Goal: Information Seeking & Learning: Check status

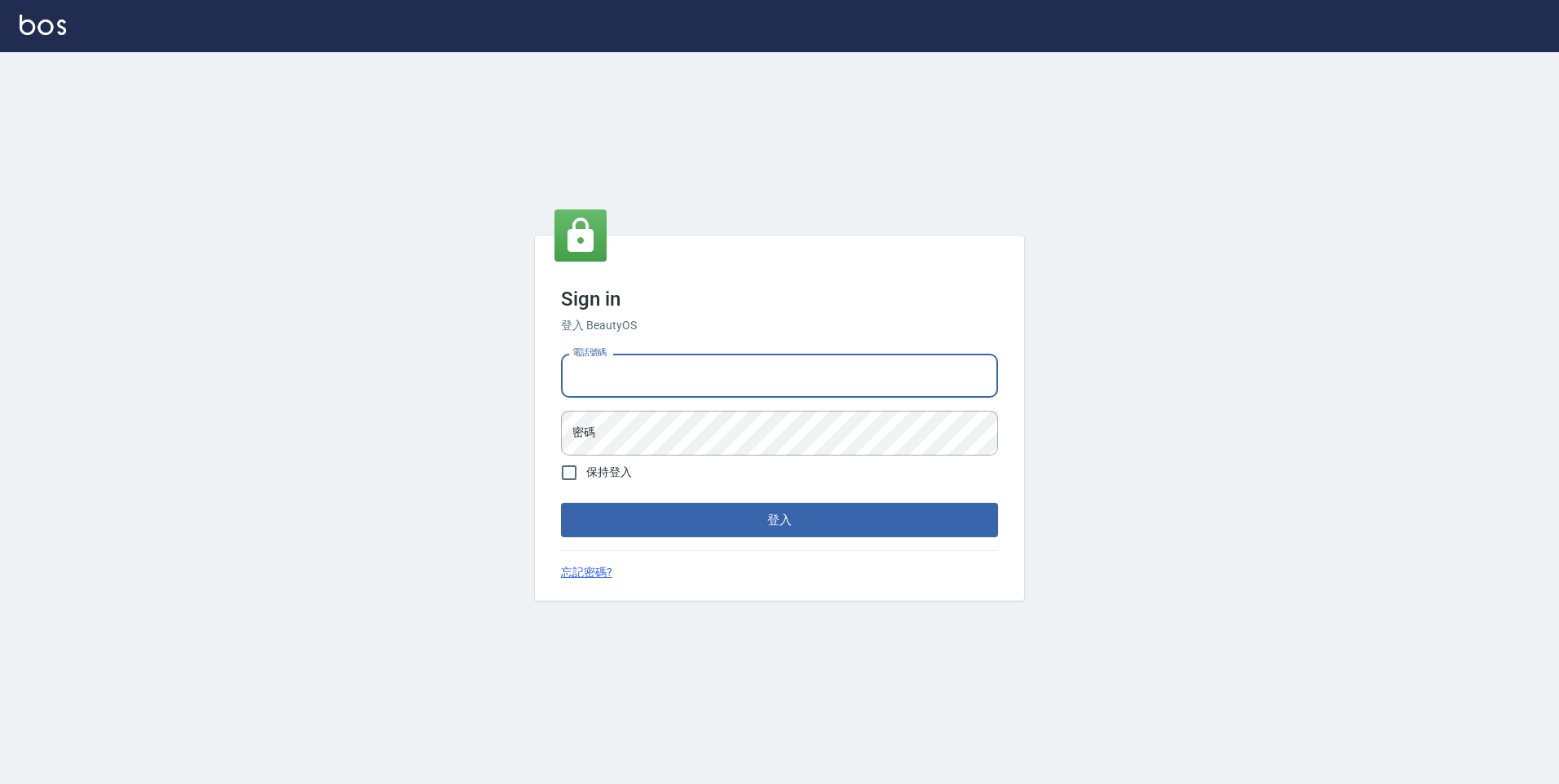
click at [629, 380] on input "電話號碼" at bounding box center [779, 375] width 437 height 44
type input "0989439383"
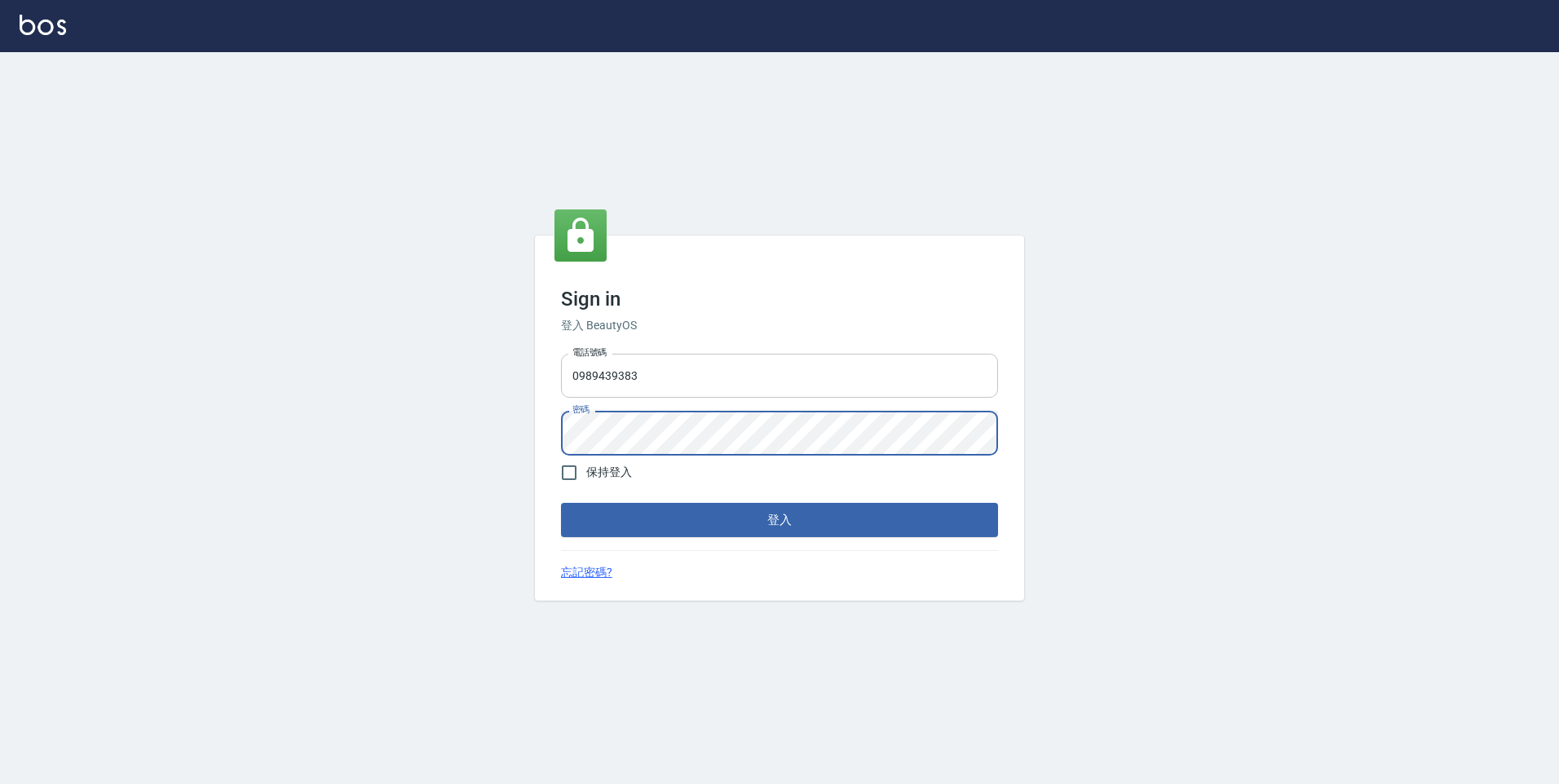
click at [561, 503] on button "登入" at bounding box center [779, 520] width 437 height 34
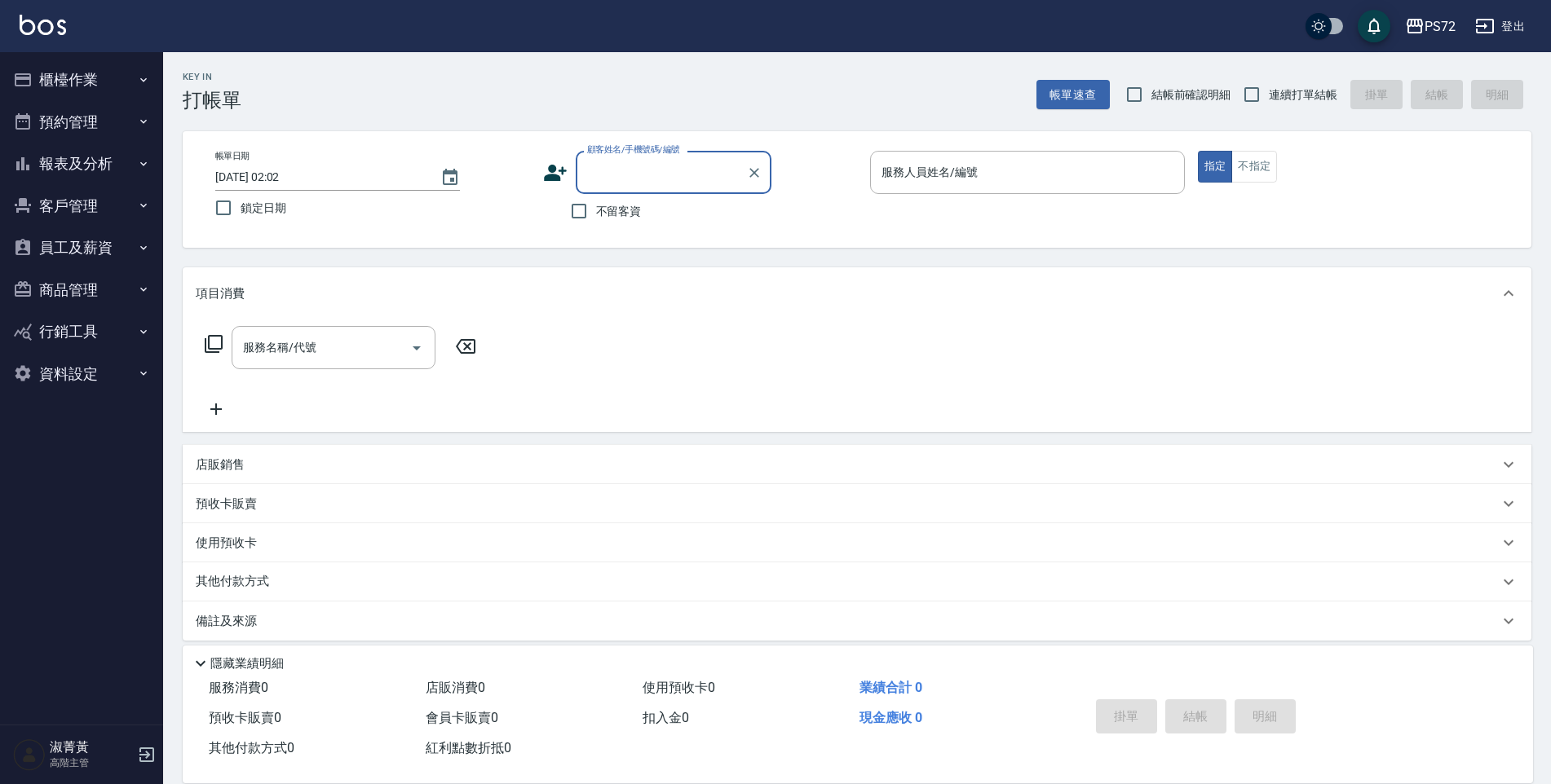
click at [99, 167] on button "報表及分析" at bounding box center [81, 163] width 150 height 42
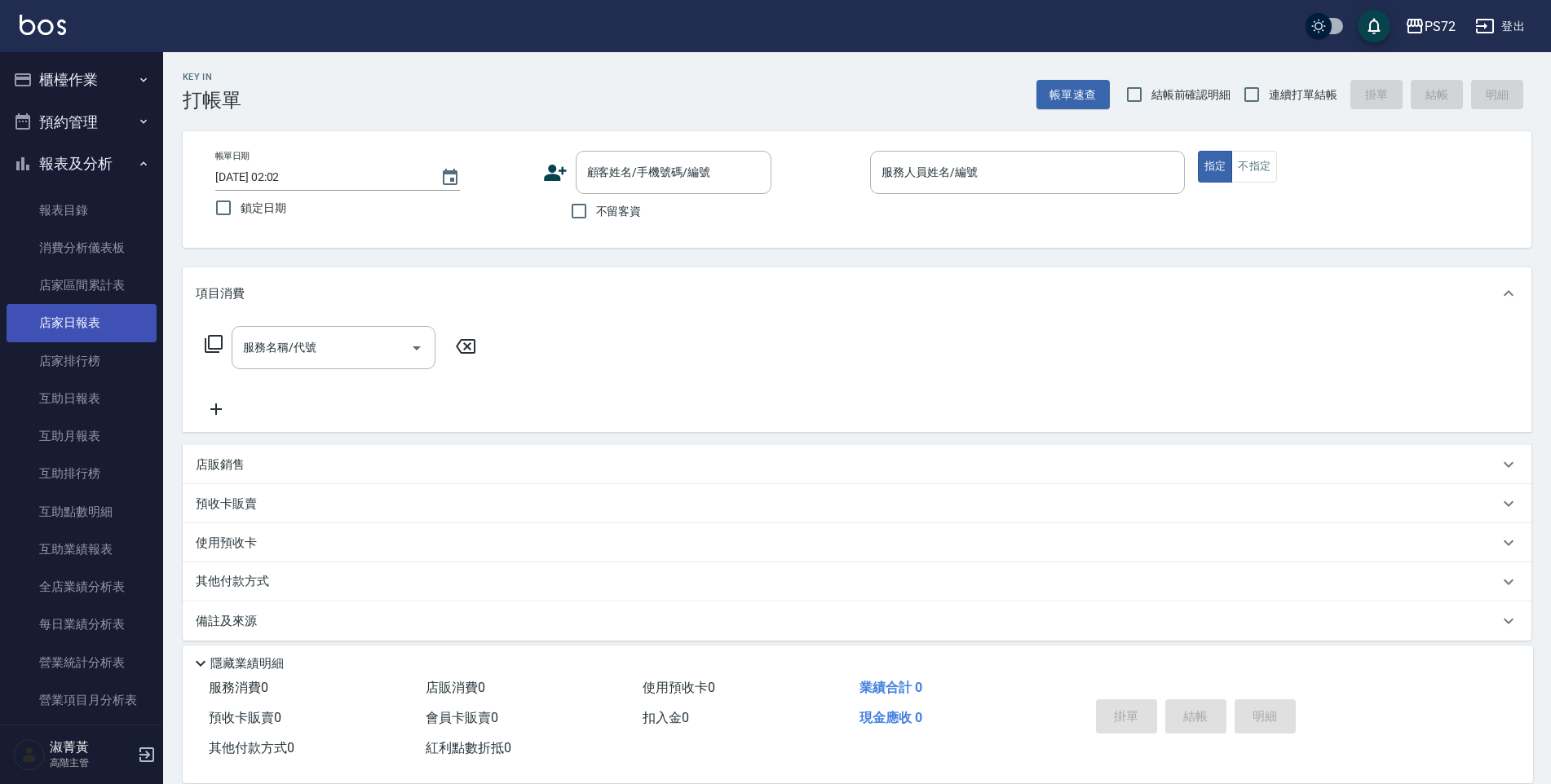
click at [87, 325] on link "店家日報表" at bounding box center [81, 322] width 150 height 37
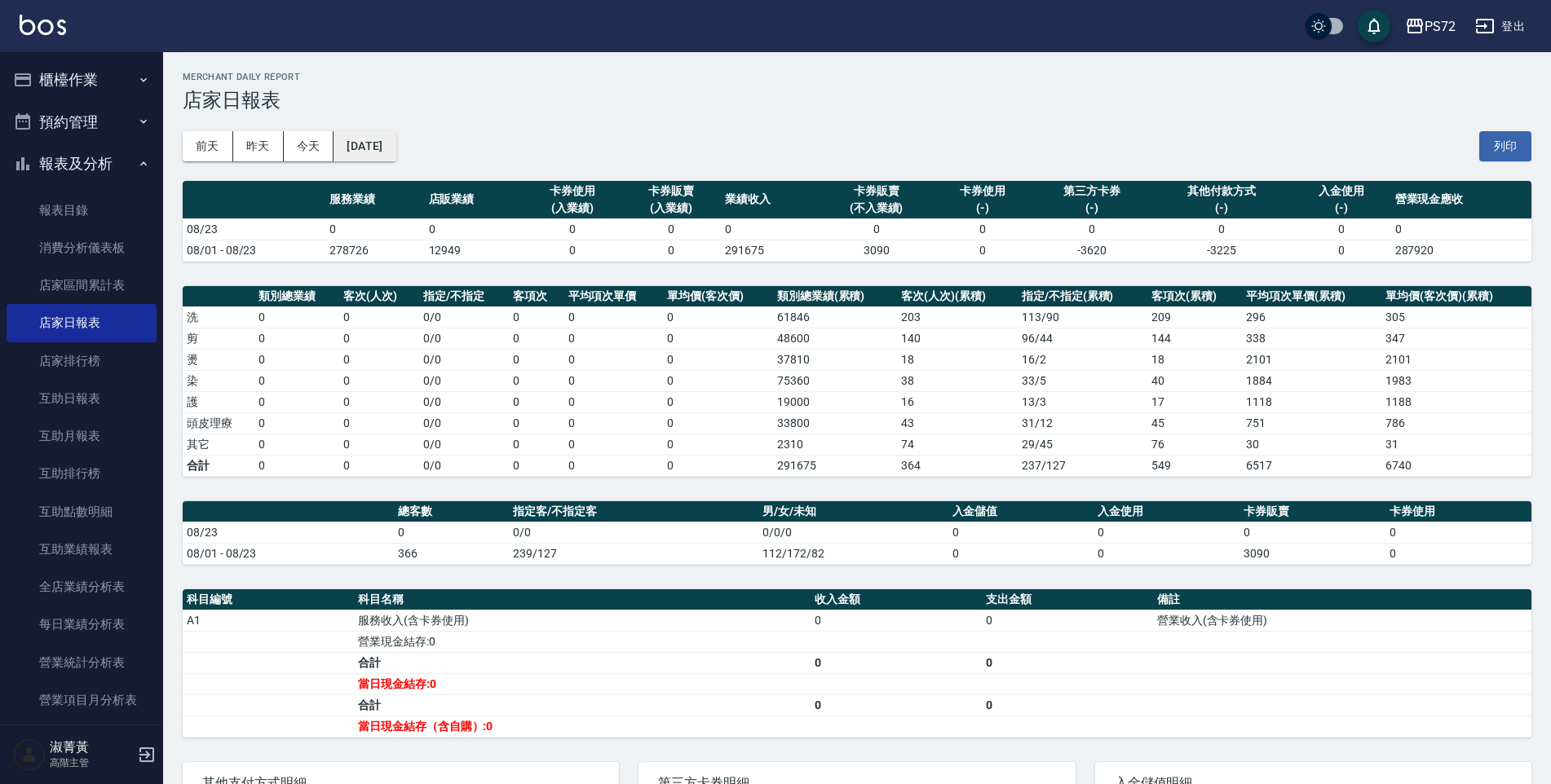
click at [395, 148] on button "[DATE]" at bounding box center [364, 146] width 62 height 30
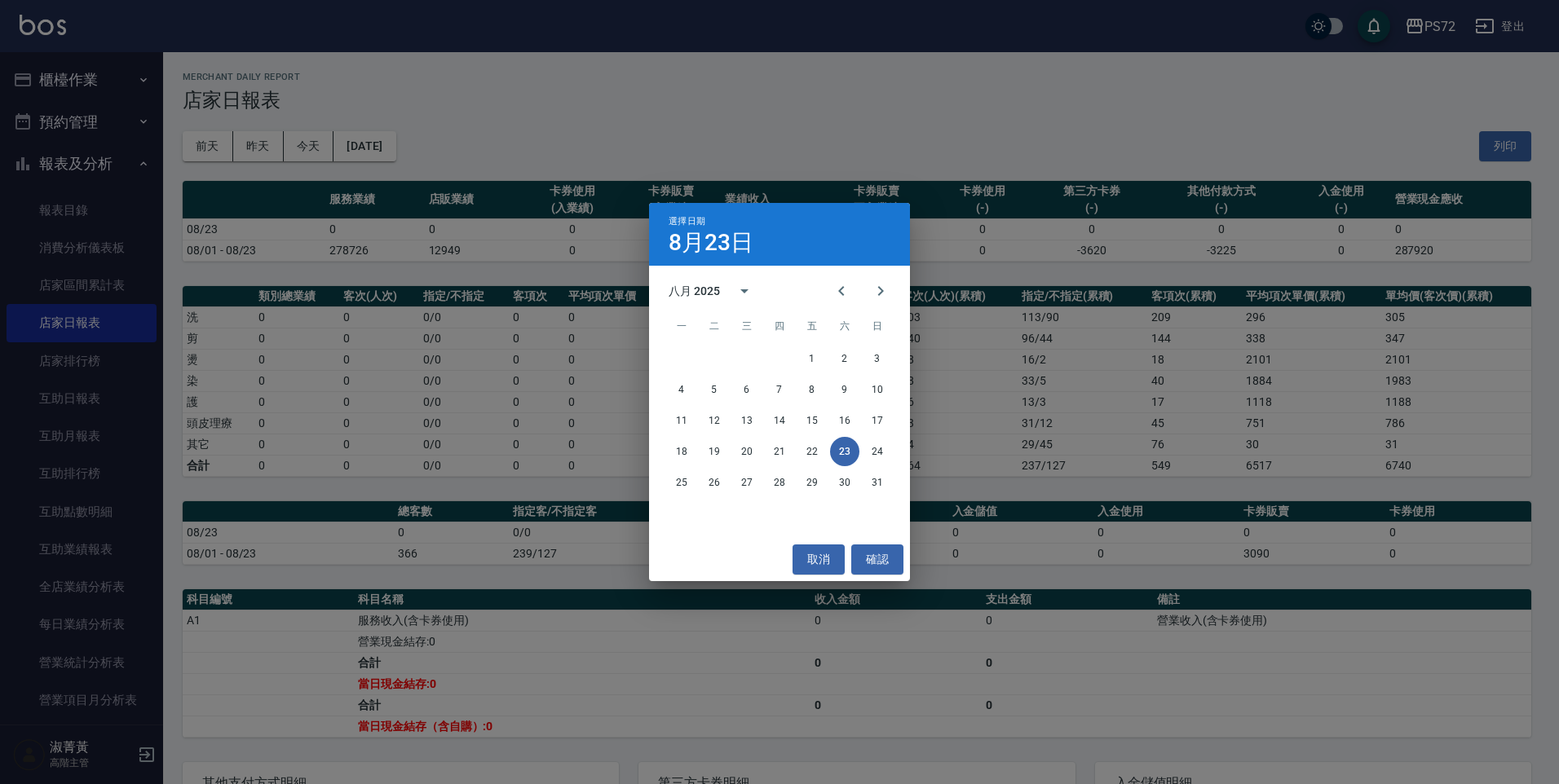
click at [697, 296] on div "八月 2025" at bounding box center [695, 291] width 51 height 17
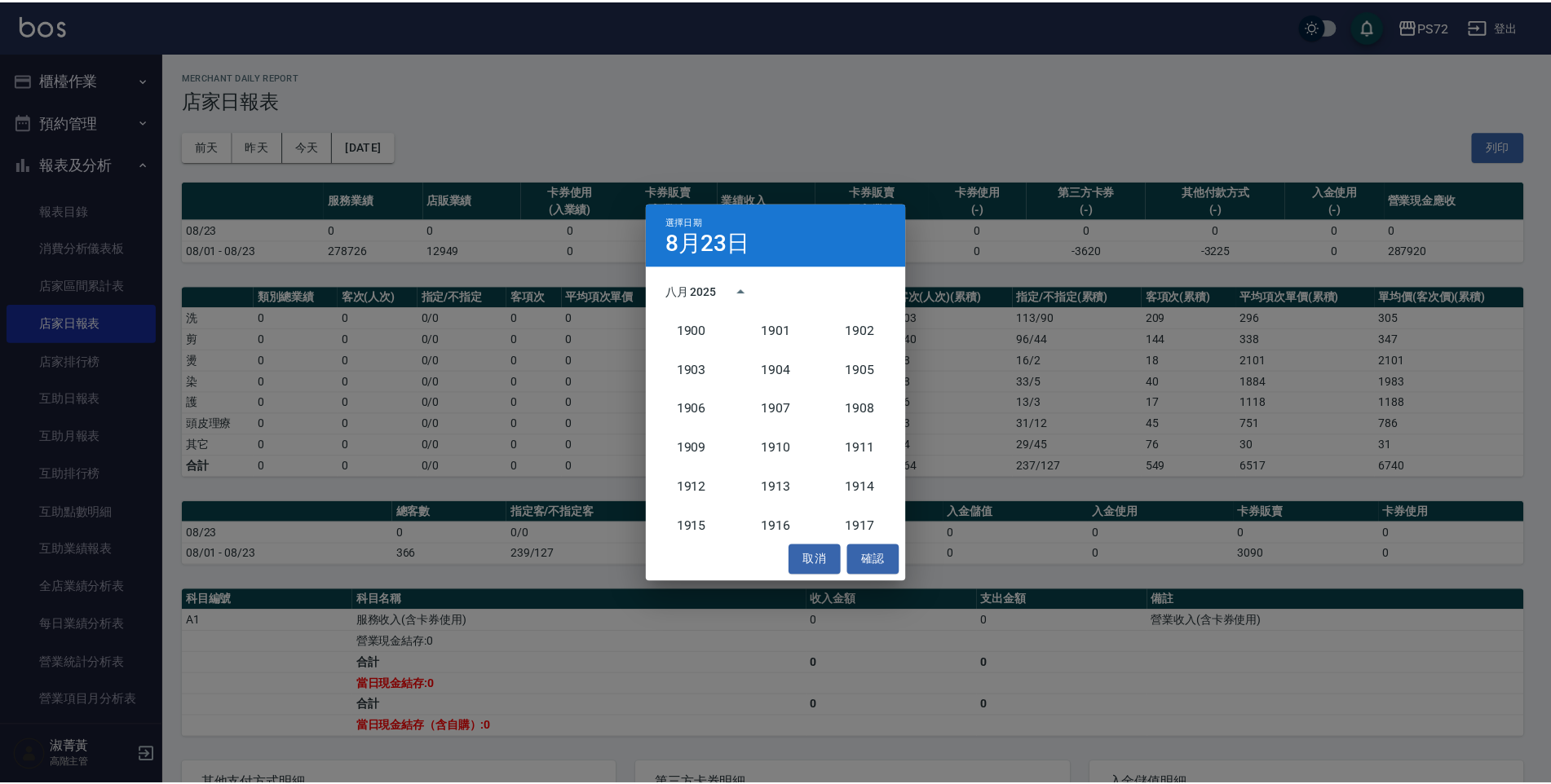
scroll to position [1510, 0]
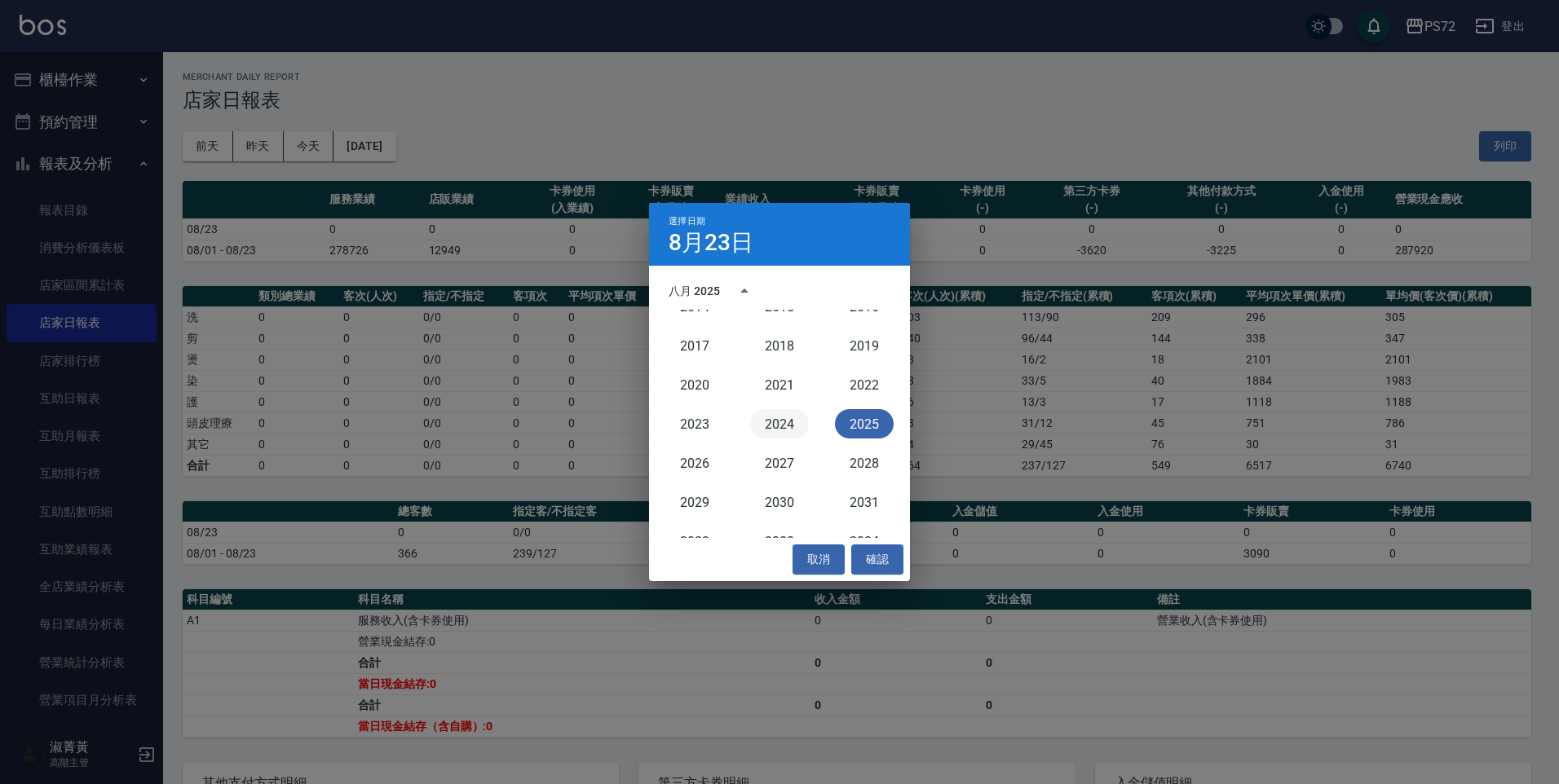
click at [784, 419] on button "2024" at bounding box center [779, 423] width 59 height 29
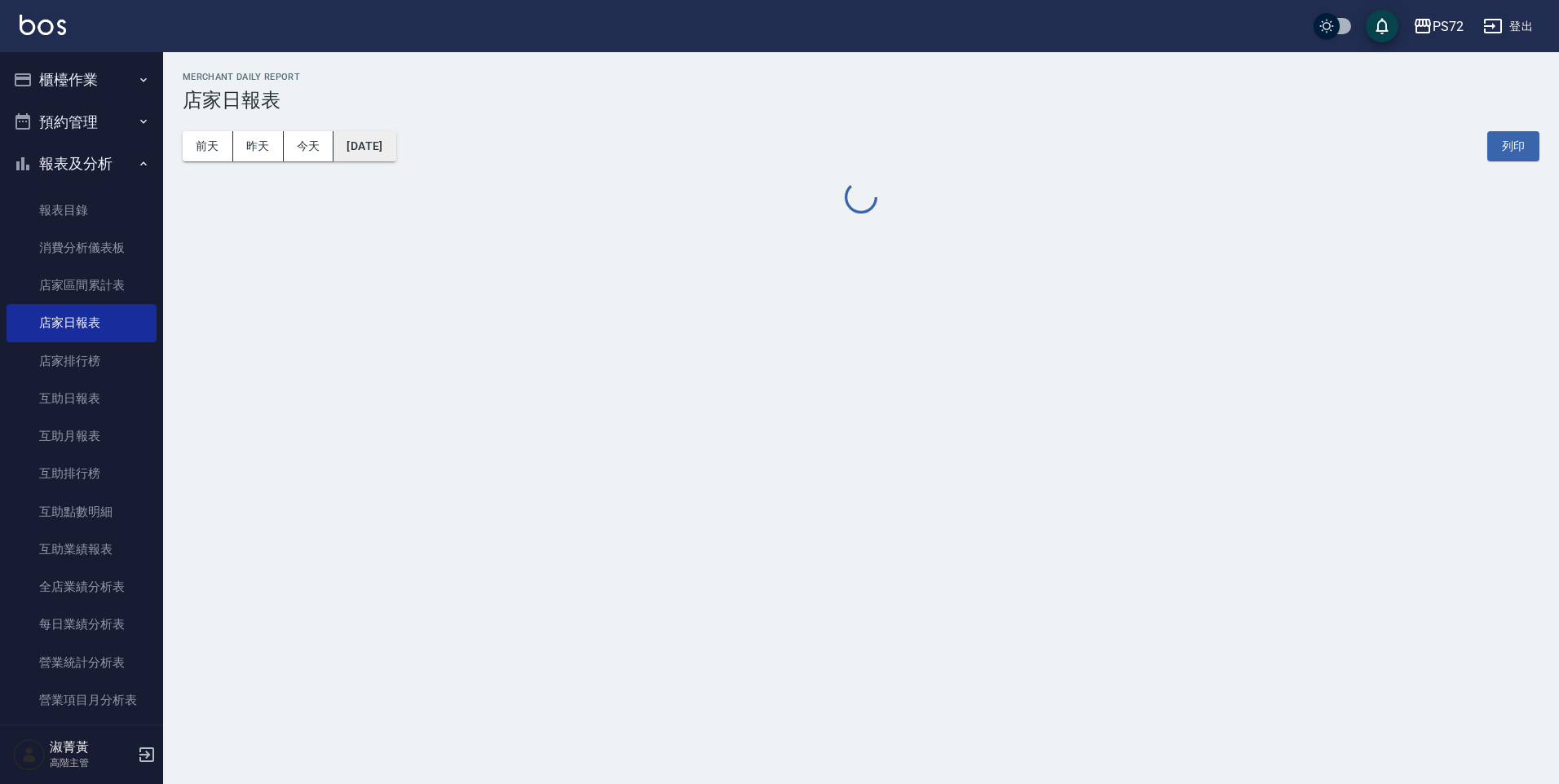
click at [379, 159] on button "[DATE]" at bounding box center [364, 146] width 62 height 30
click at [366, 144] on button "[DATE]" at bounding box center [364, 146] width 62 height 30
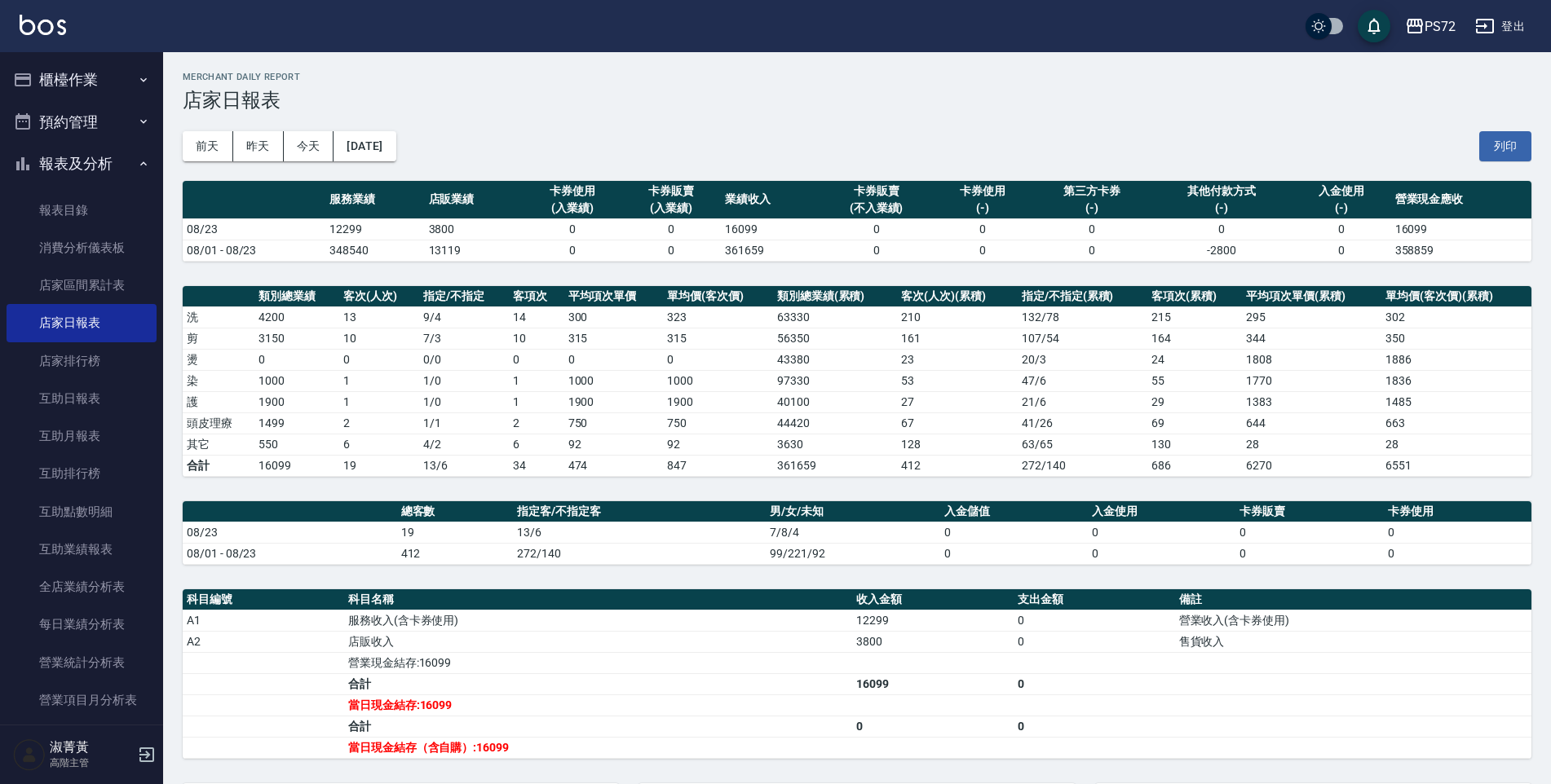
click at [781, 443] on td "3630" at bounding box center [836, 444] width 125 height 22
click at [372, 145] on button "[DATE]" at bounding box center [364, 146] width 62 height 30
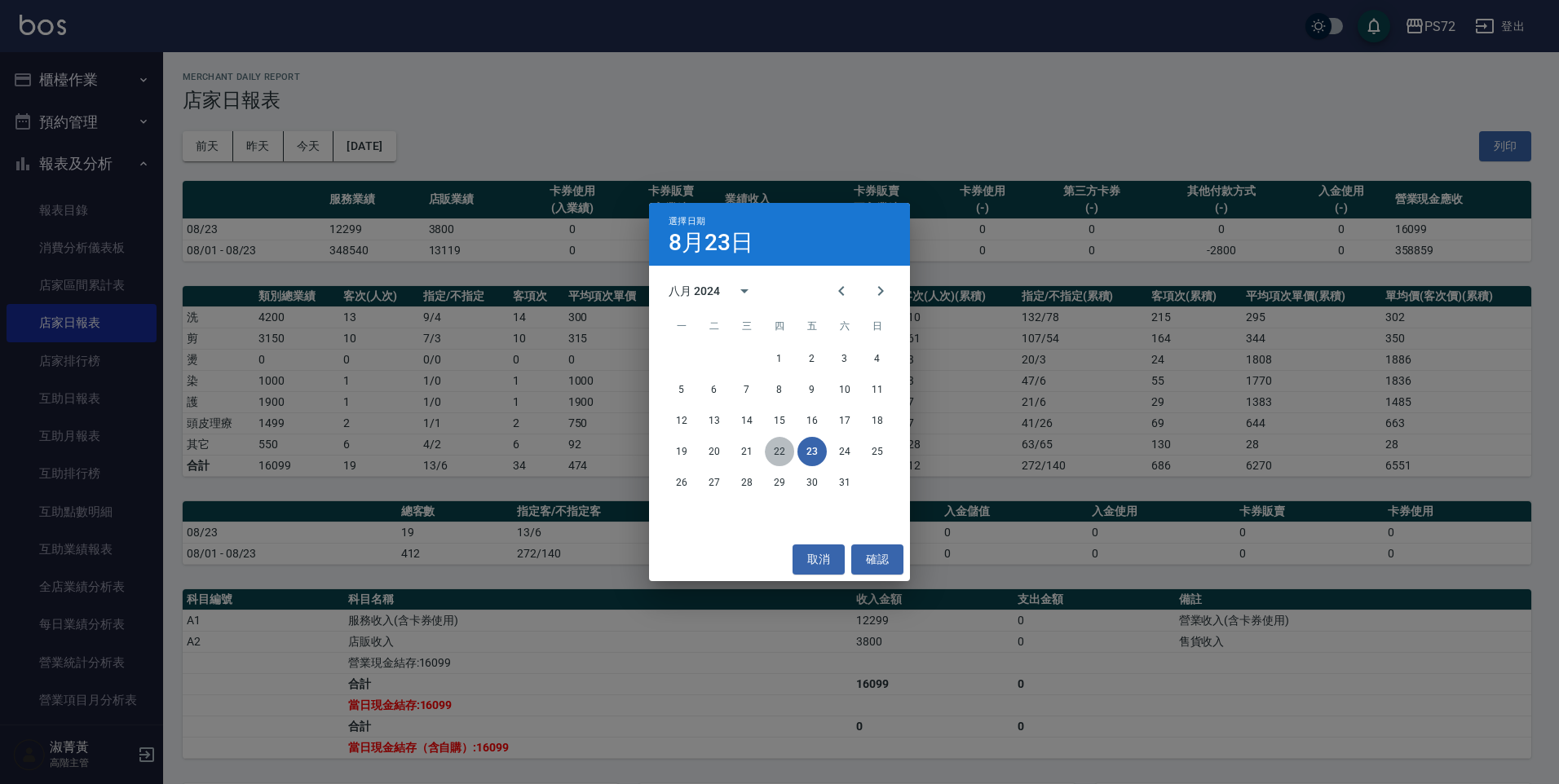
click at [782, 449] on button "22" at bounding box center [779, 451] width 29 height 29
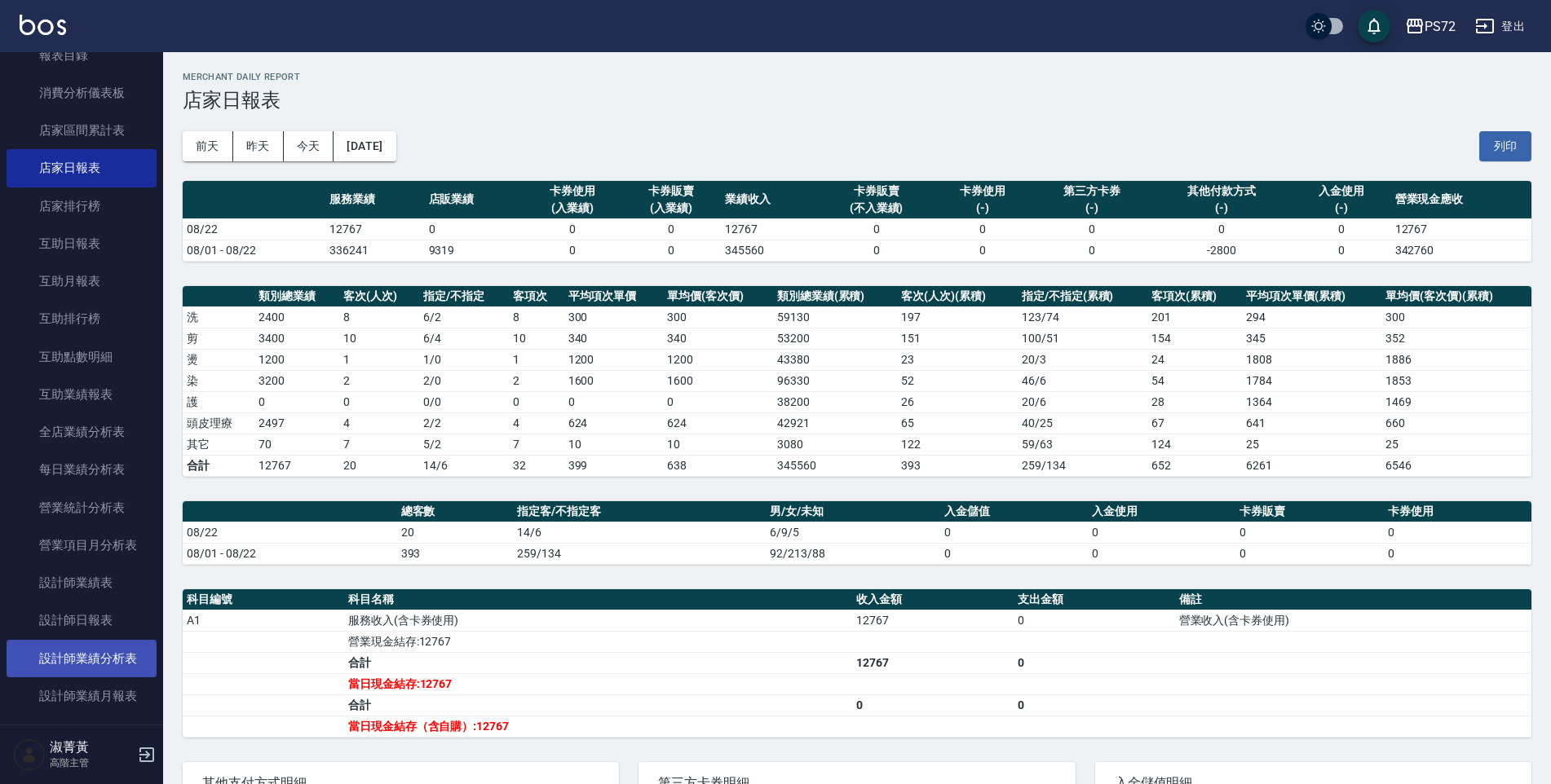
scroll to position [163, 0]
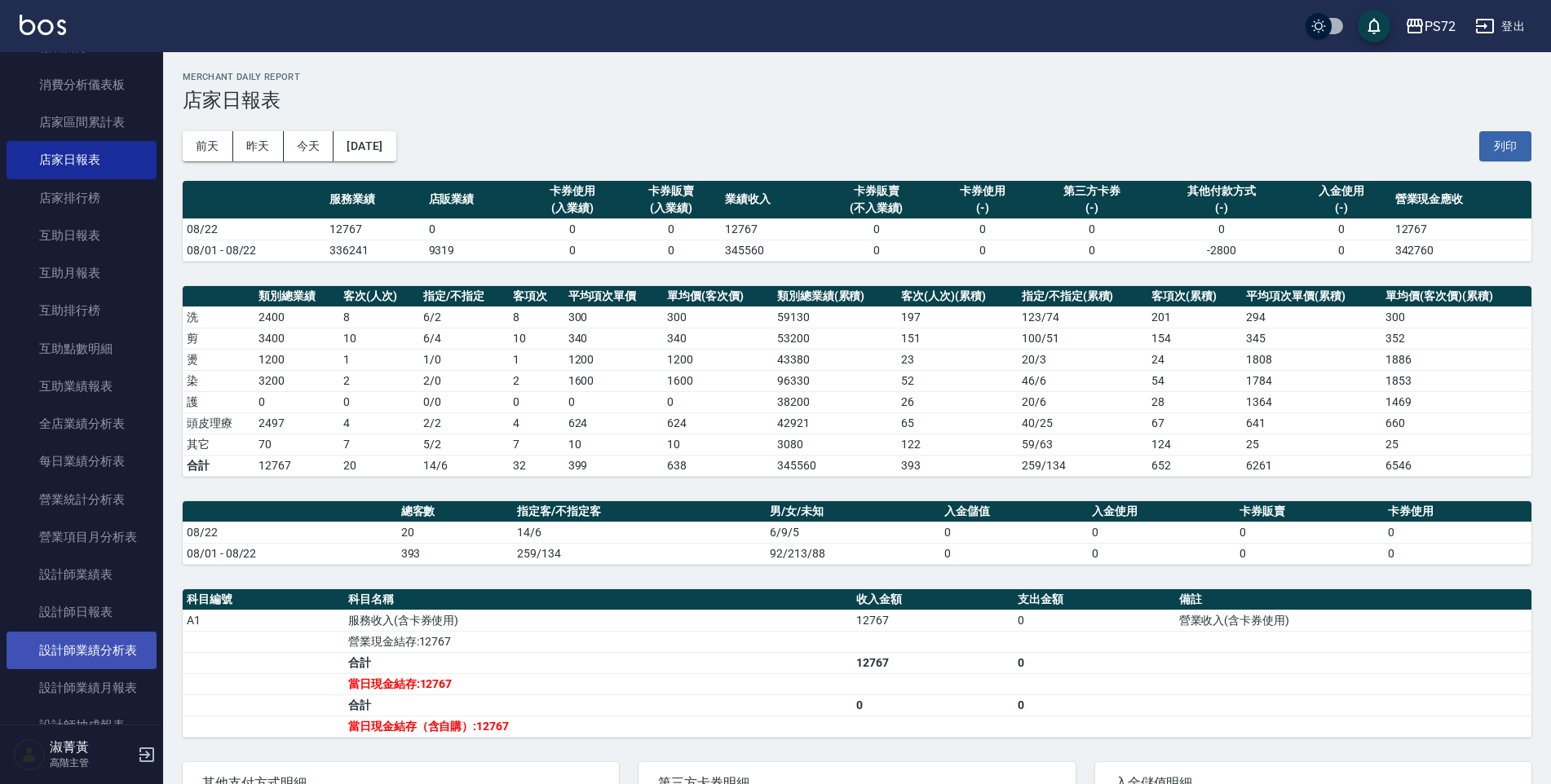
click at [100, 646] on link "設計師業績分析表" at bounding box center [81, 650] width 150 height 37
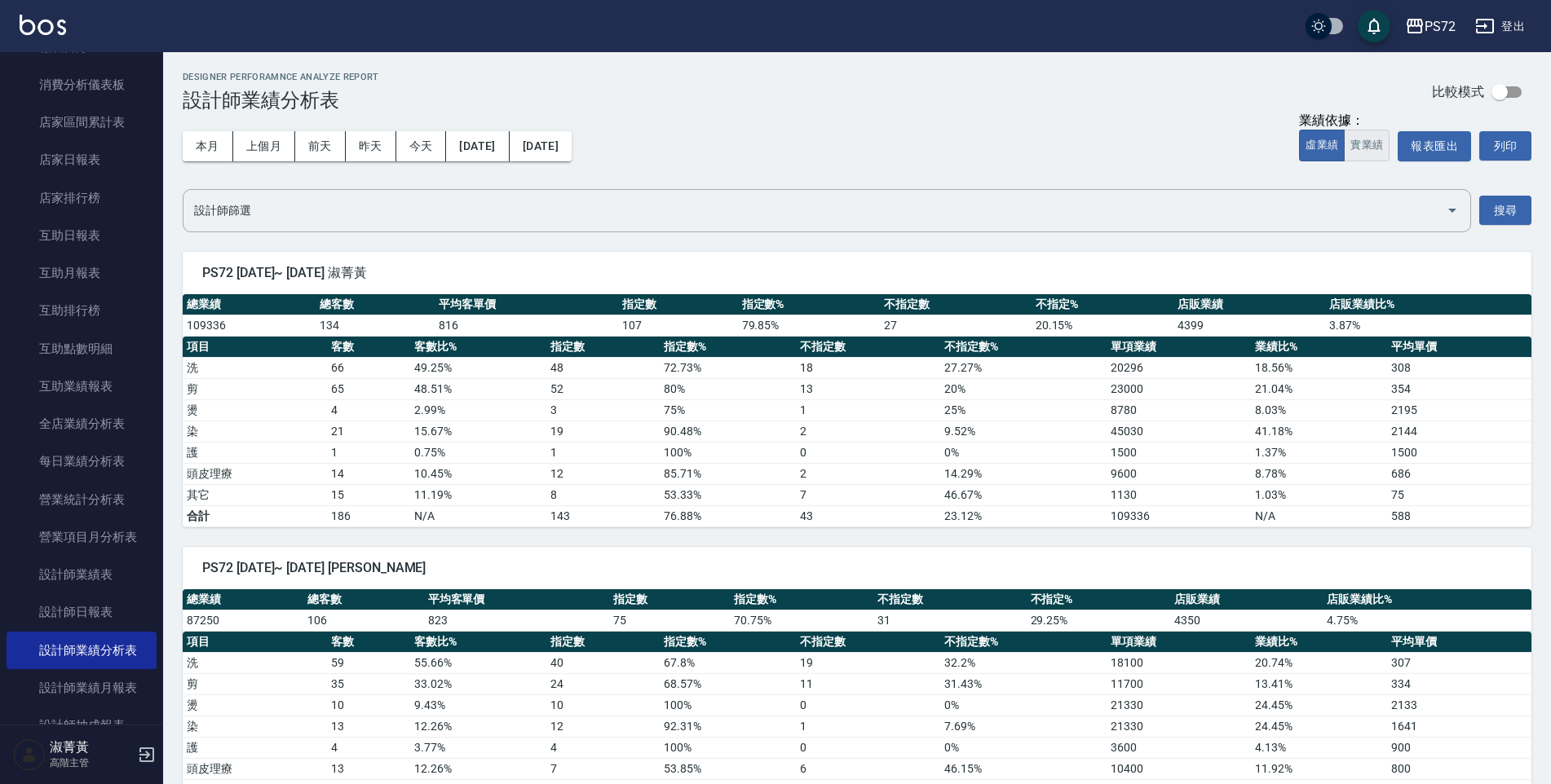
click at [1364, 144] on button "實業績" at bounding box center [1366, 145] width 46 height 31
drag, startPoint x: 1411, startPoint y: 491, endPoint x: 900, endPoint y: 452, distance: 512.5
click at [903, 456] on td "0" at bounding box center [868, 452] width 144 height 22
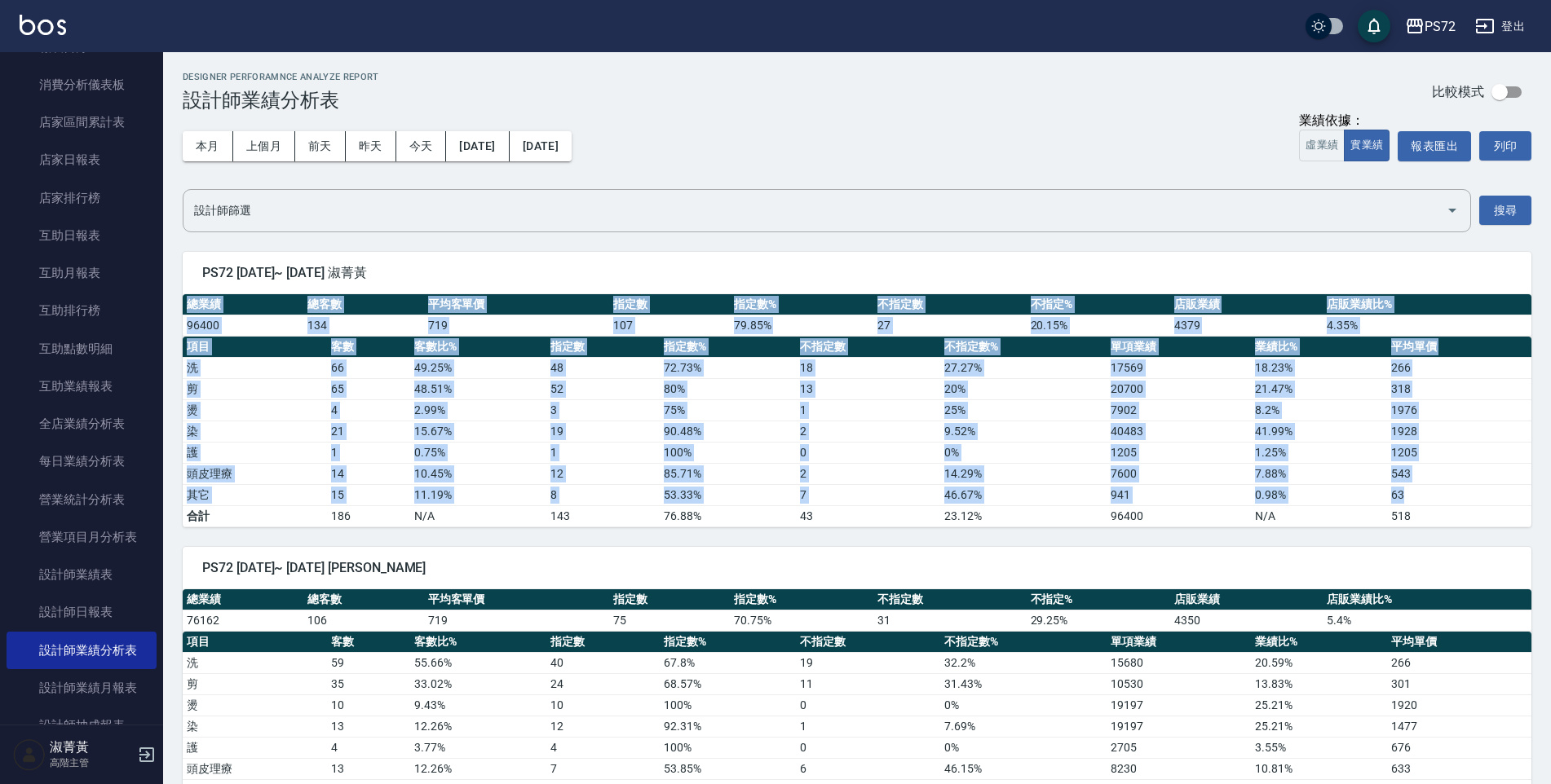
drag, startPoint x: 190, startPoint y: 302, endPoint x: 1408, endPoint y: 496, distance: 1233.4
click at [1408, 496] on div "總業績 總客數 平均客單價 指定數 指定數% 不指定數 不指定% 店販業績 店販業績比% 96400 134 719 107 79.85 % 27 20.15…" at bounding box center [856, 410] width 1349 height 233
drag, startPoint x: 1408, startPoint y: 496, endPoint x: 1282, endPoint y: 434, distance: 140.4
copy div "總業績 總客數 平均客單價 指定數 指定數% 不指定數 不指定% 店販業績 店販業績比% 96400 134 719 107 79.85 % 27 20.15…"
click at [352, 444] on td "1" at bounding box center [368, 452] width 83 height 22
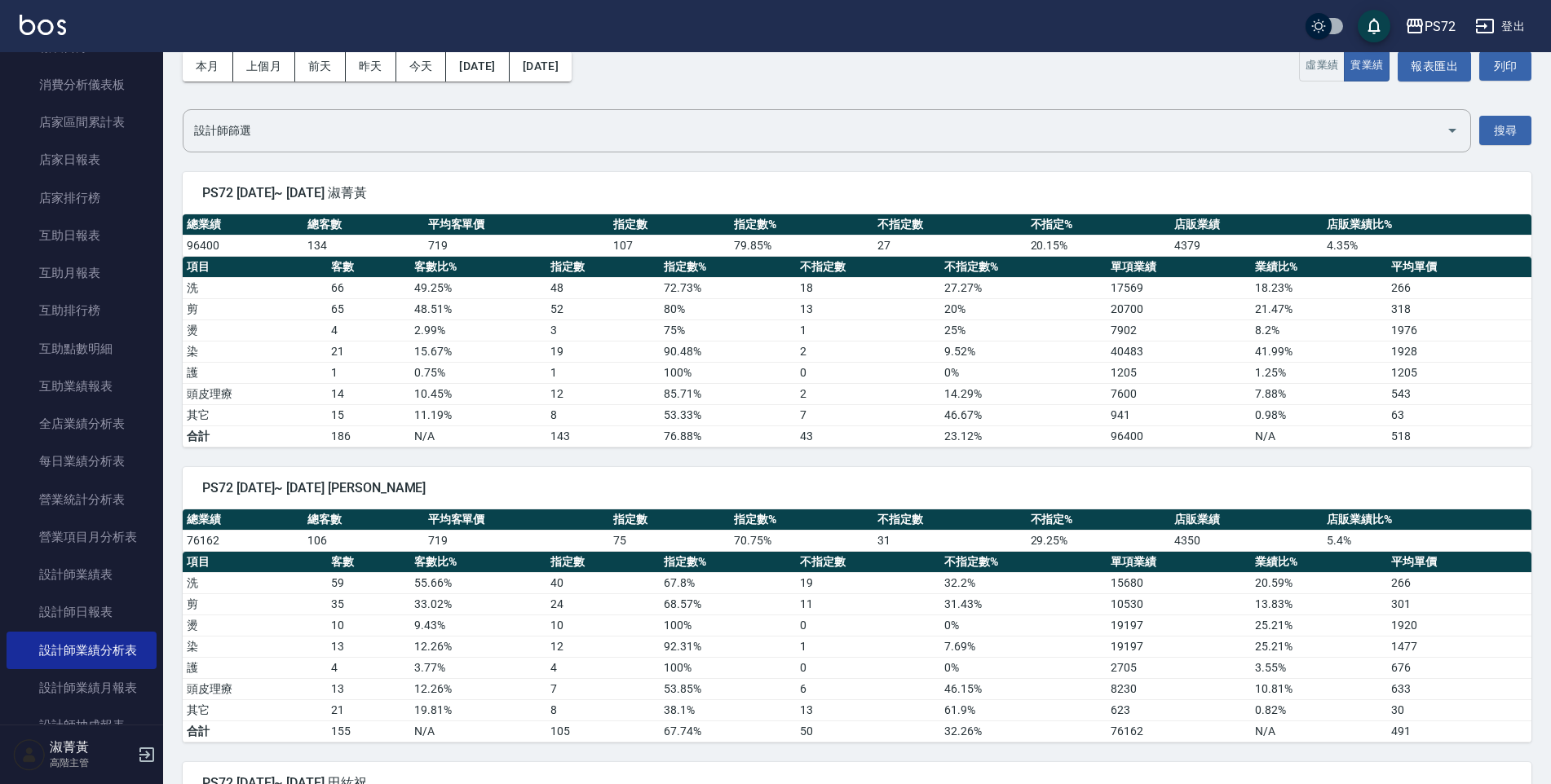
scroll to position [81, 0]
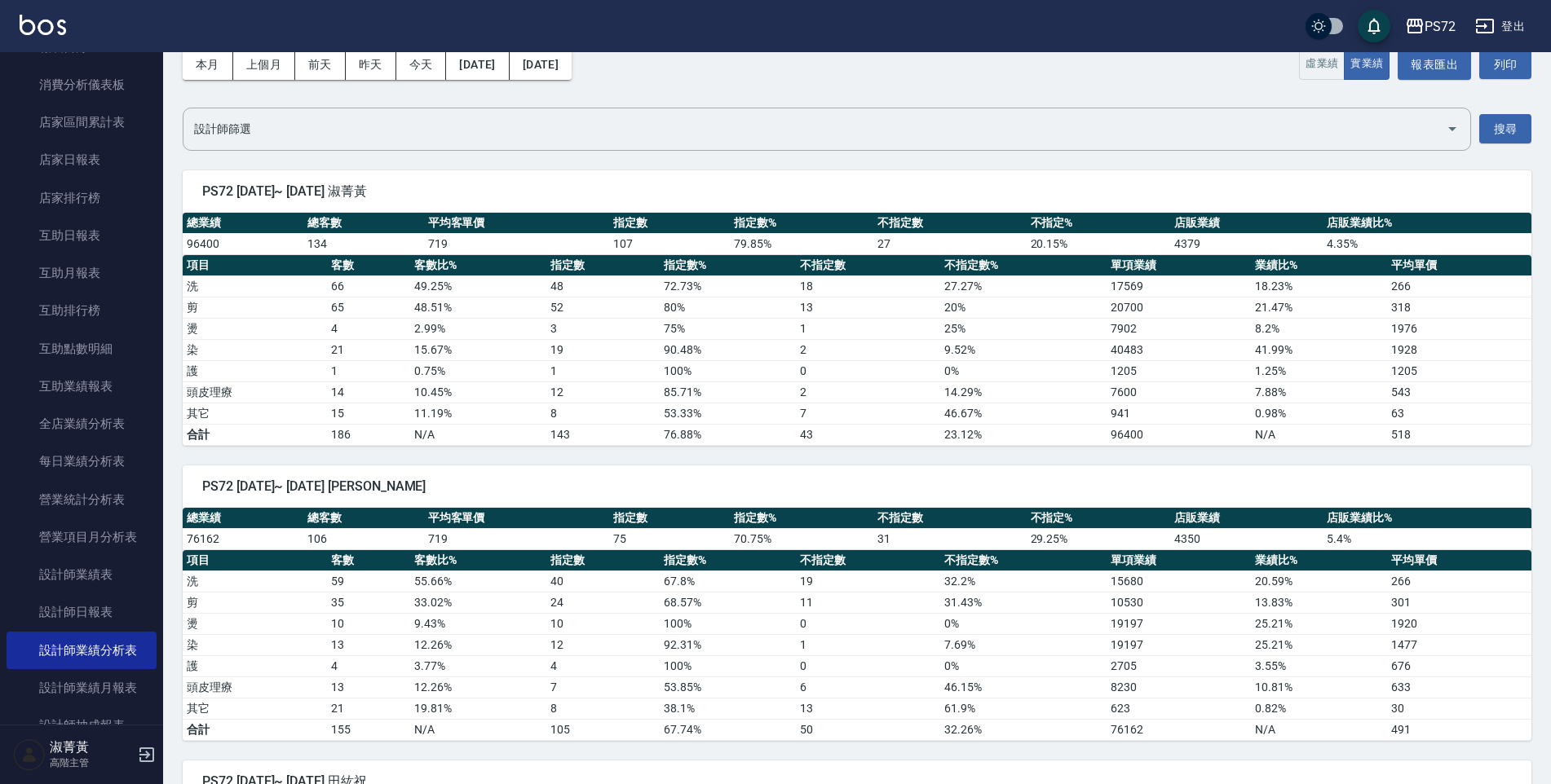
click at [464, 501] on div "PS72 [DATE]~ [DATE] [PERSON_NAME]" at bounding box center [856, 486] width 1349 height 42
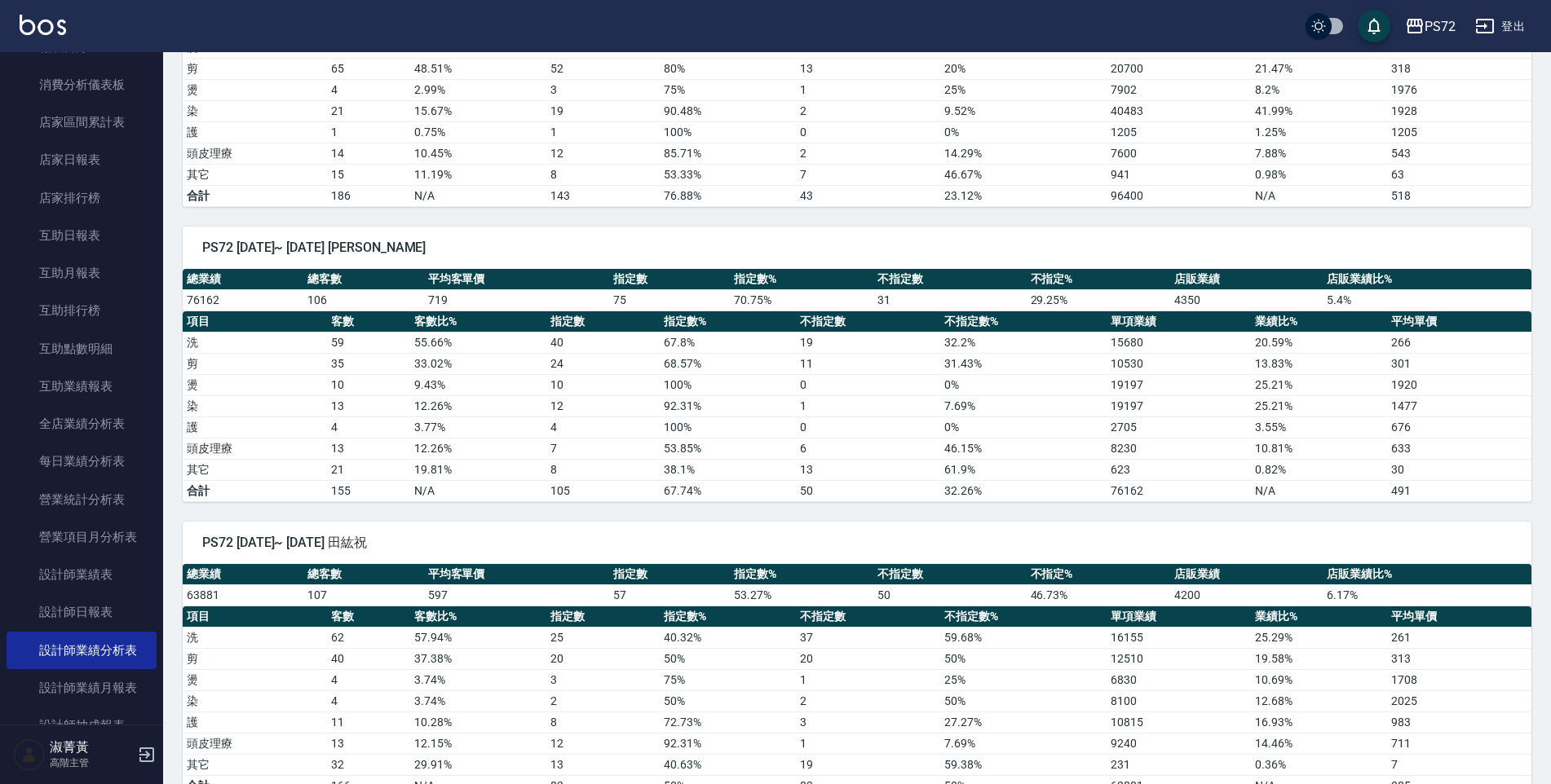
scroll to position [351, 0]
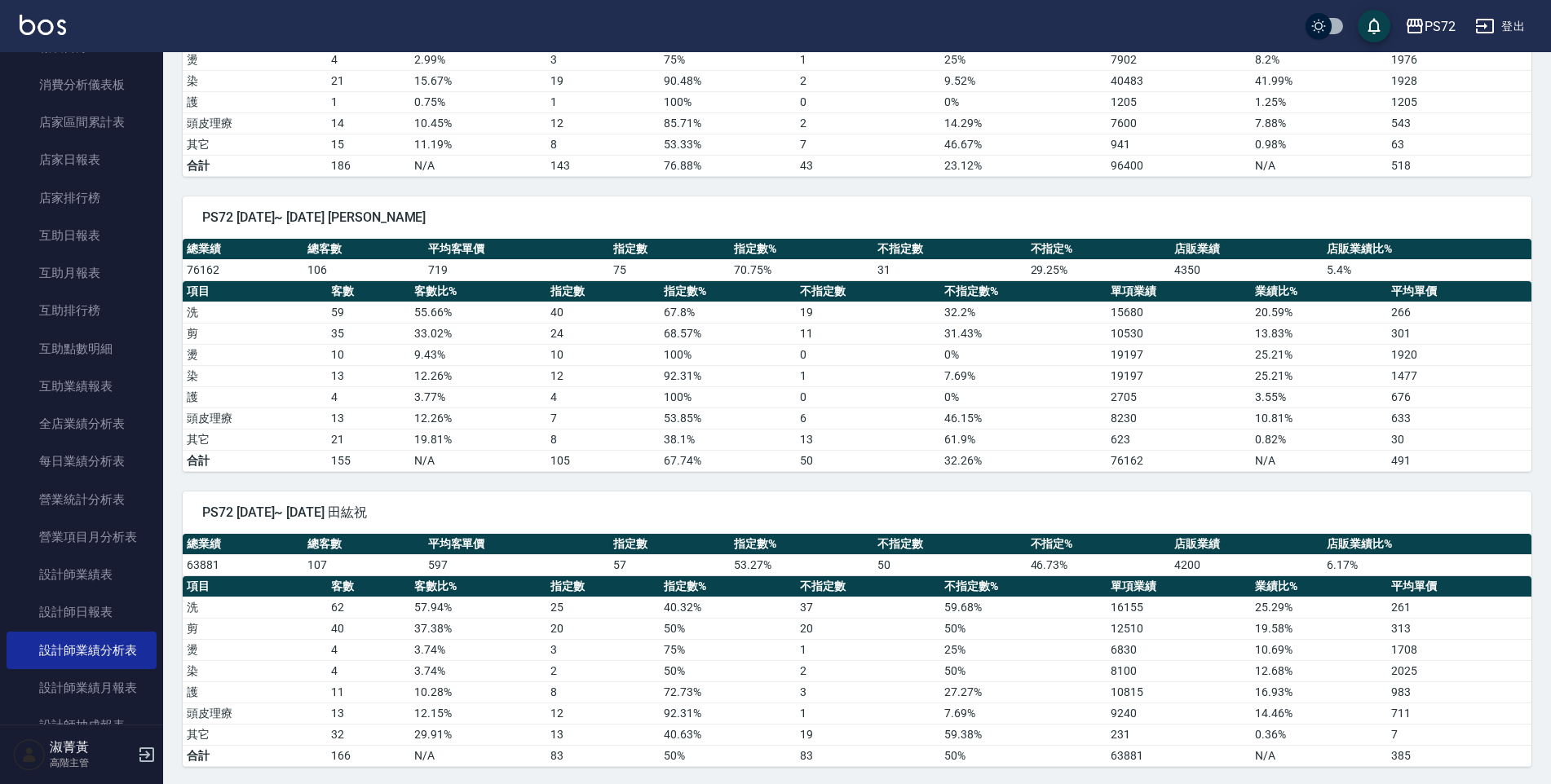
click at [1413, 449] on td "30" at bounding box center [1459, 439] width 144 height 22
drag, startPoint x: 1403, startPoint y: 443, endPoint x: 1391, endPoint y: 439, distance: 12.6
drag, startPoint x: 1391, startPoint y: 439, endPoint x: 640, endPoint y: 306, distance: 762.7
click at [640, 306] on td "40" at bounding box center [603, 312] width 114 height 22
drag, startPoint x: 1109, startPoint y: 443, endPoint x: 1080, endPoint y: 443, distance: 29.0
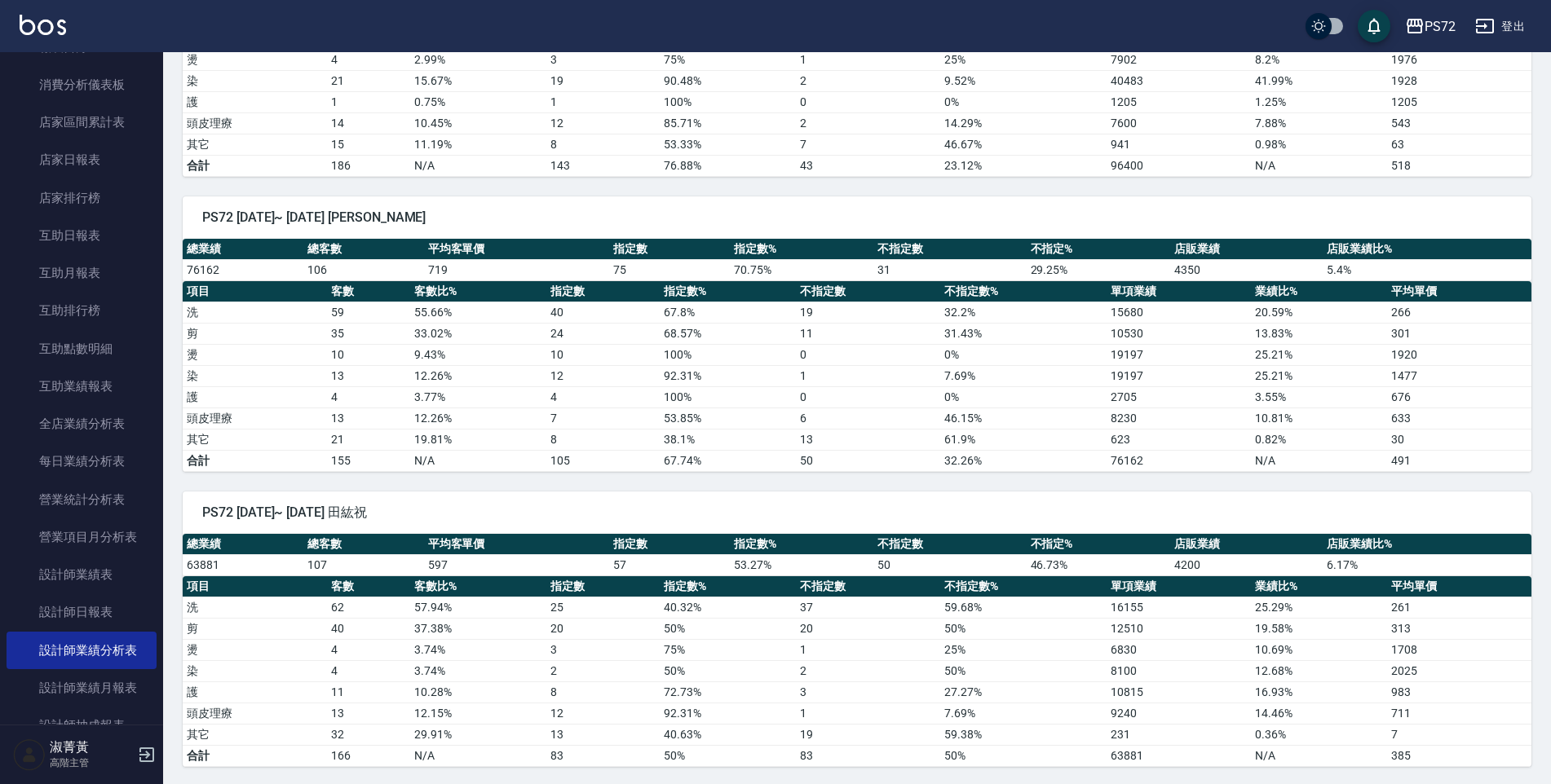
drag, startPoint x: 1080, startPoint y: 443, endPoint x: 318, endPoint y: 292, distance: 776.8
click at [331, 293] on th "客數" at bounding box center [368, 292] width 83 height 22
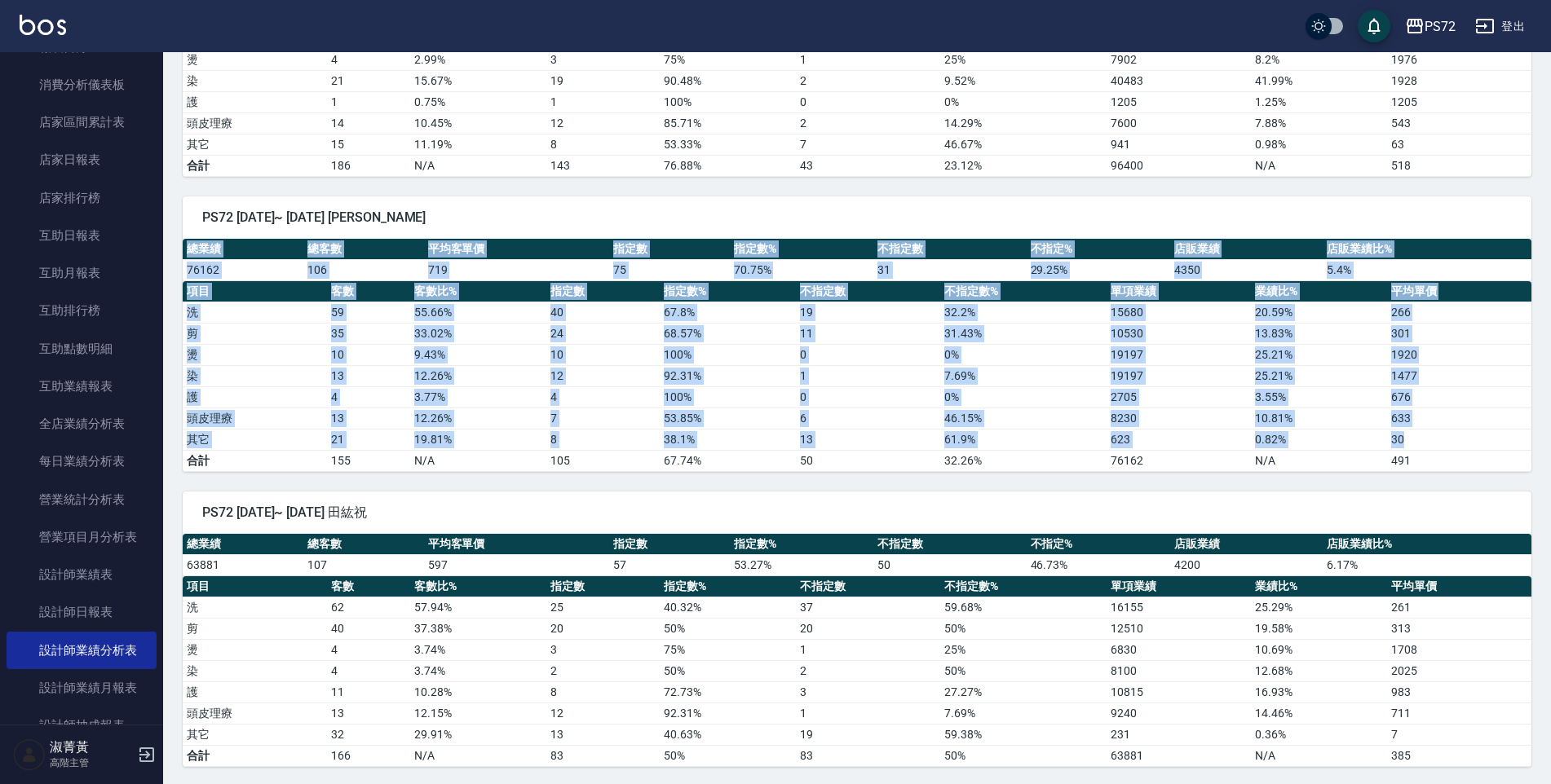
drag, startPoint x: 188, startPoint y: 249, endPoint x: 1418, endPoint y: 444, distance: 1245.4
click at [1418, 444] on div "總業績 總客數 平均客單價 指定數 指定數% 不指定數 不指定% 店販業績 店販業績比% 76162 106 719 75 70.75 % 31 29.25 …" at bounding box center [856, 355] width 1349 height 233
copy div "總業績 總客數 平均客單價 指定數 指定數% 不指定數 不指定% 店販業績 店販業績比% 76162 106 719 75 70.75 % 31 29.25 …"
click at [57, 173] on link "店家日報表" at bounding box center [81, 159] width 150 height 37
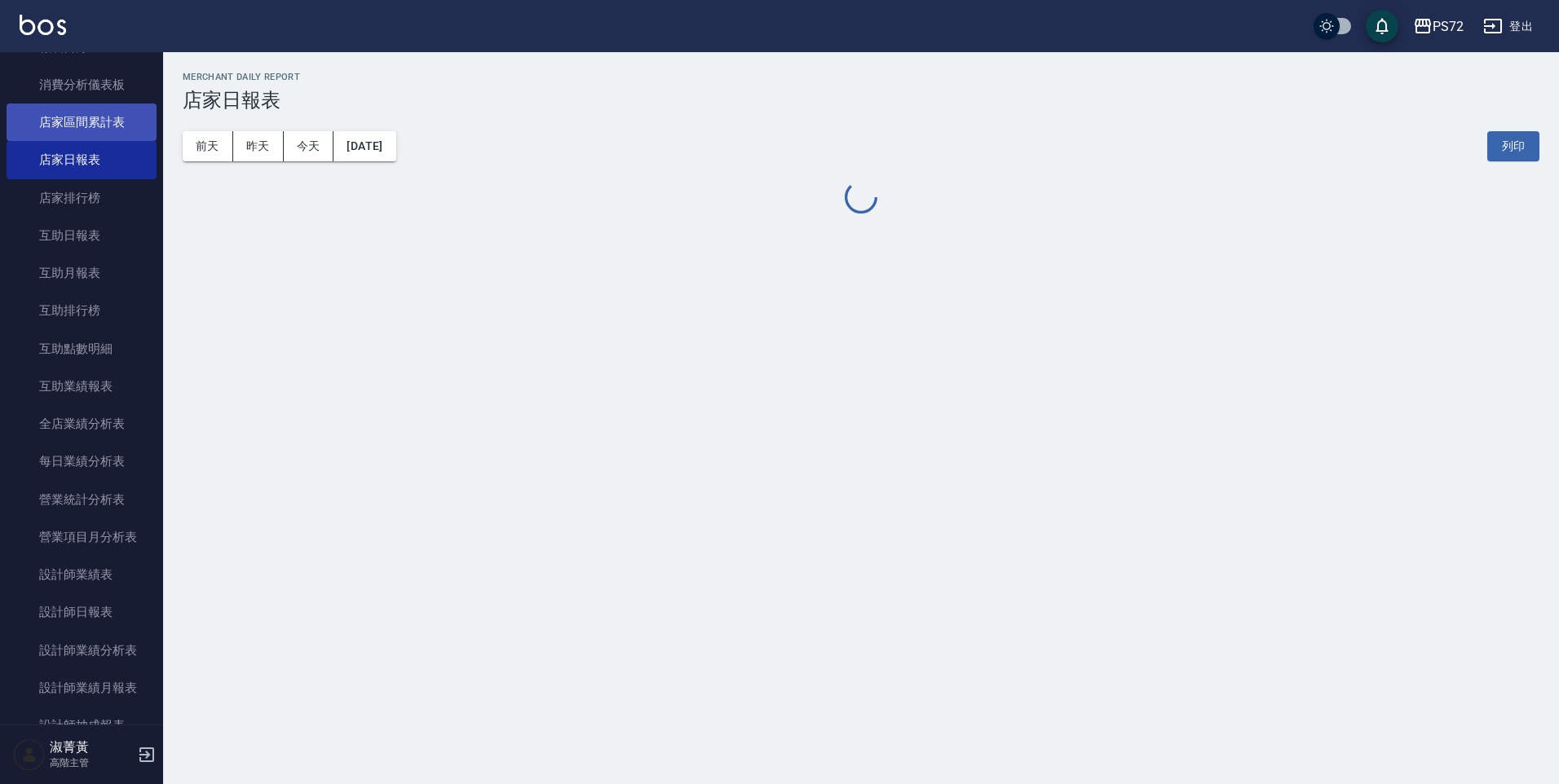
scroll to position [81, 0]
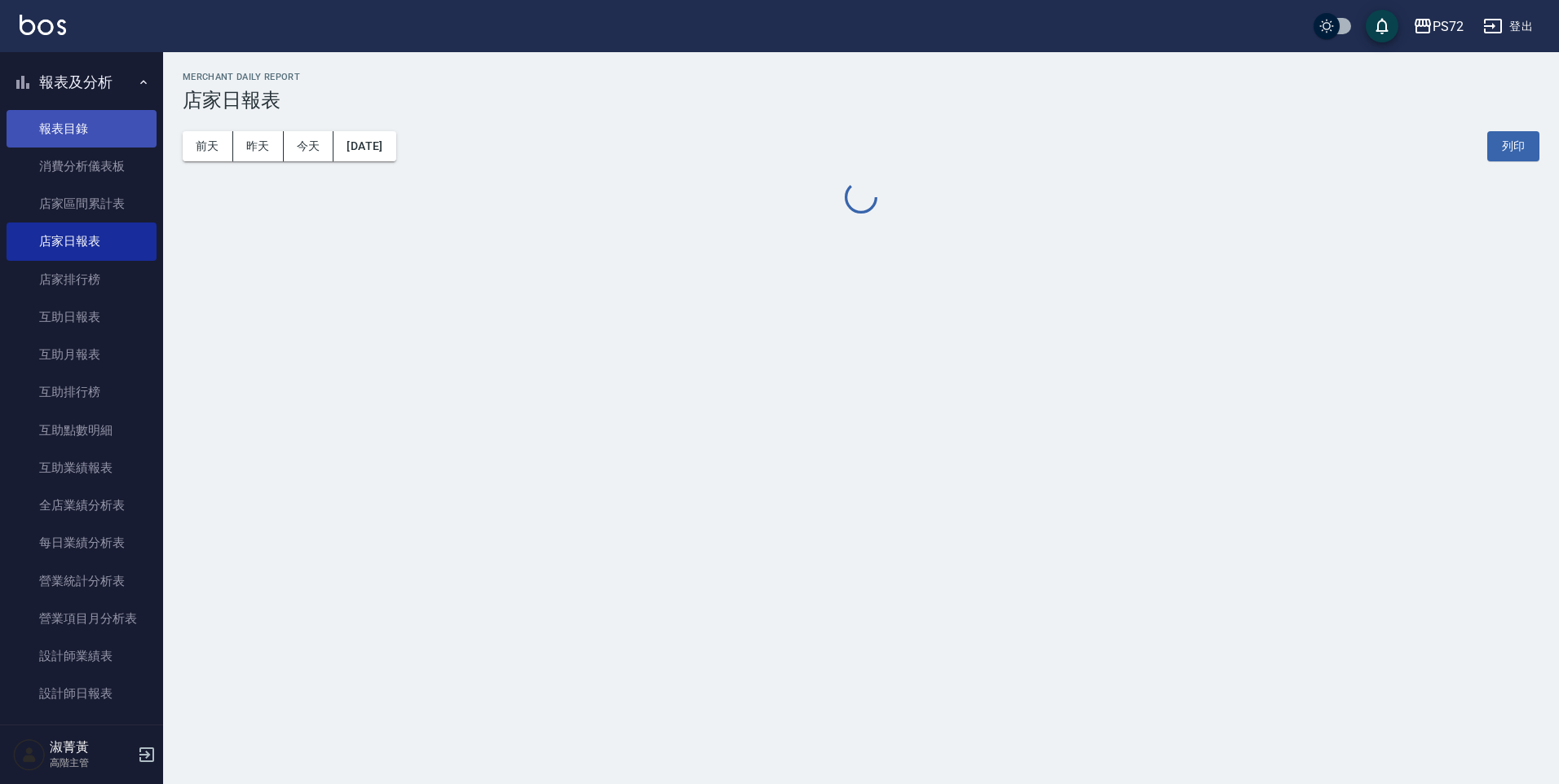
click at [93, 135] on link "報表目錄" at bounding box center [81, 128] width 150 height 37
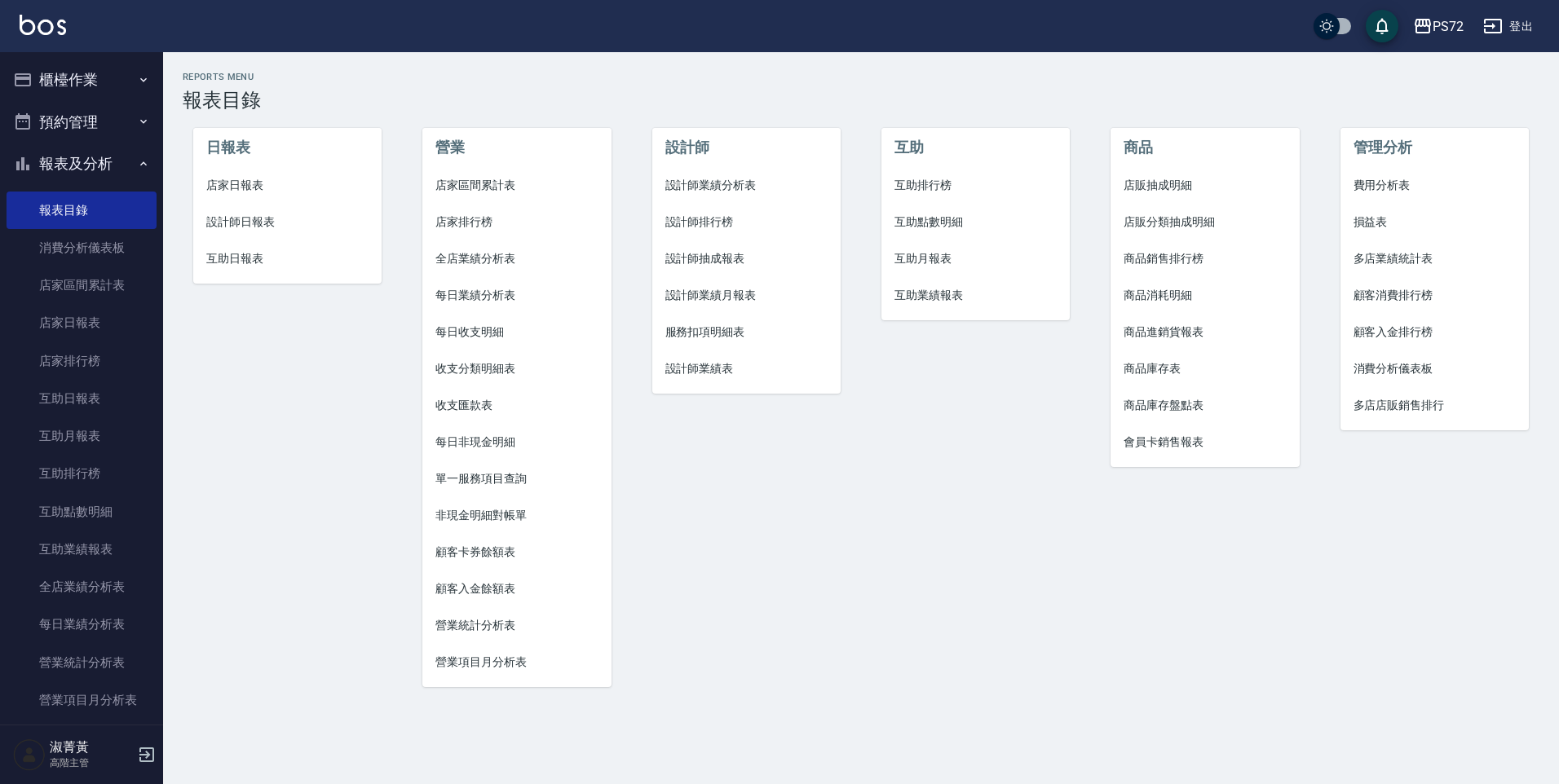
click at [112, 70] on button "櫃檯作業" at bounding box center [81, 80] width 150 height 42
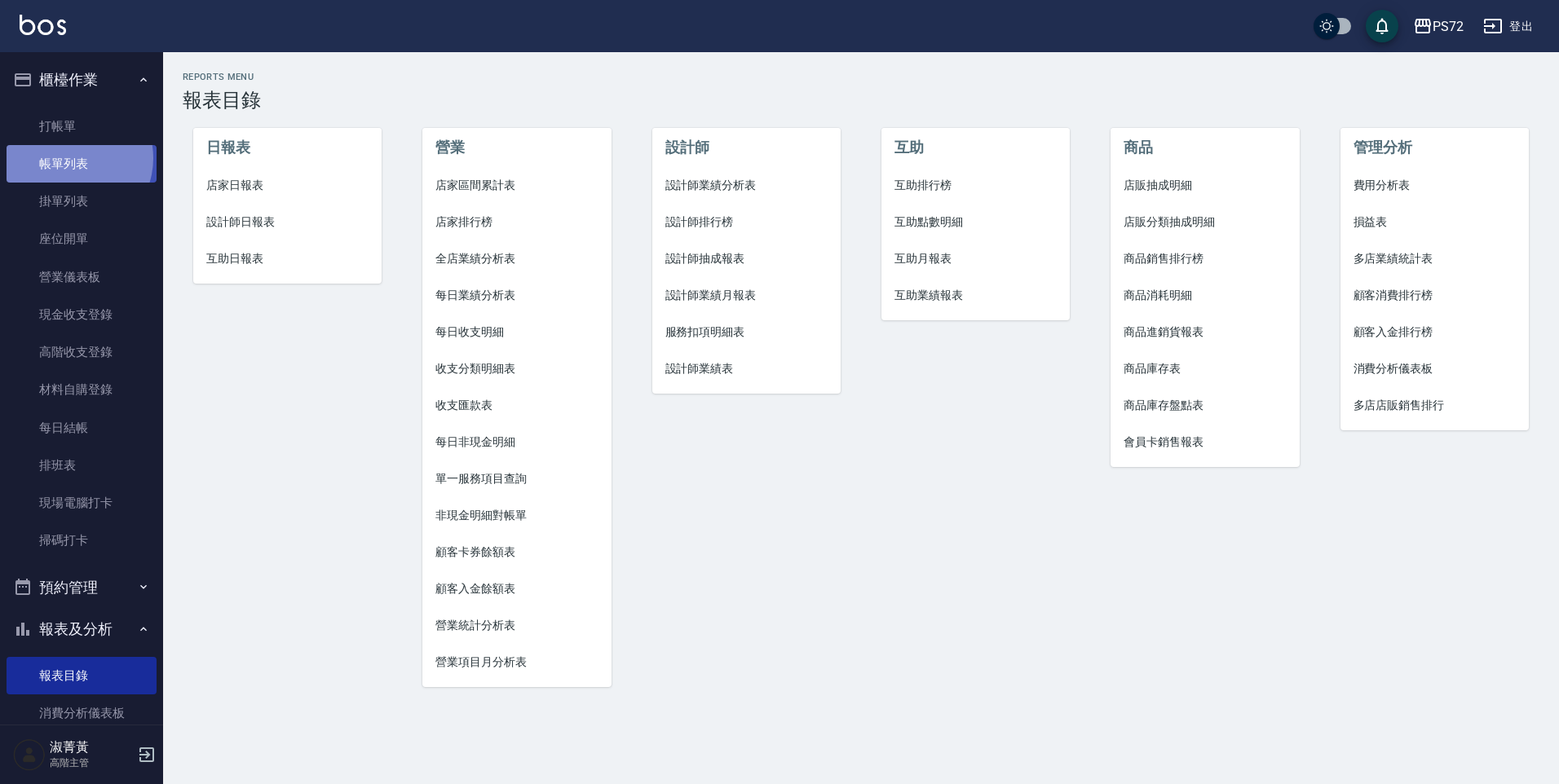
click at [70, 158] on link "帳單列表" at bounding box center [81, 163] width 150 height 37
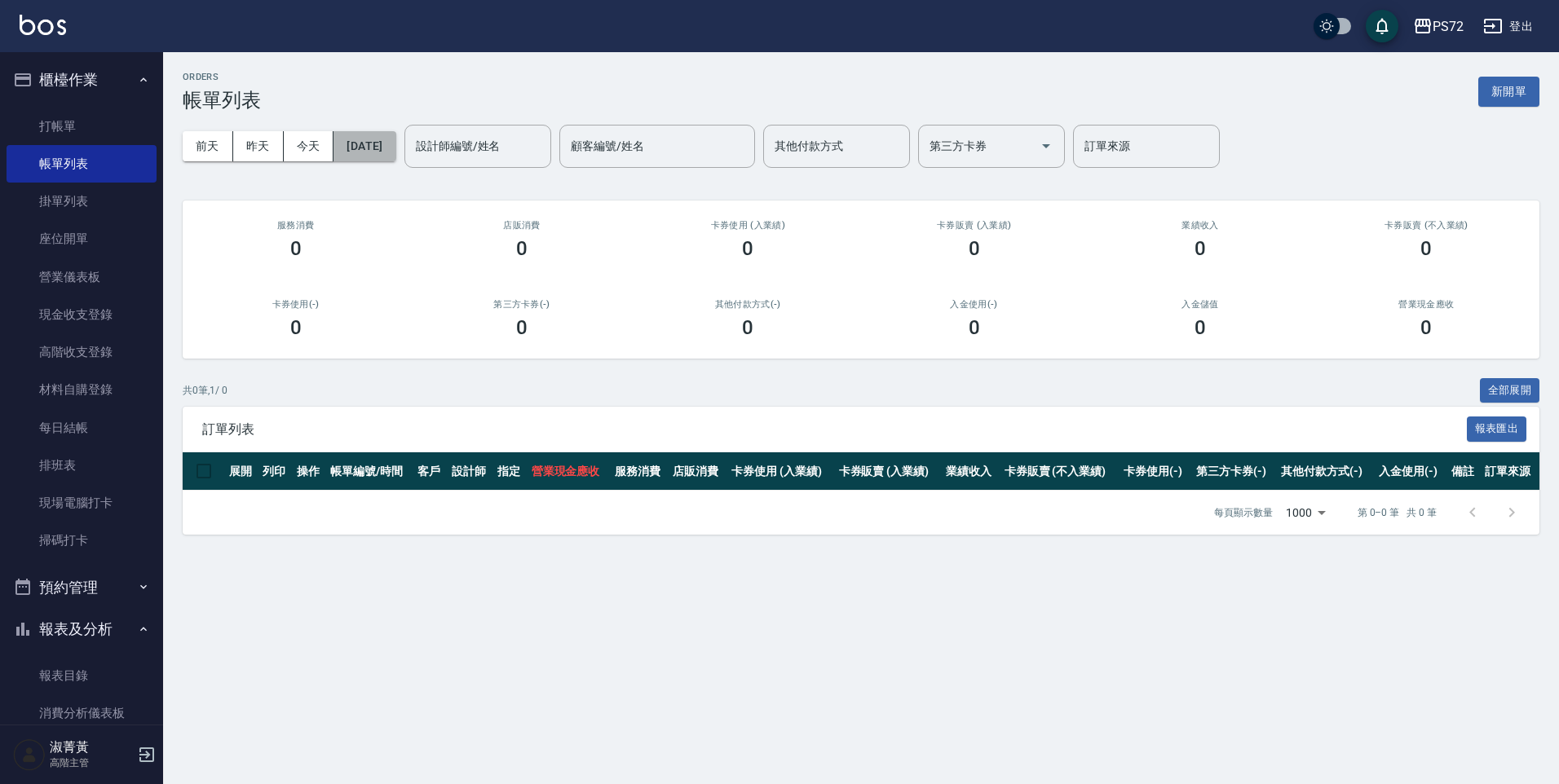
click at [378, 148] on button "[DATE]" at bounding box center [364, 146] width 62 height 30
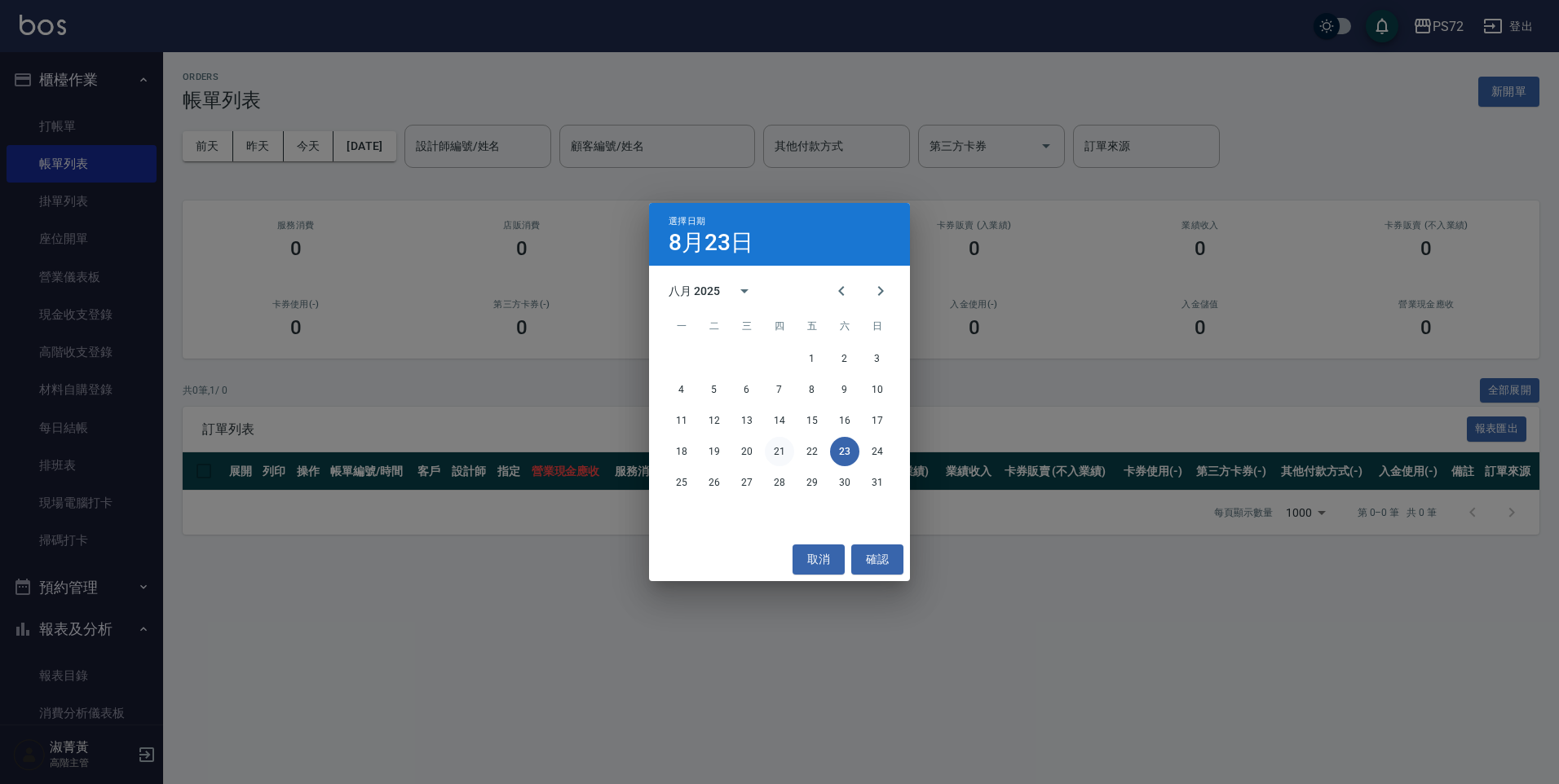
click at [784, 452] on button "21" at bounding box center [779, 451] width 29 height 29
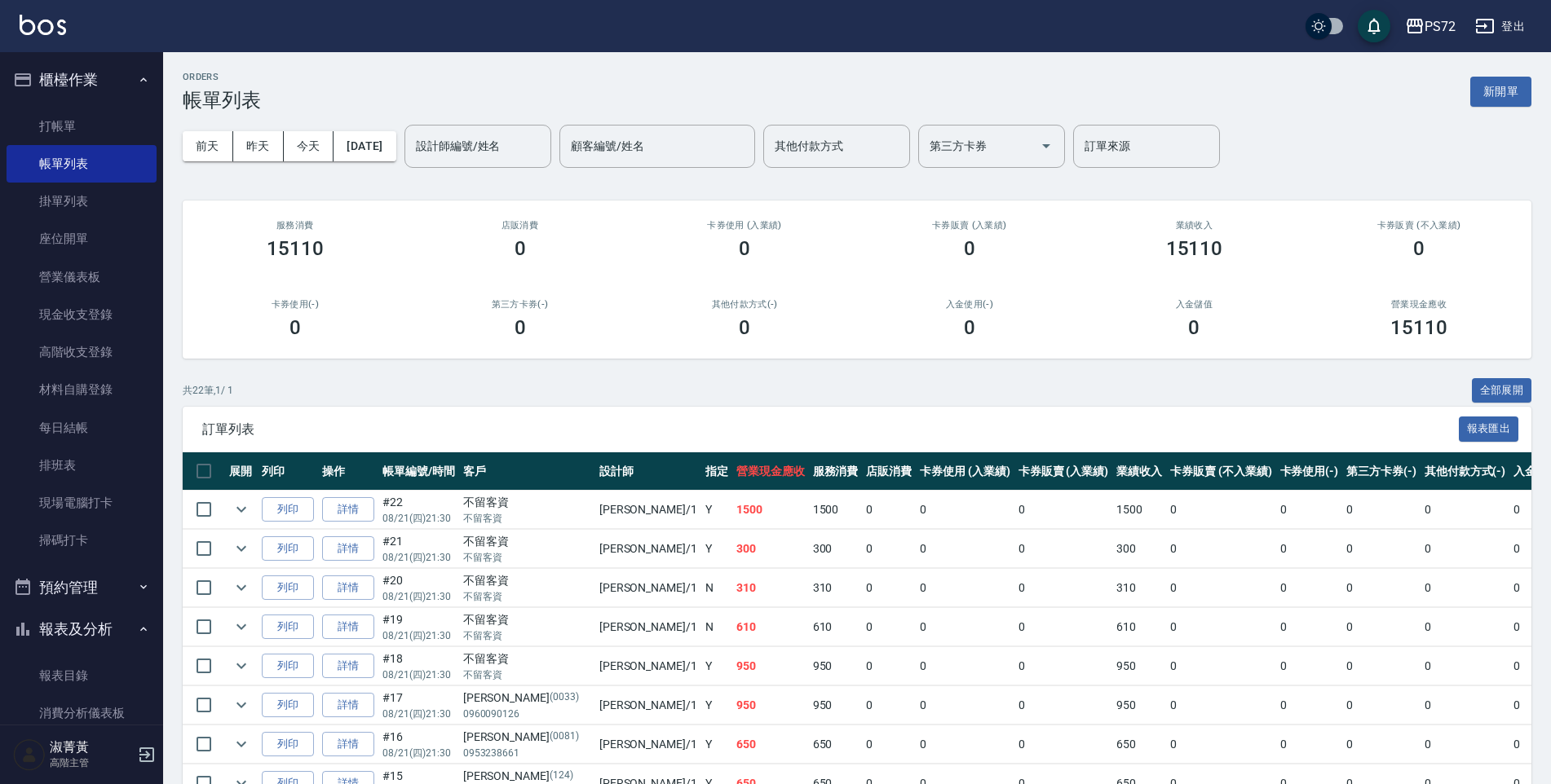
click at [491, 582] on div "不留客資" at bounding box center [527, 581] width 128 height 17
click at [529, 167] on div "設計師編號/姓名" at bounding box center [477, 147] width 147 height 43
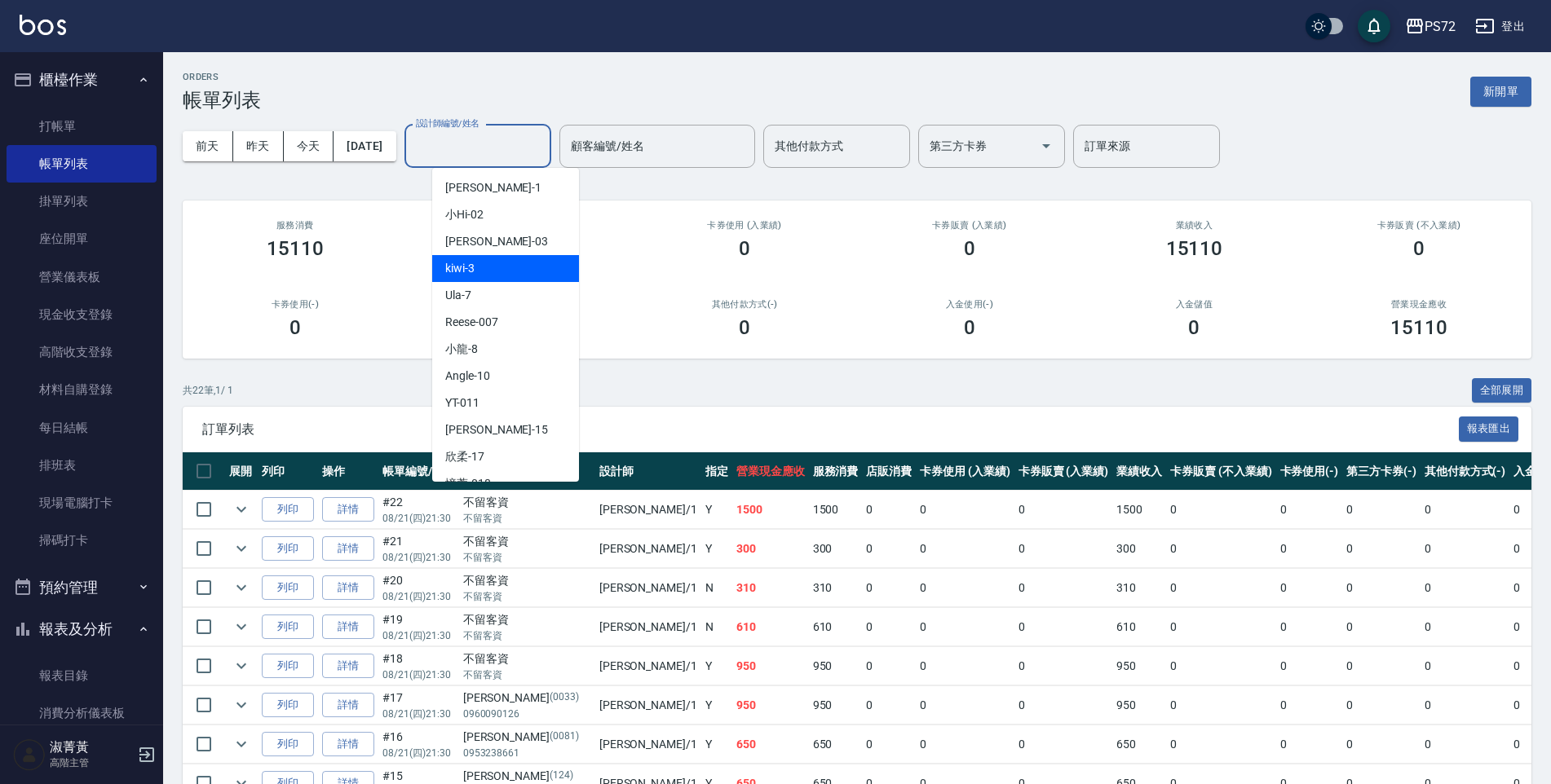
click at [466, 278] on div "kiwi -3" at bounding box center [505, 269] width 147 height 27
type input "kiwi-3"
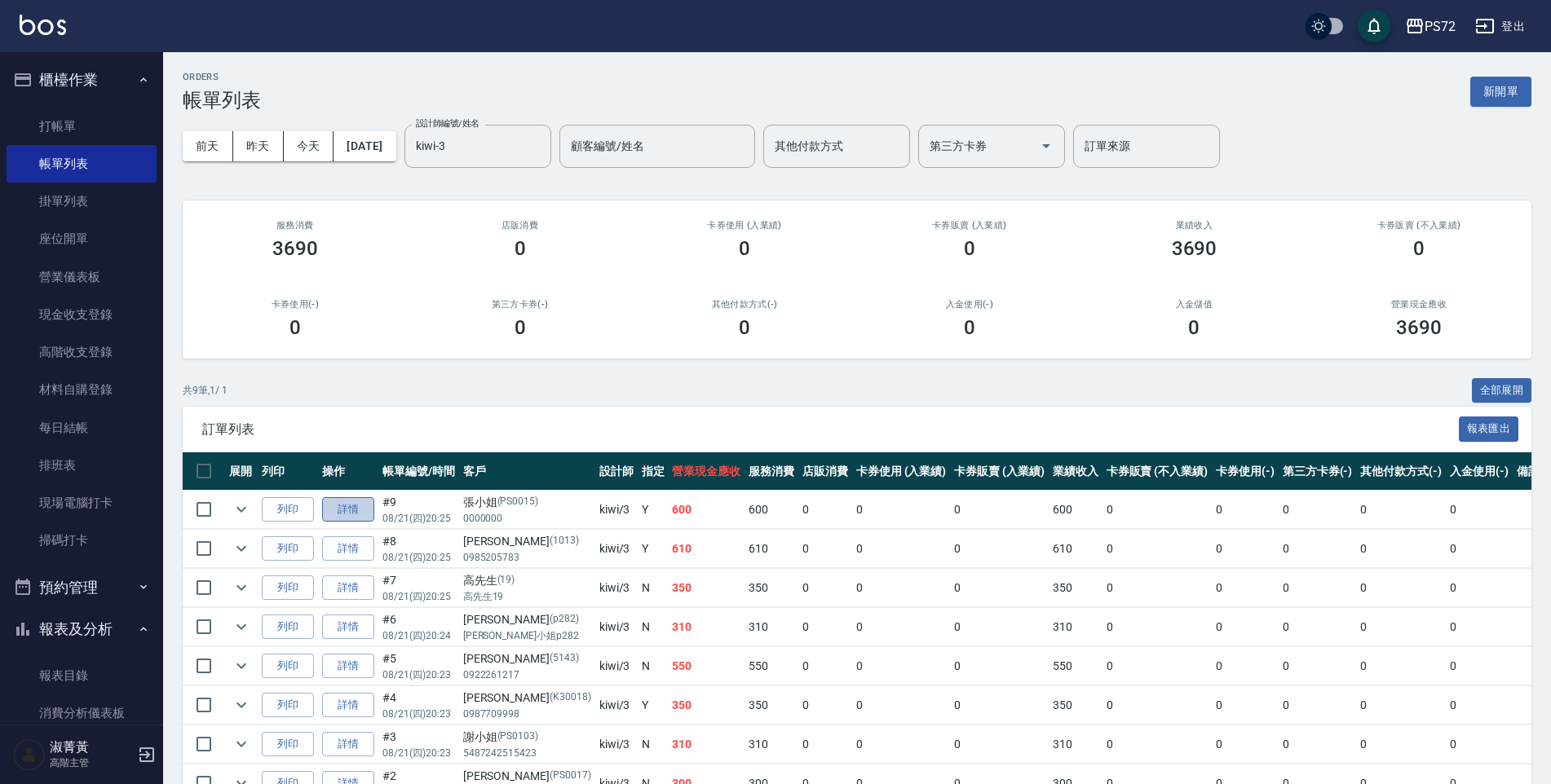
click at [336, 513] on link "詳情" at bounding box center [348, 510] width 52 height 25
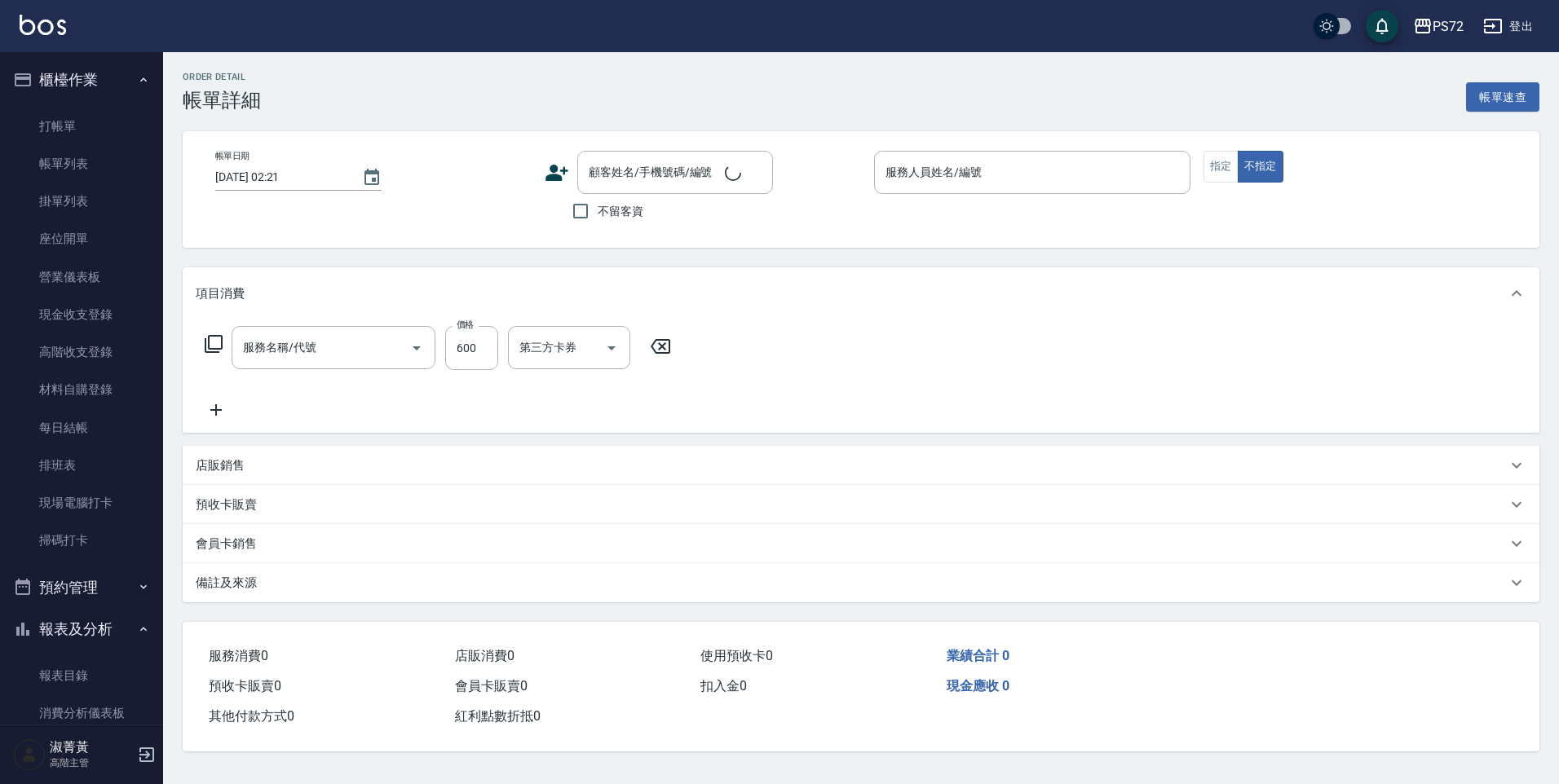
type input "[DATE] 20:25"
type input "kiwi-3"
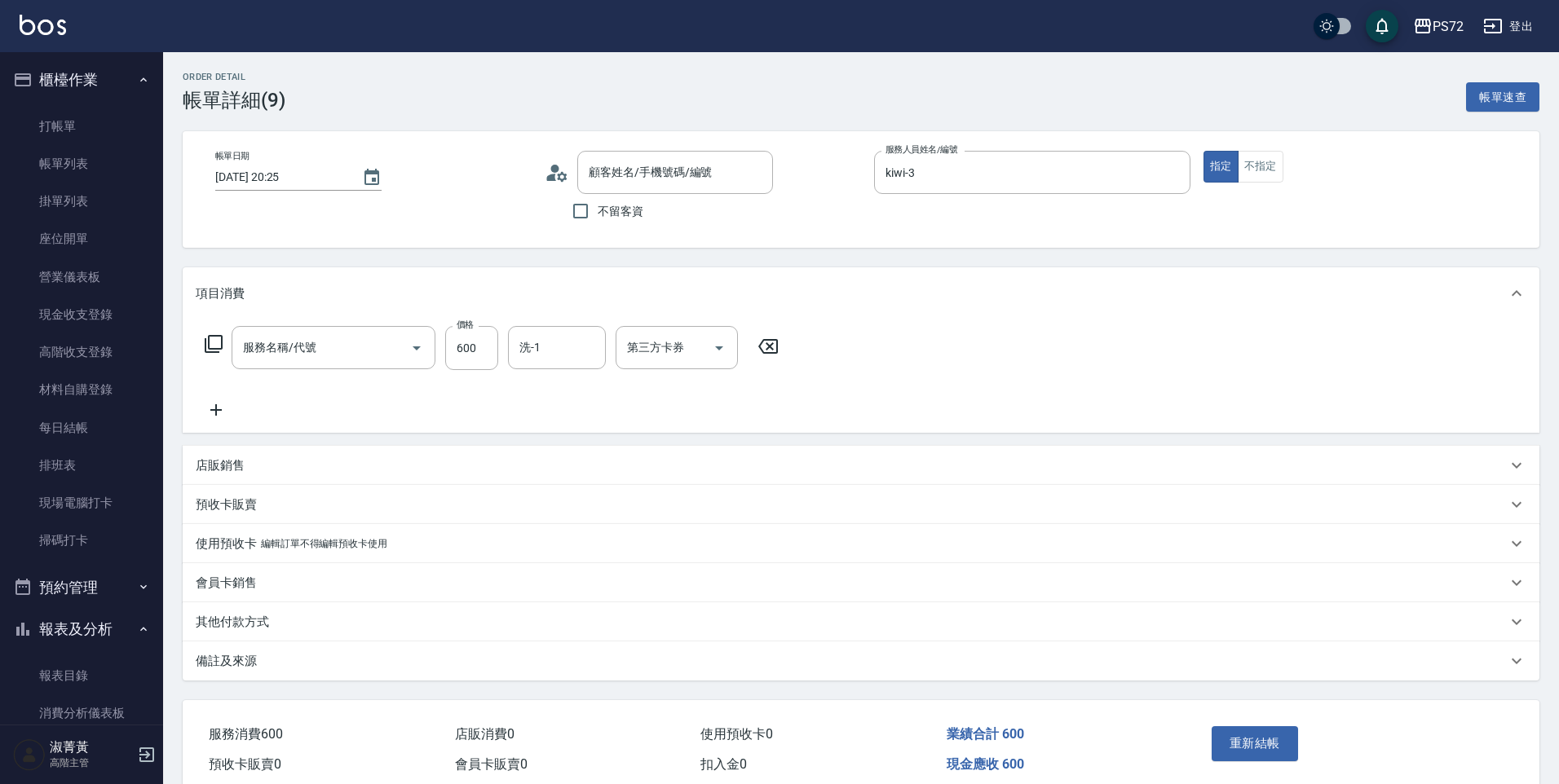
type input "寶齡舒醒清潔500(628)"
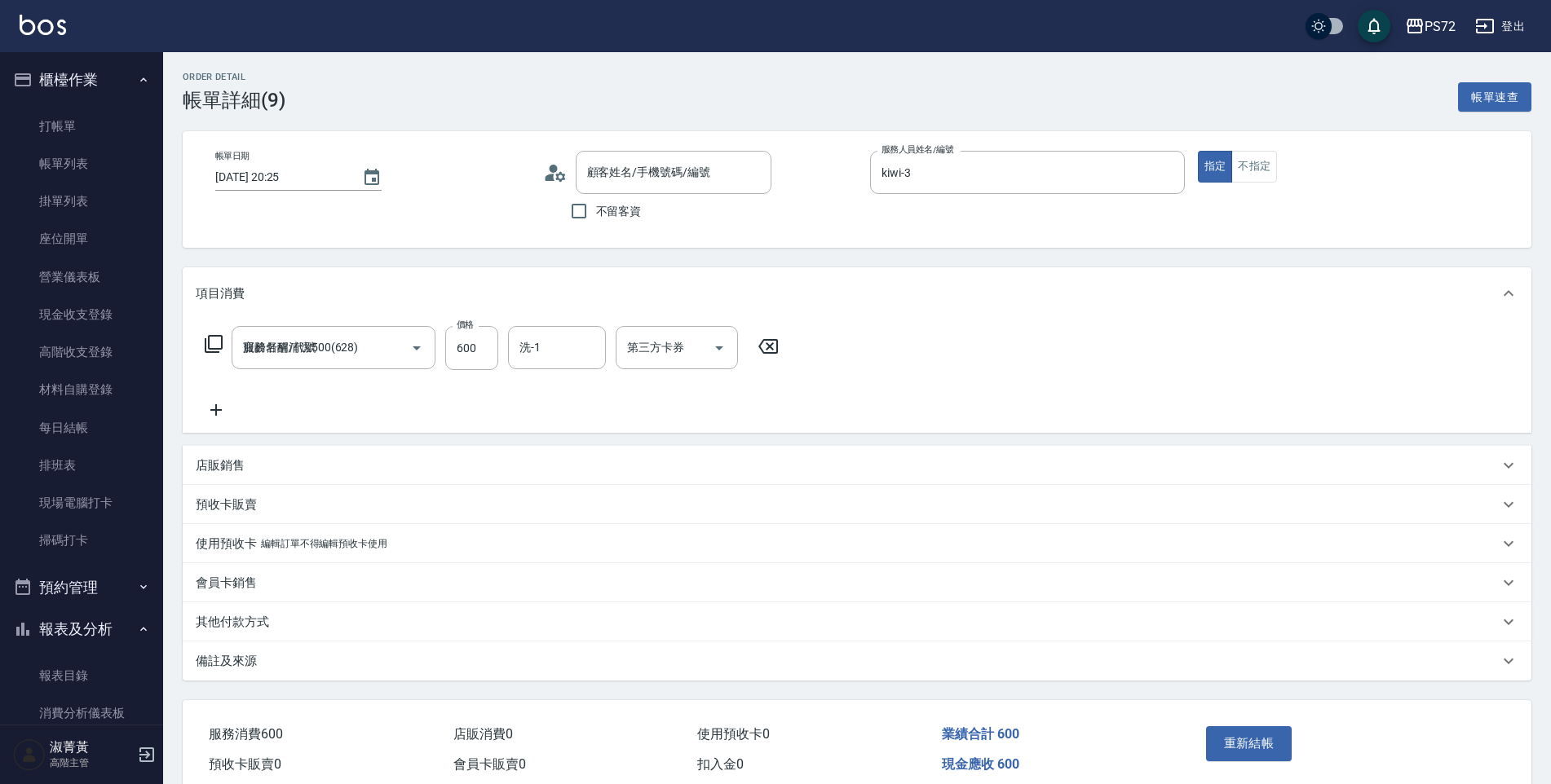
type input "張小姐/0000000/PS0015"
click at [1248, 170] on button "不指定" at bounding box center [1253, 167] width 46 height 31
type button "false"
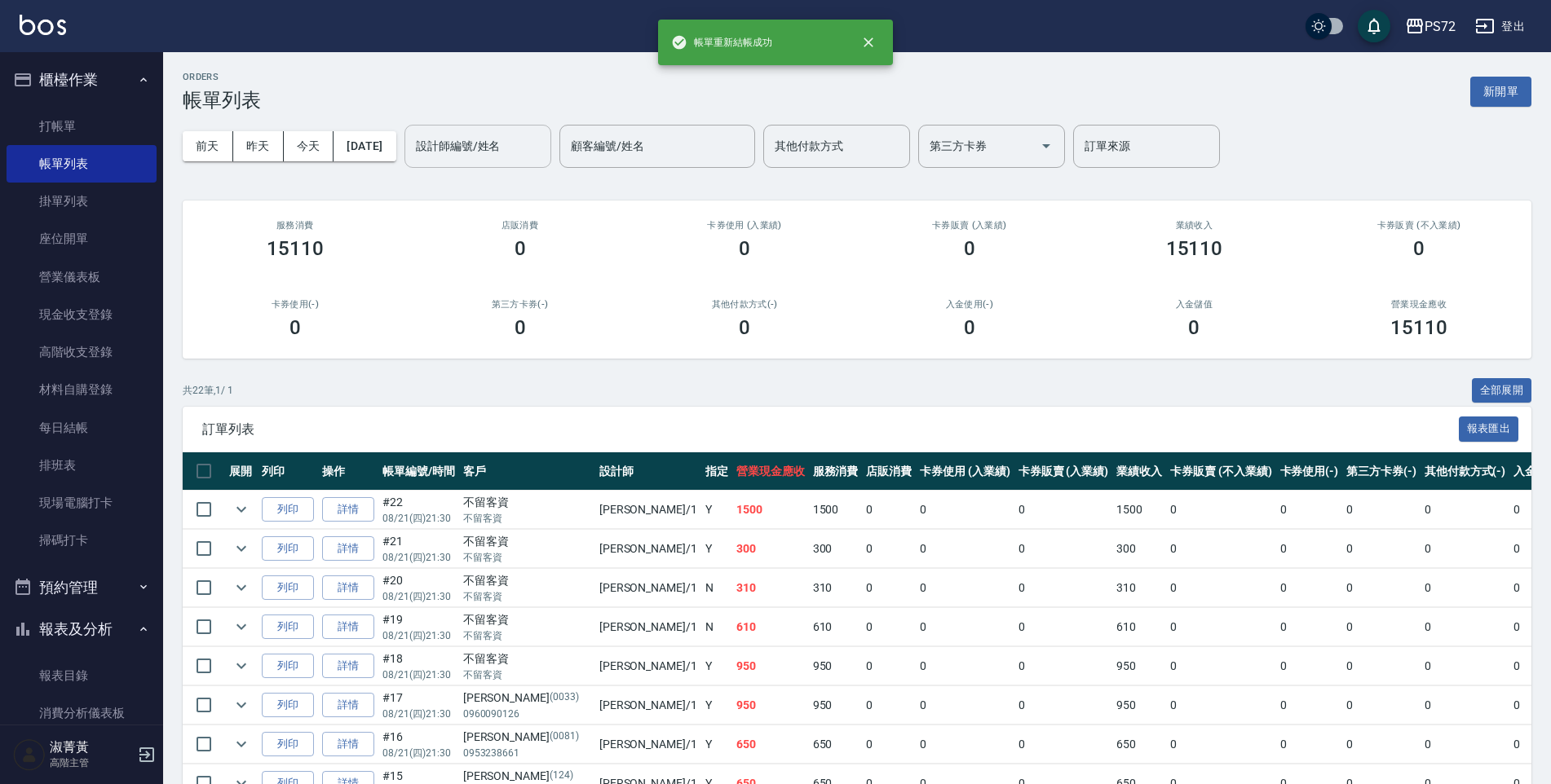
click at [495, 149] on input "設計師編號/姓名" at bounding box center [477, 146] width 132 height 28
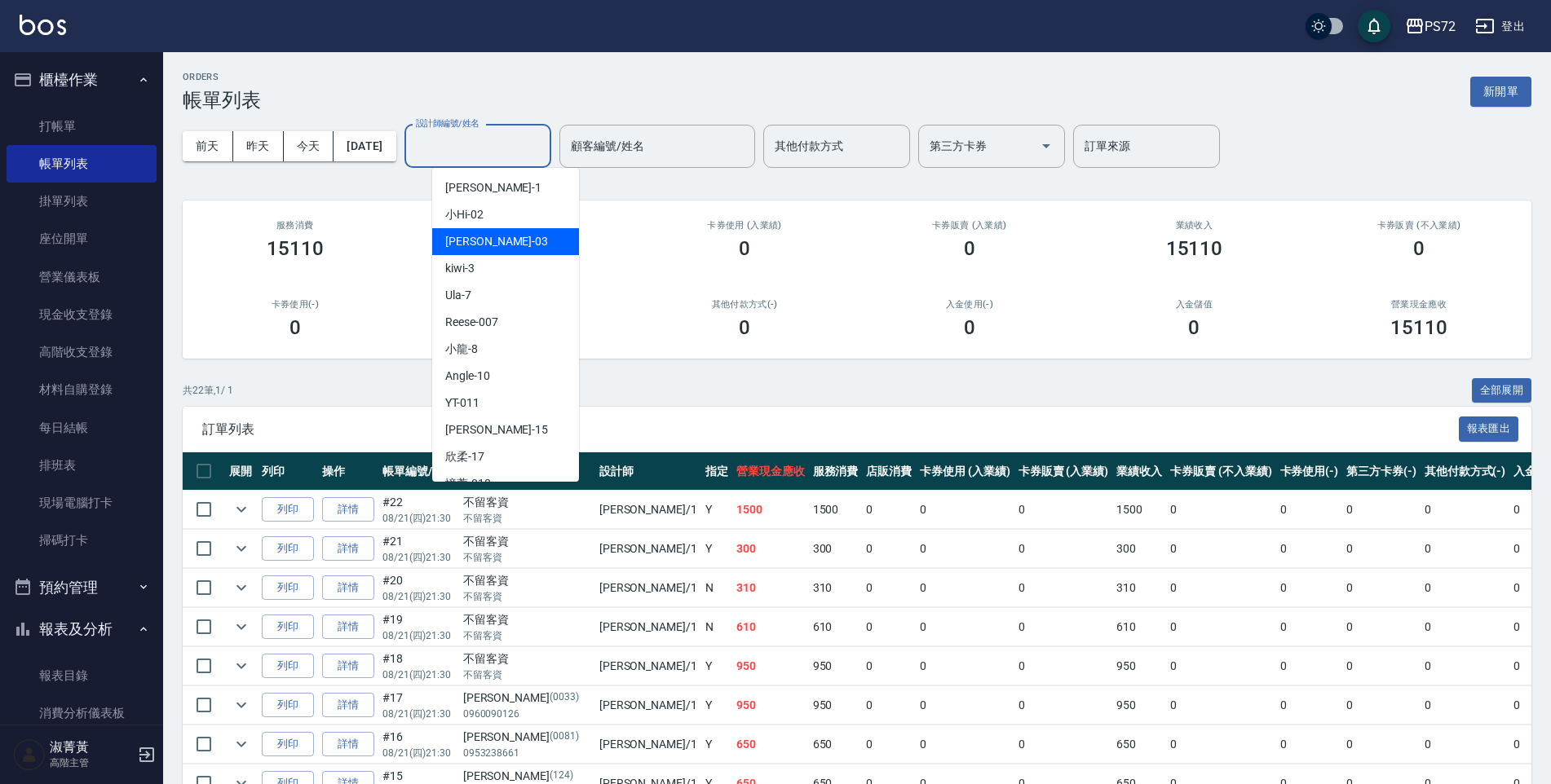
click at [498, 245] on div "[PERSON_NAME]03" at bounding box center [505, 241] width 147 height 27
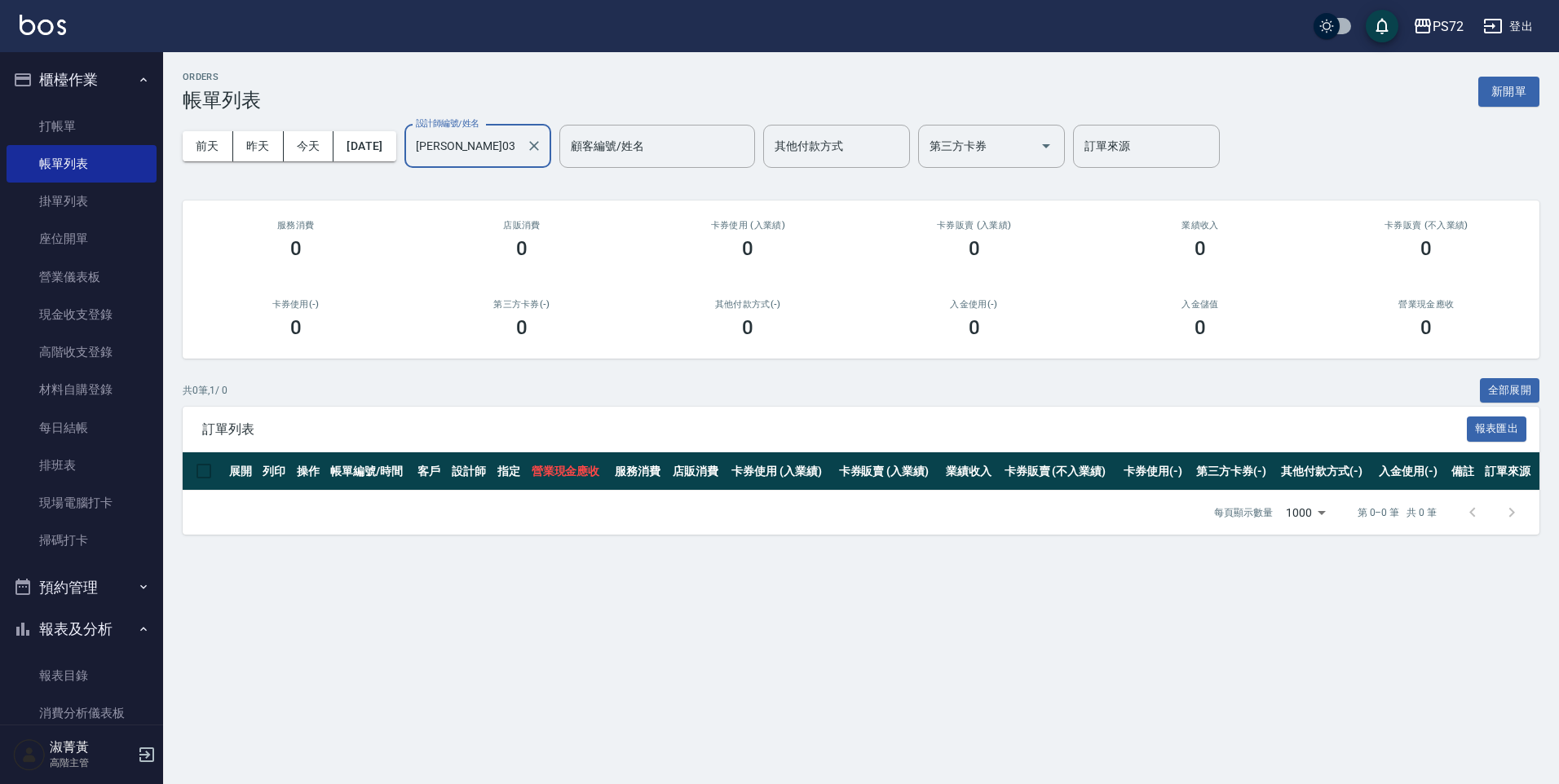
click at [495, 142] on input "[PERSON_NAME]03" at bounding box center [466, 146] width 108 height 28
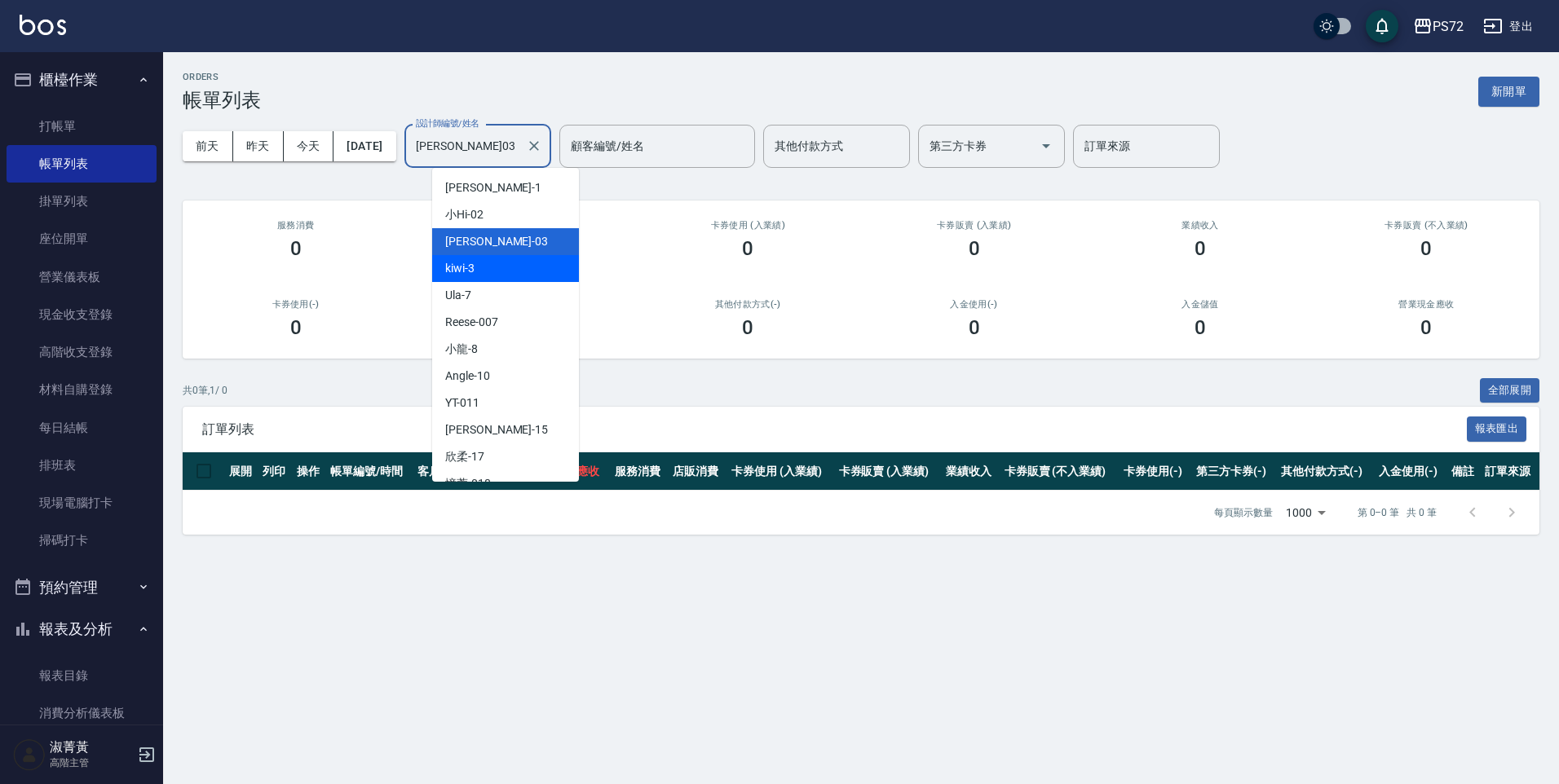
click at [461, 278] on div "kiwi -3" at bounding box center [505, 269] width 147 height 27
type input "kiwi-3"
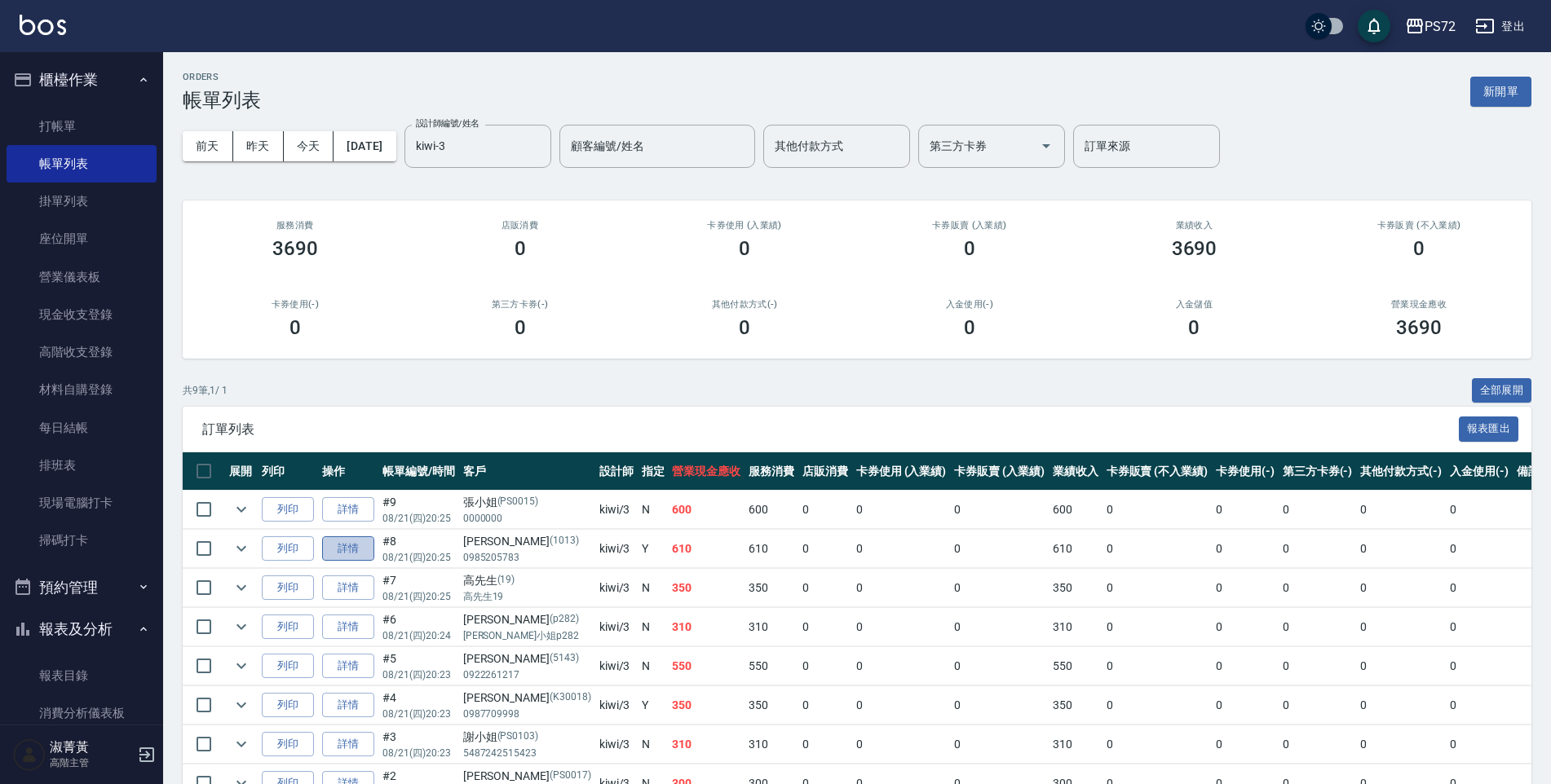
click at [363, 556] on link "詳情" at bounding box center [348, 549] width 52 height 25
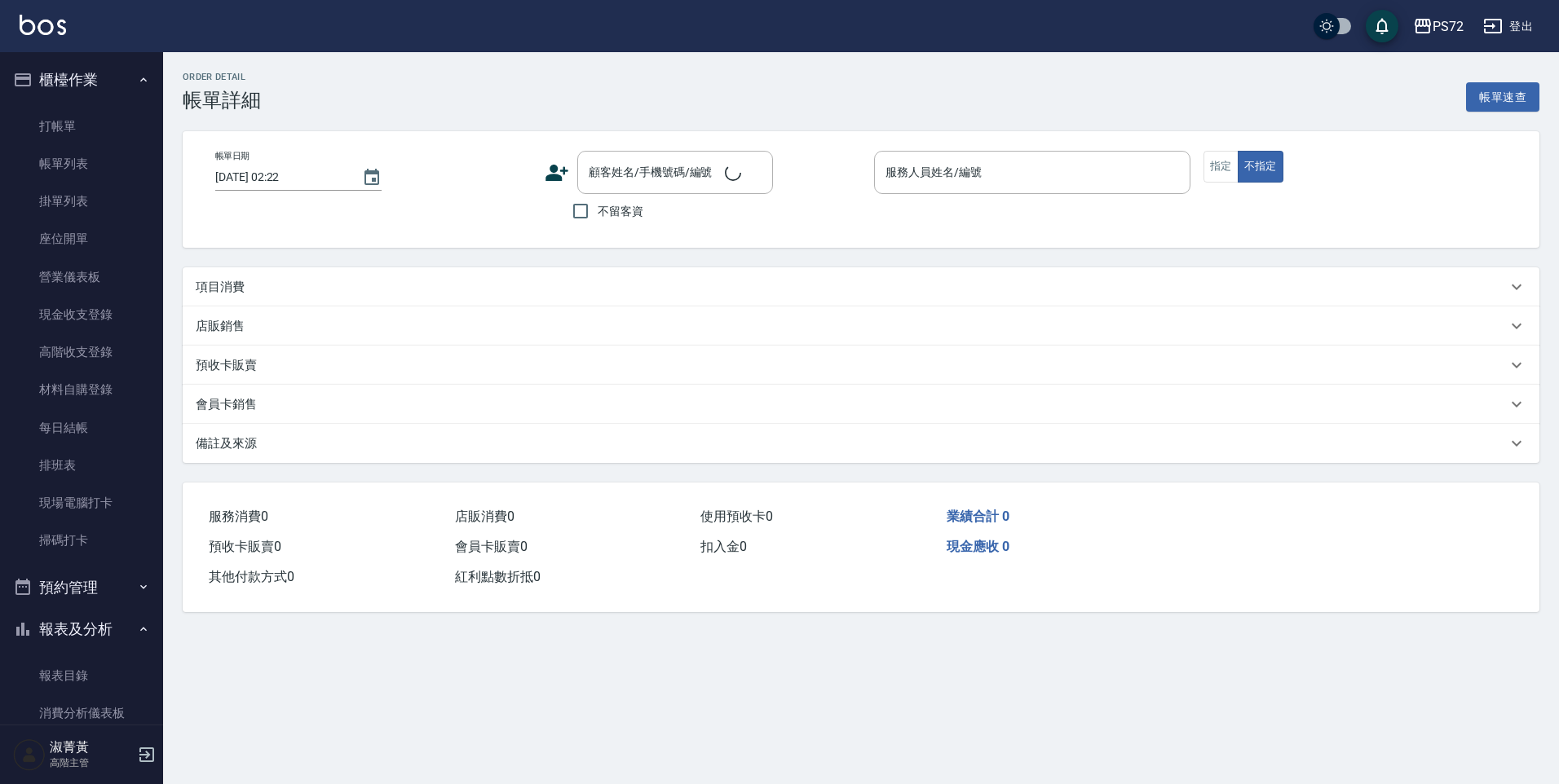
type input "[DATE] 20:25"
type input "kiwi-3"
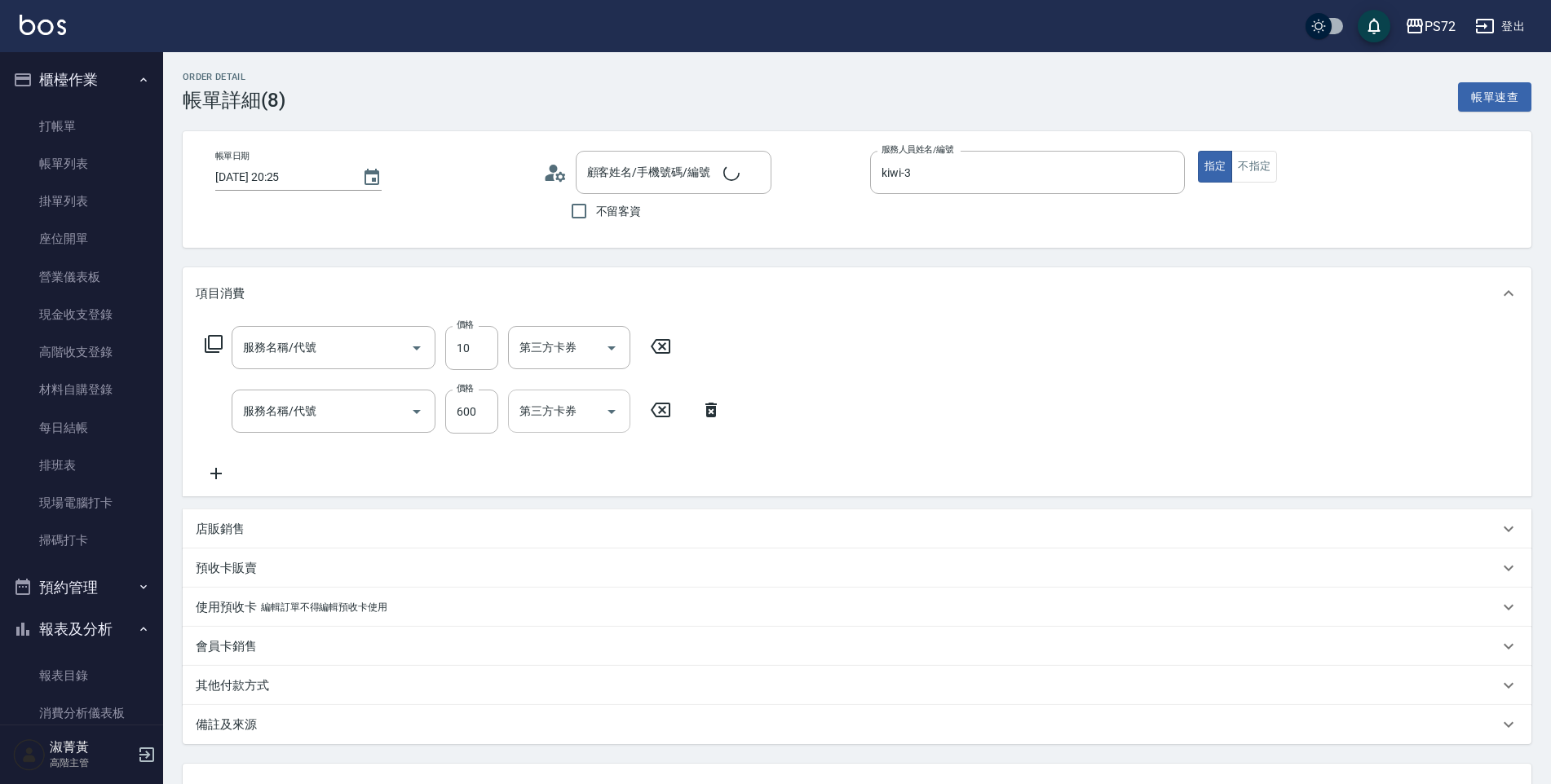
type input "潤絲(802)"
type input "寶齡舒醒清潔500(628)"
type input "[PERSON_NAME]/0985205783/1013"
click at [1260, 173] on button "不指定" at bounding box center [1253, 167] width 46 height 31
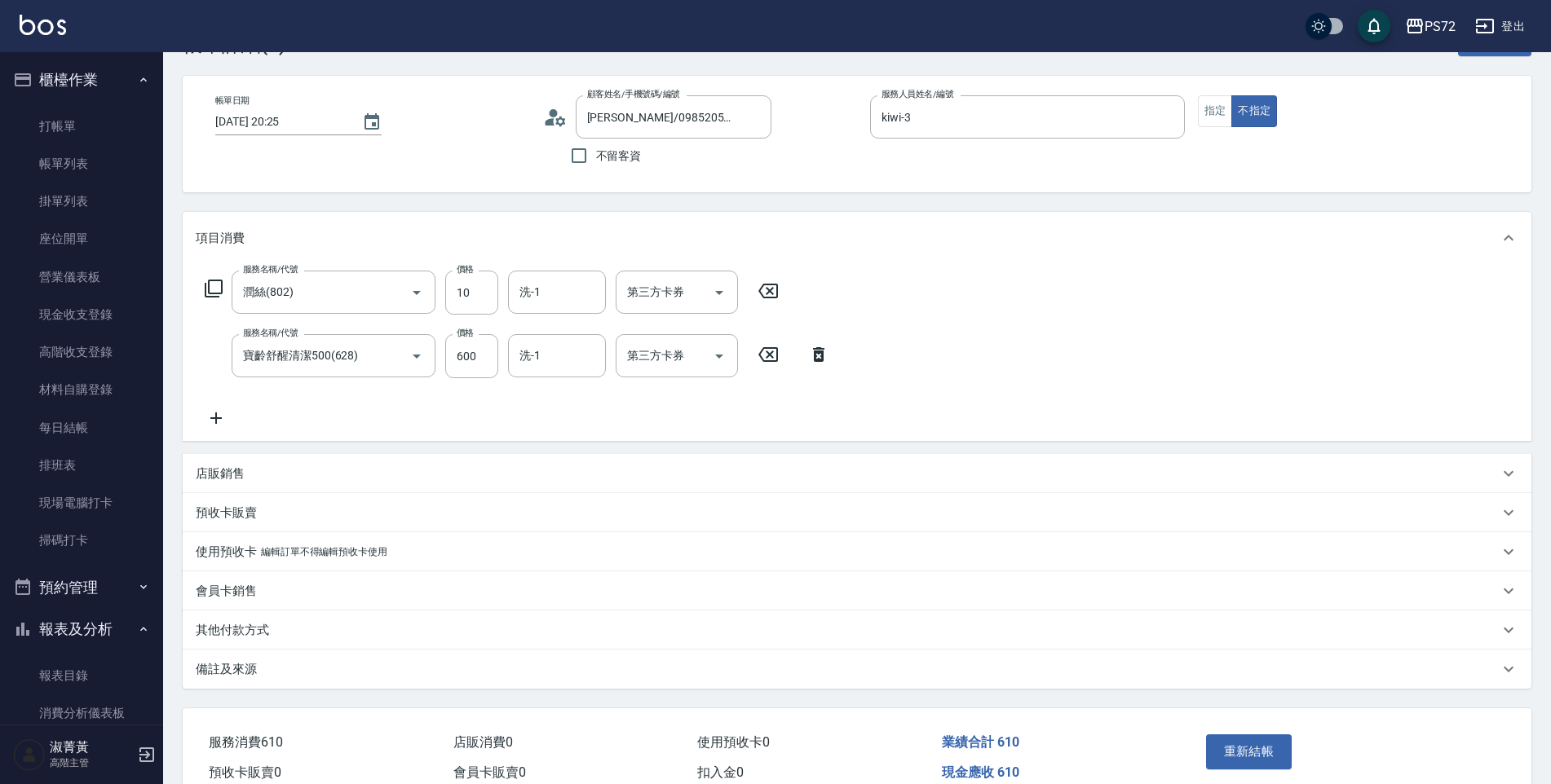
scroll to position [81, 0]
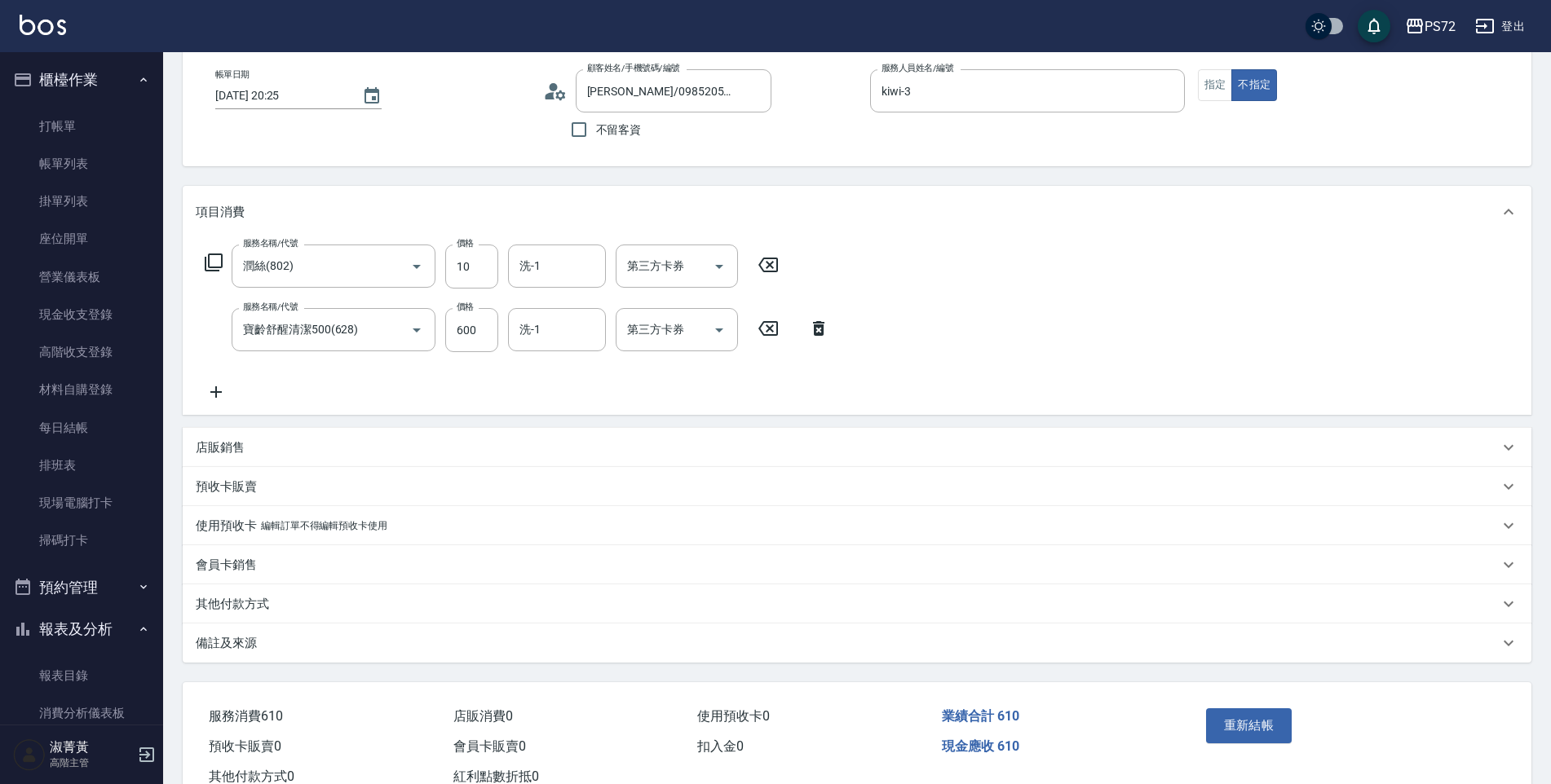
click at [1252, 733] on button "重新結帳" at bounding box center [1249, 725] width 86 height 34
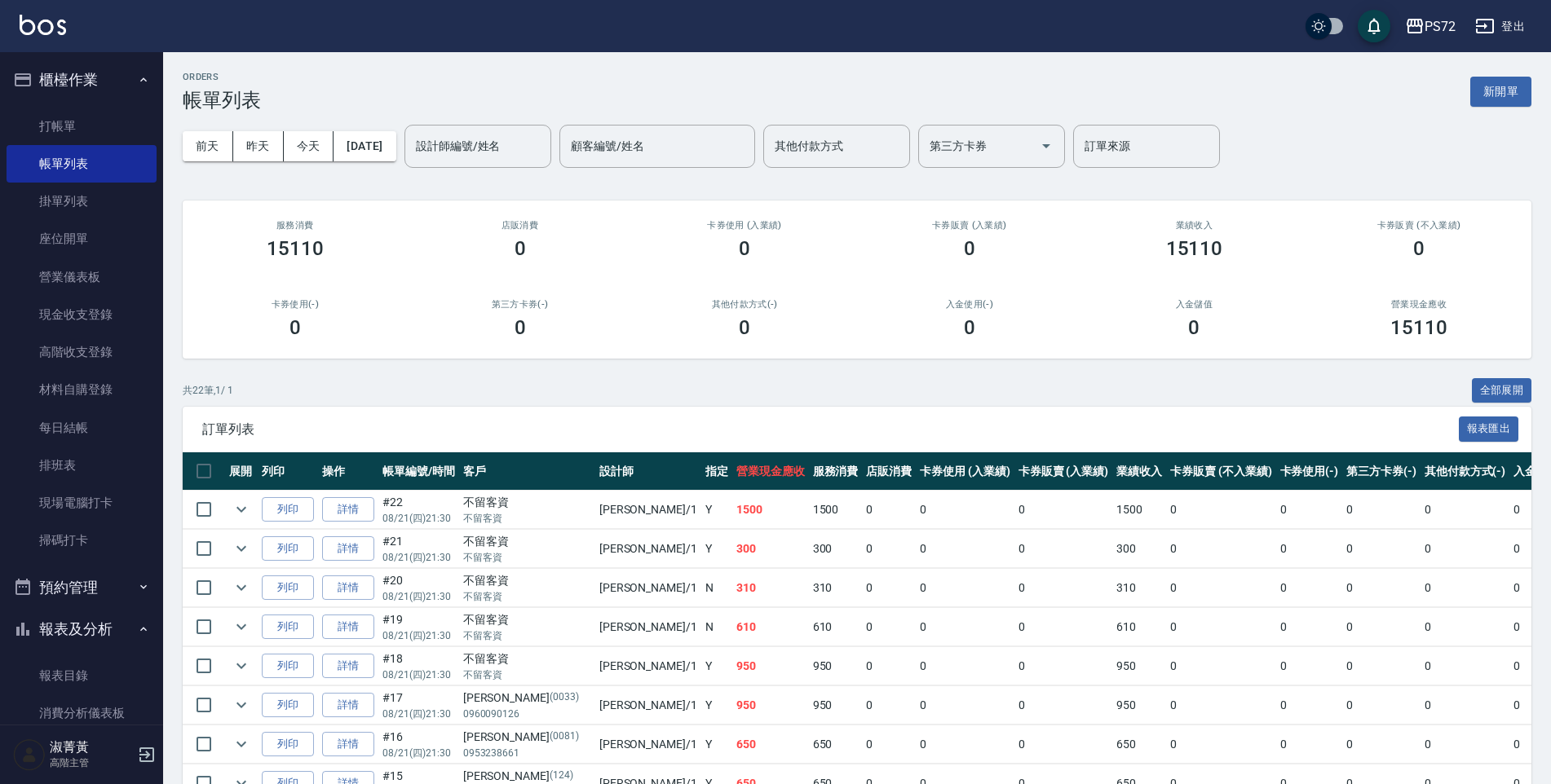
click at [114, 565] on ul "打帳單 帳單列表 掛單列表 座位開單 營業儀表板 現金收支登錄 高階收支登錄 材料自購登錄 每日結帳 排班表 現場電腦打卡 掃碼打卡" at bounding box center [81, 334] width 150 height 466
click at [327, 367] on div "ORDERS 帳單列表 新開單 [DATE] [DATE] [DATE] [DATE] 設計師編號/姓名 設計師編號/姓名 顧客編號/姓名 顧客編號/姓名 其…" at bounding box center [857, 733] width 1388 height 1363
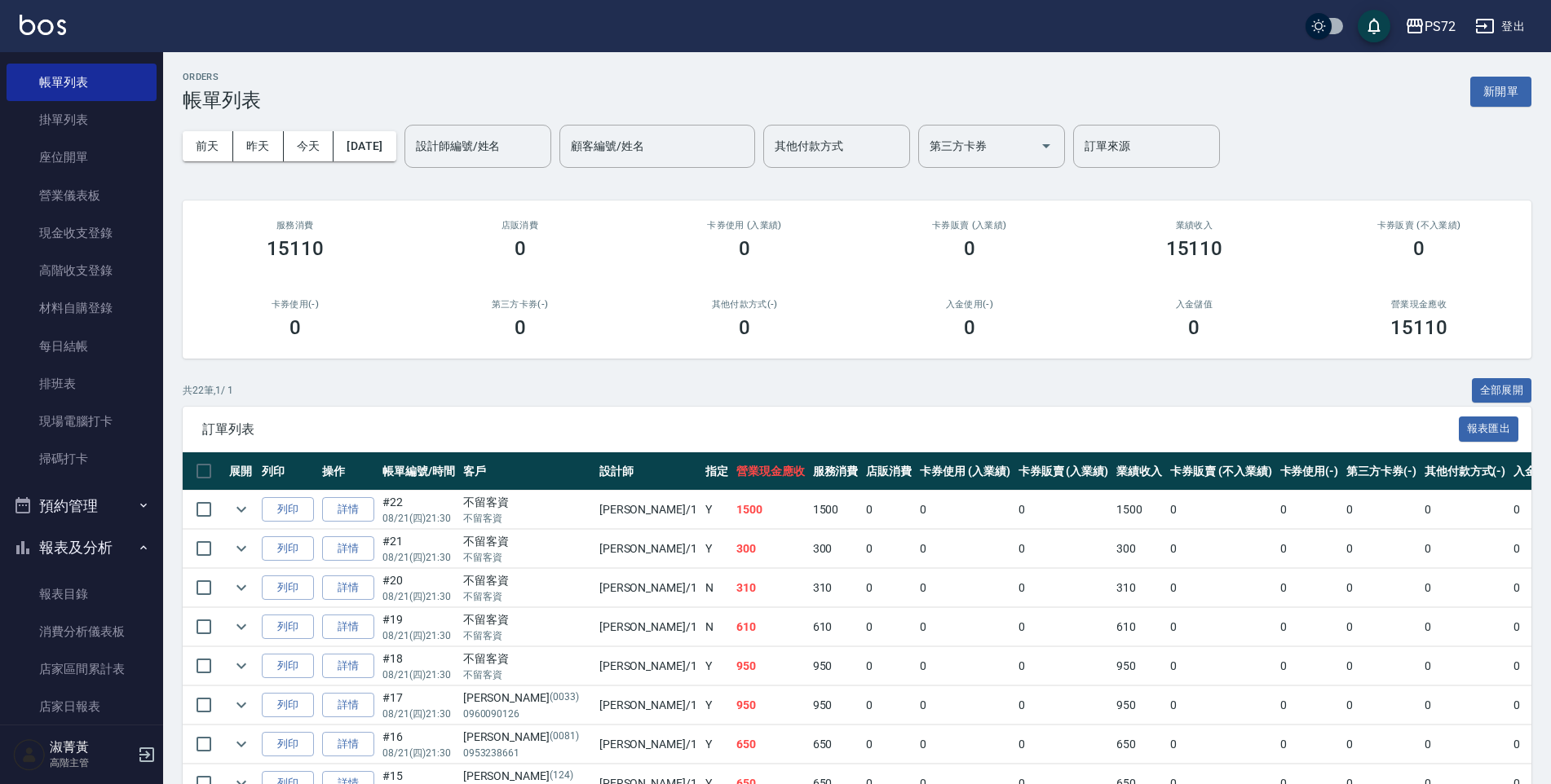
scroll to position [670, 0]
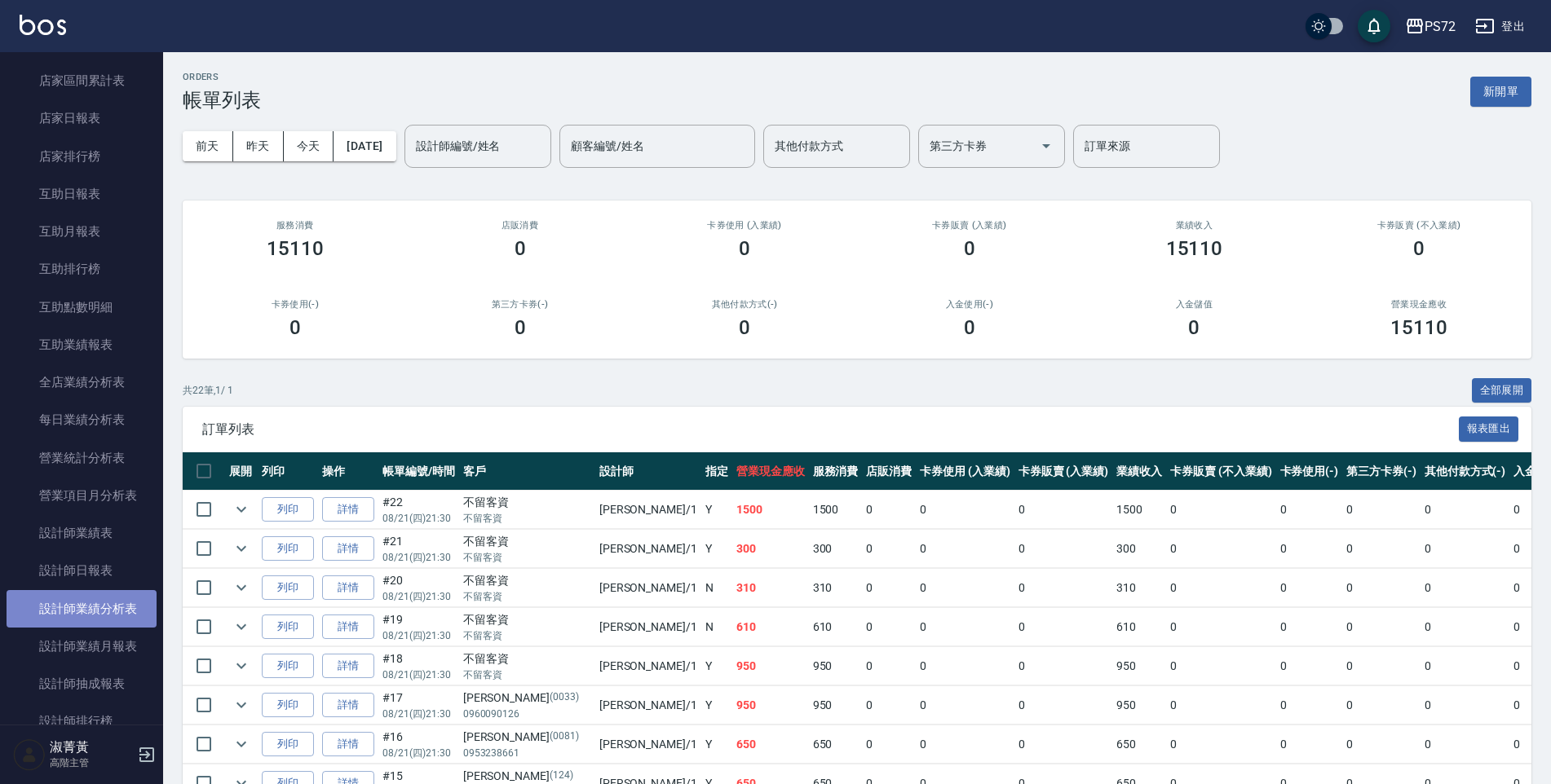
click at [117, 617] on link "設計師業績分析表" at bounding box center [81, 608] width 150 height 37
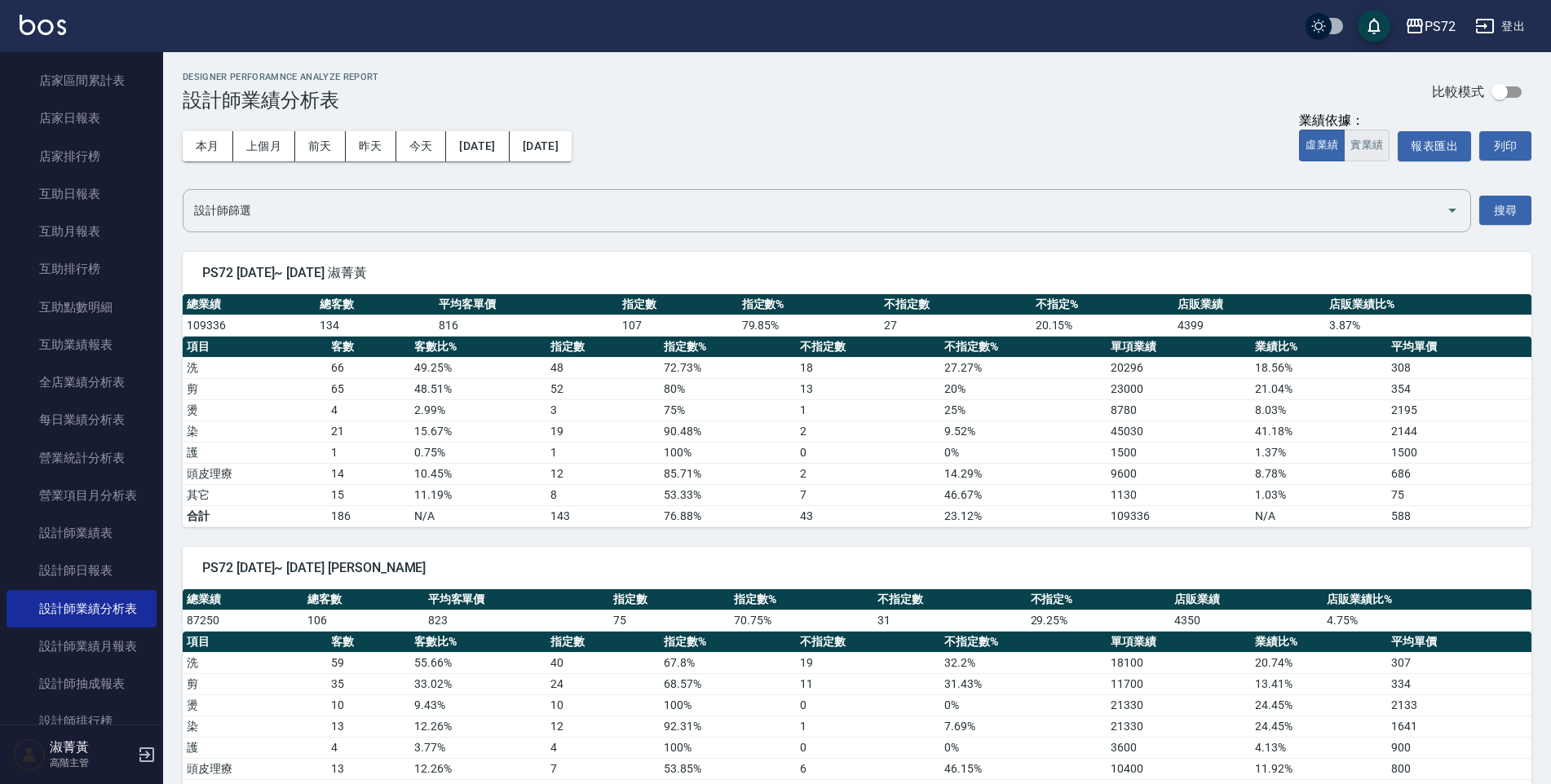
click at [1363, 146] on button "實業績" at bounding box center [1366, 145] width 46 height 31
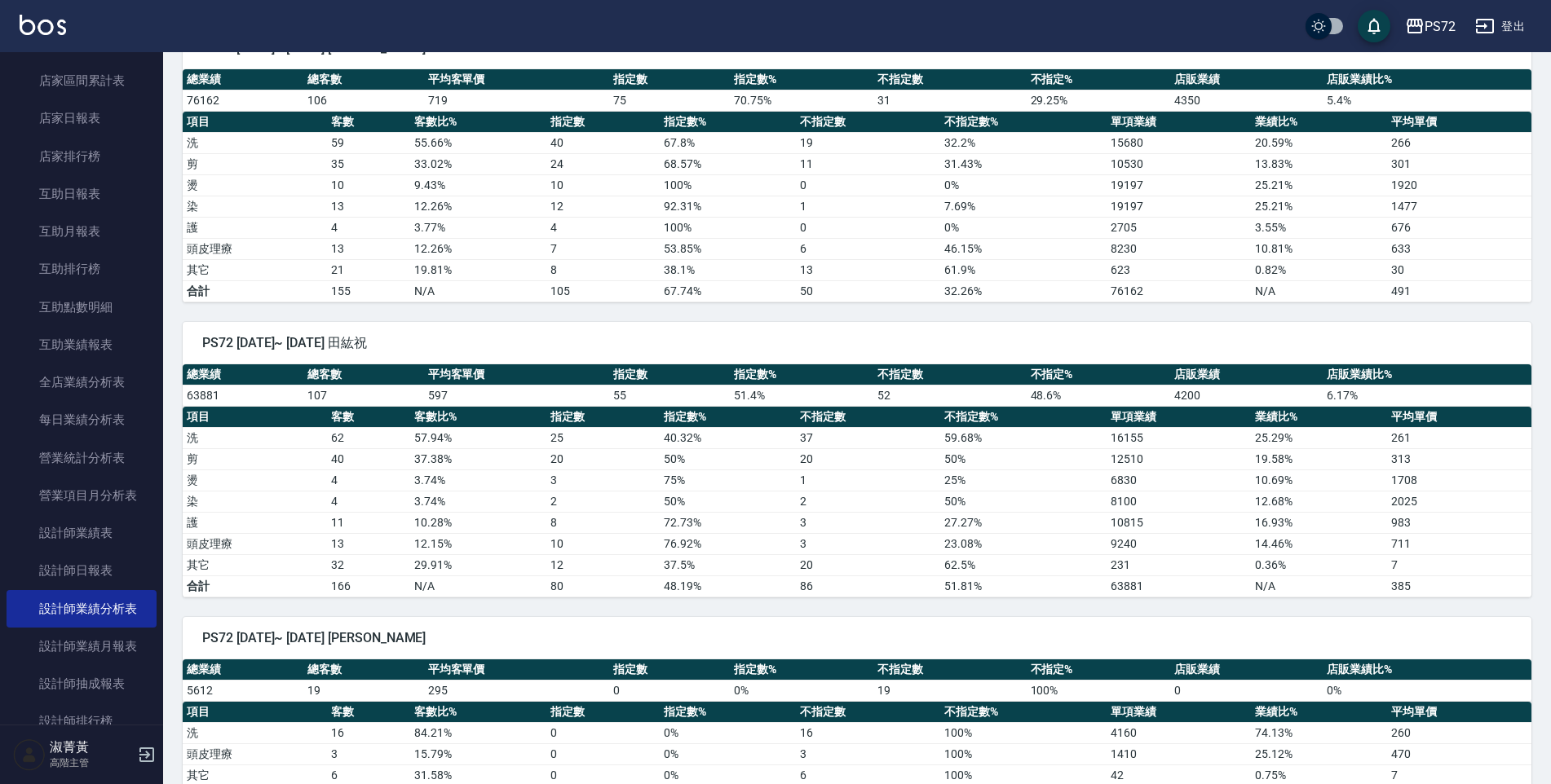
scroll to position [538, 0]
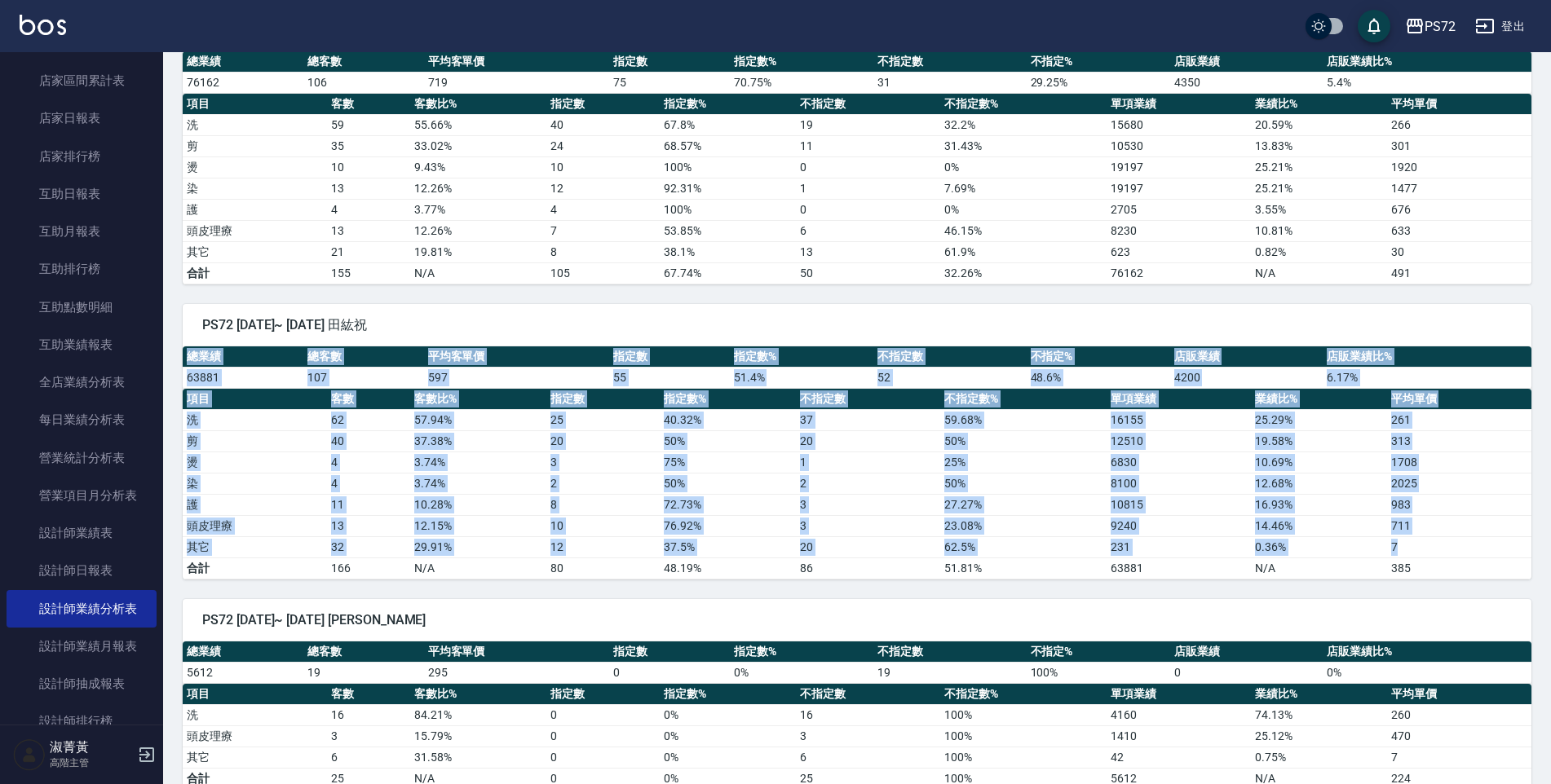
drag, startPoint x: 188, startPoint y: 356, endPoint x: 1421, endPoint y: 544, distance: 1247.3
click at [1421, 544] on div "總業績 總客數 平均客單價 指定數 指定數% 不指定數 不指定% 店販業績 店販業績比% 63881 107 597 55 51.4 % 52 48.6 % …" at bounding box center [856, 462] width 1349 height 233
drag, startPoint x: 1421, startPoint y: 544, endPoint x: 1402, endPoint y: 470, distance: 76.4
copy div "總業績 總客數 平均客單價 指定數 指定數% 不指定數 不指定% 店販業績 店販業績比% 63881 107 597 55 51.4 % 52 48.6 % …"
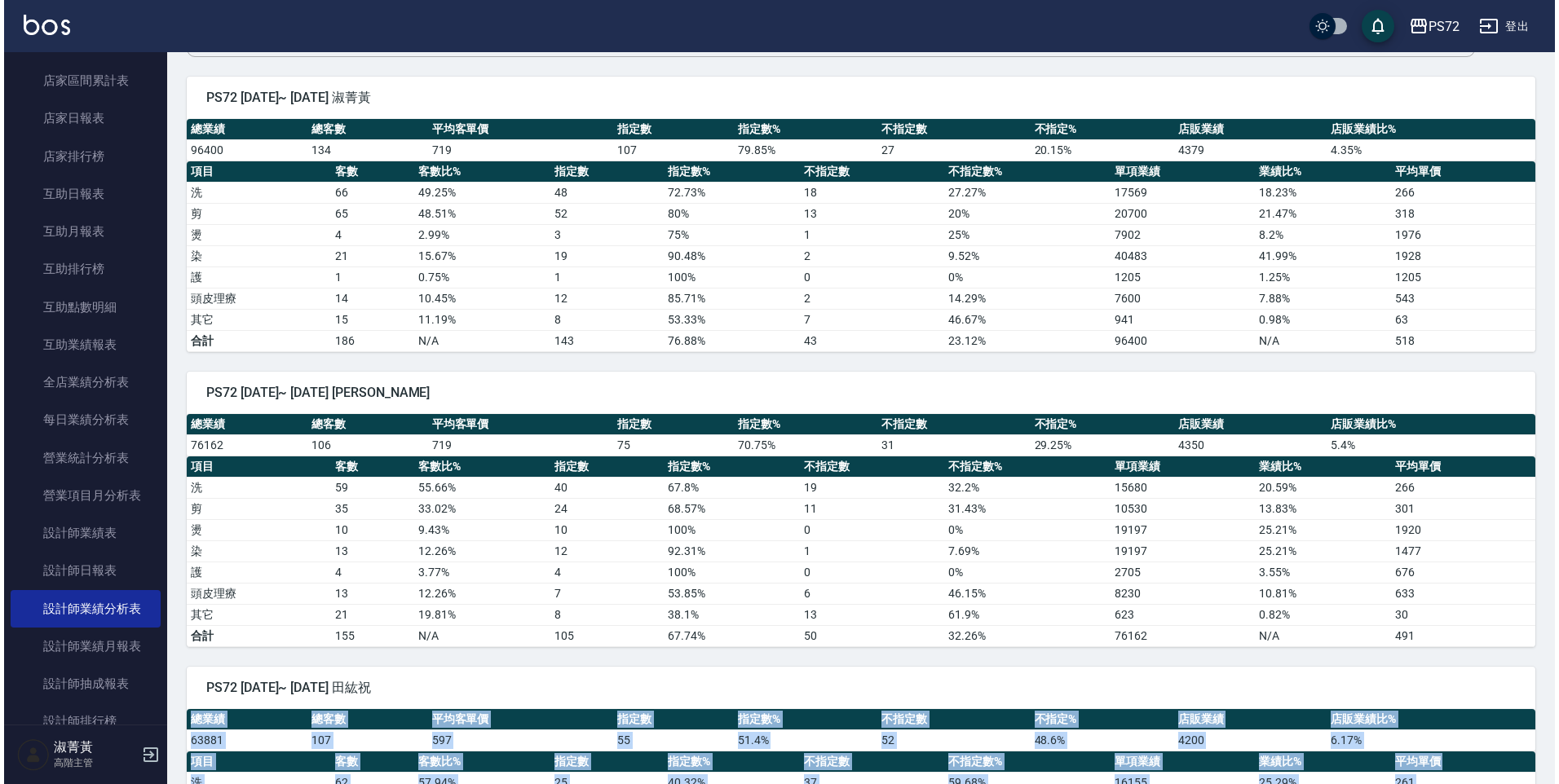
scroll to position [0, 0]
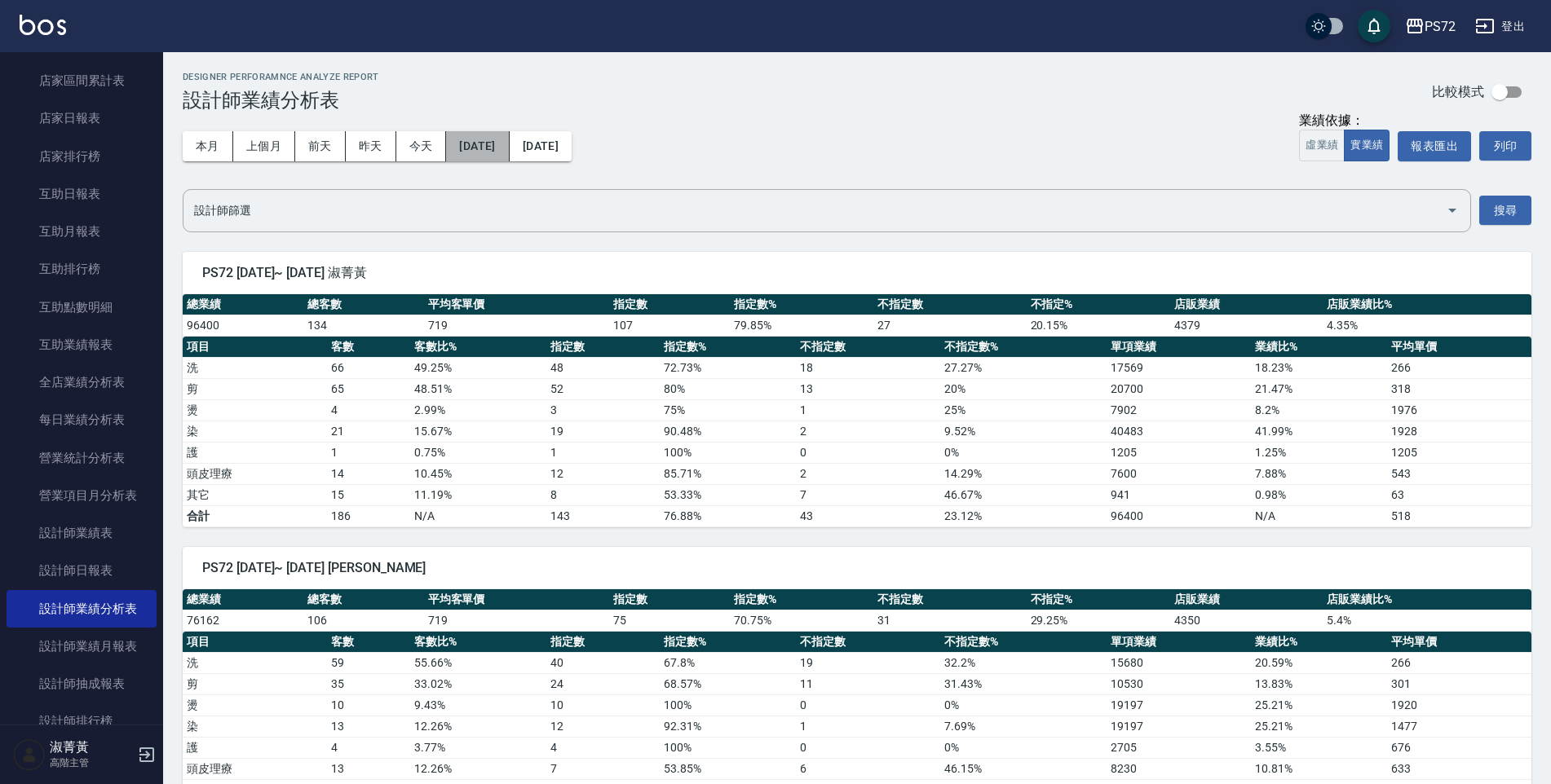
click at [467, 142] on button "[DATE]" at bounding box center [477, 146] width 63 height 30
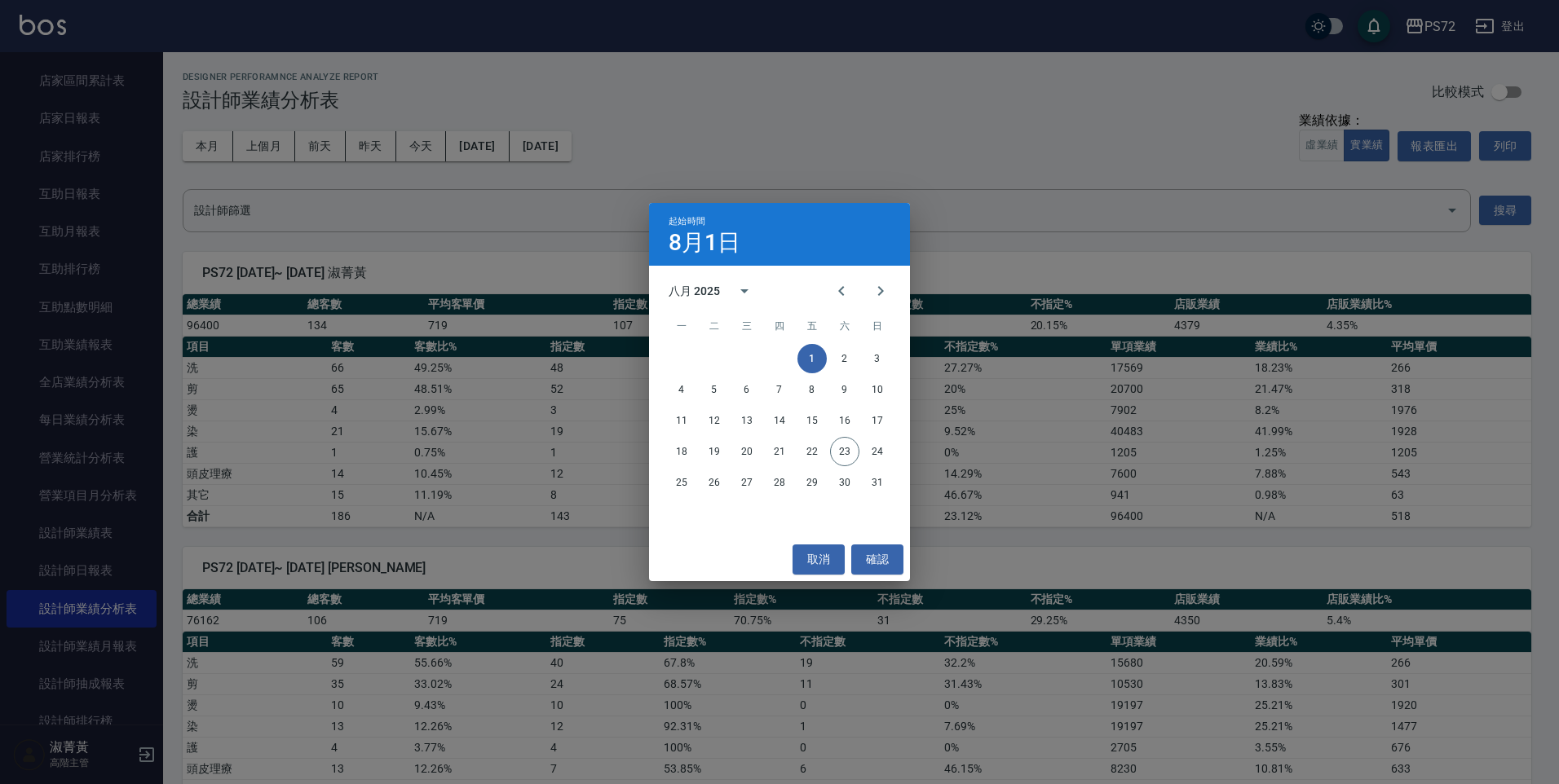
click at [718, 284] on div "八月 2025" at bounding box center [695, 291] width 51 height 17
click at [772, 423] on button "2024" at bounding box center [779, 423] width 59 height 29
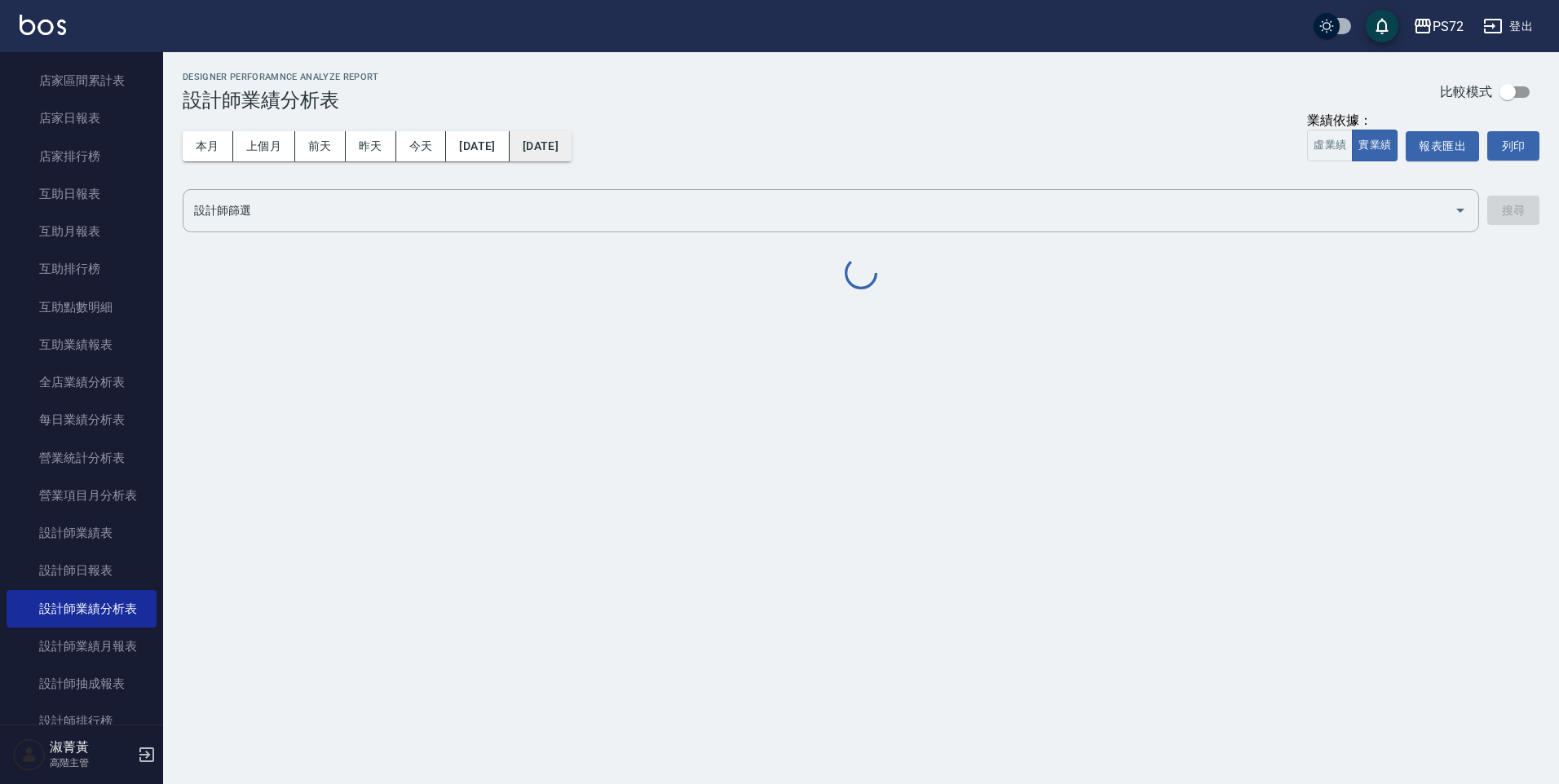
click at [564, 154] on button "[DATE]" at bounding box center [540, 146] width 62 height 30
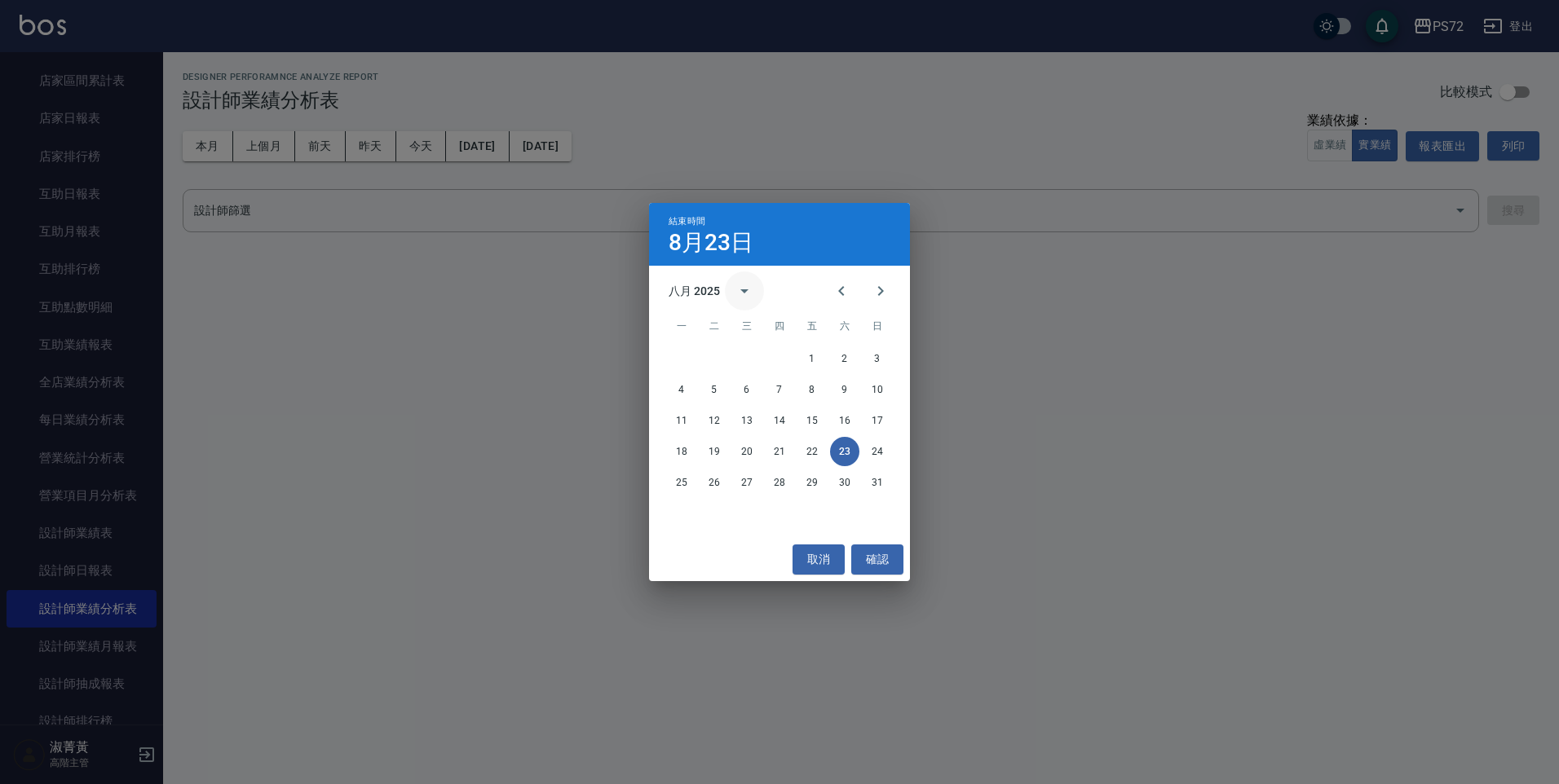
click at [738, 283] on icon "calendar view is open, switch to year view" at bounding box center [744, 291] width 20 height 20
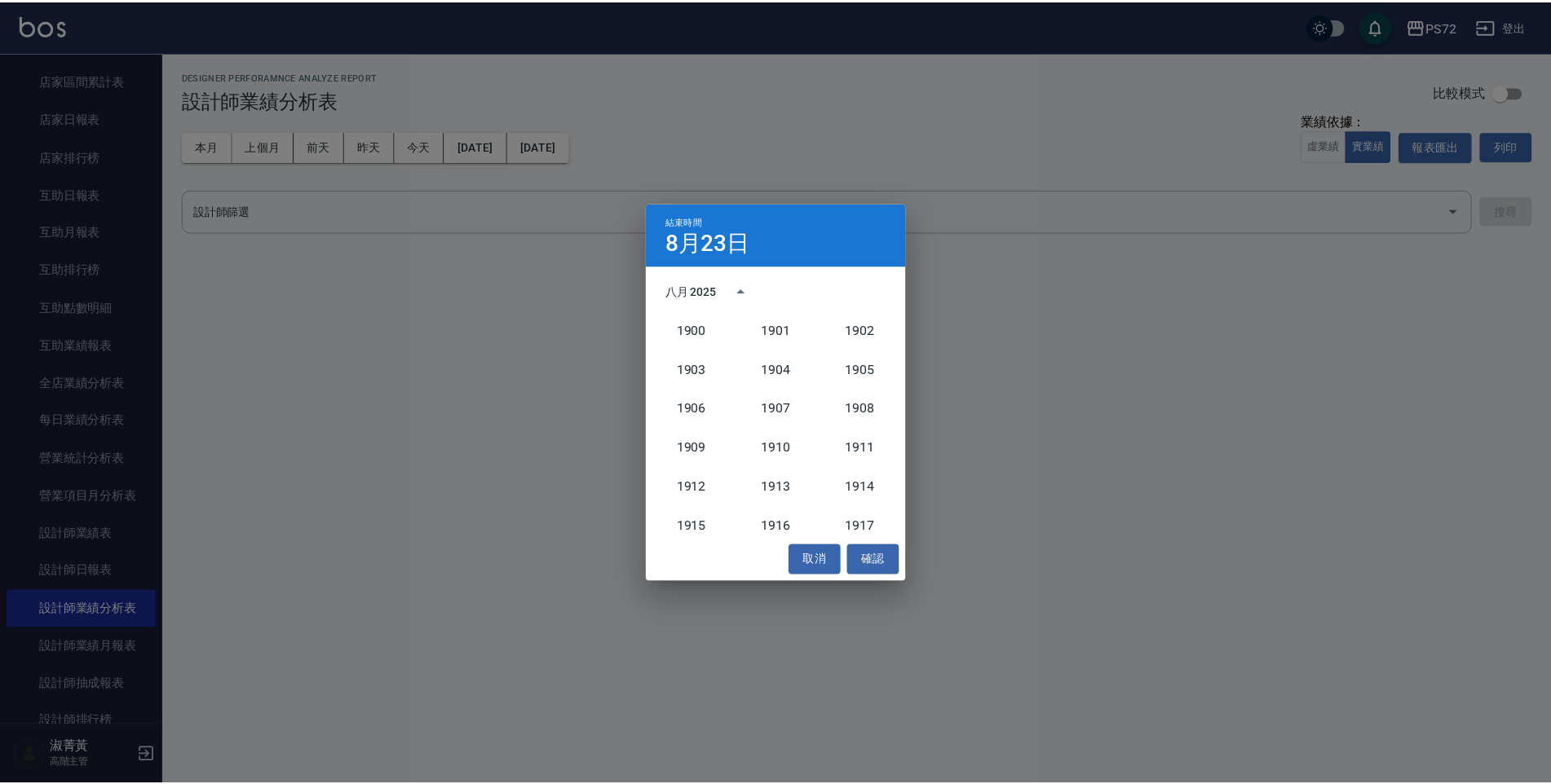
scroll to position [1510, 0]
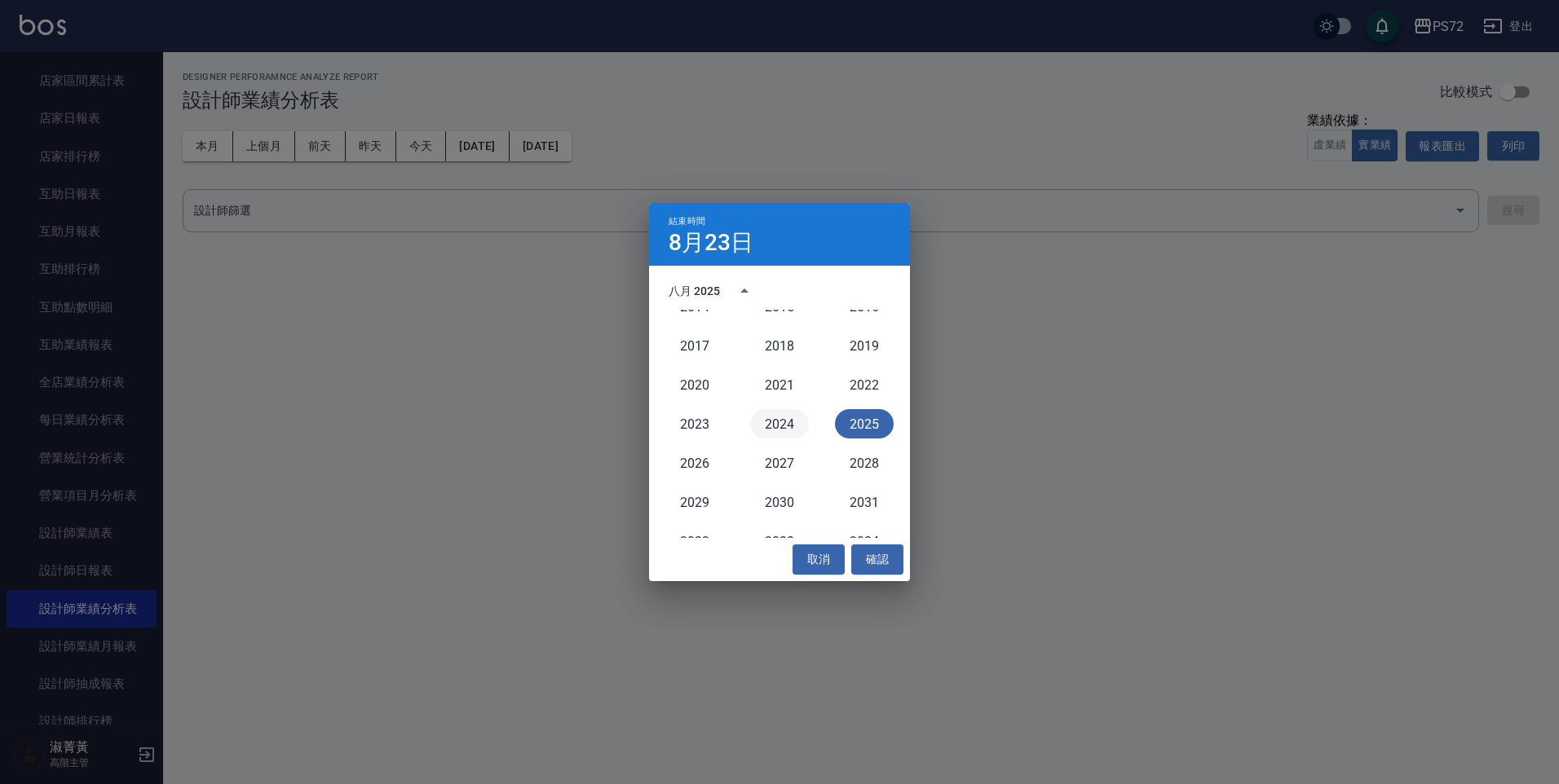
click at [768, 416] on button "2024" at bounding box center [779, 423] width 59 height 29
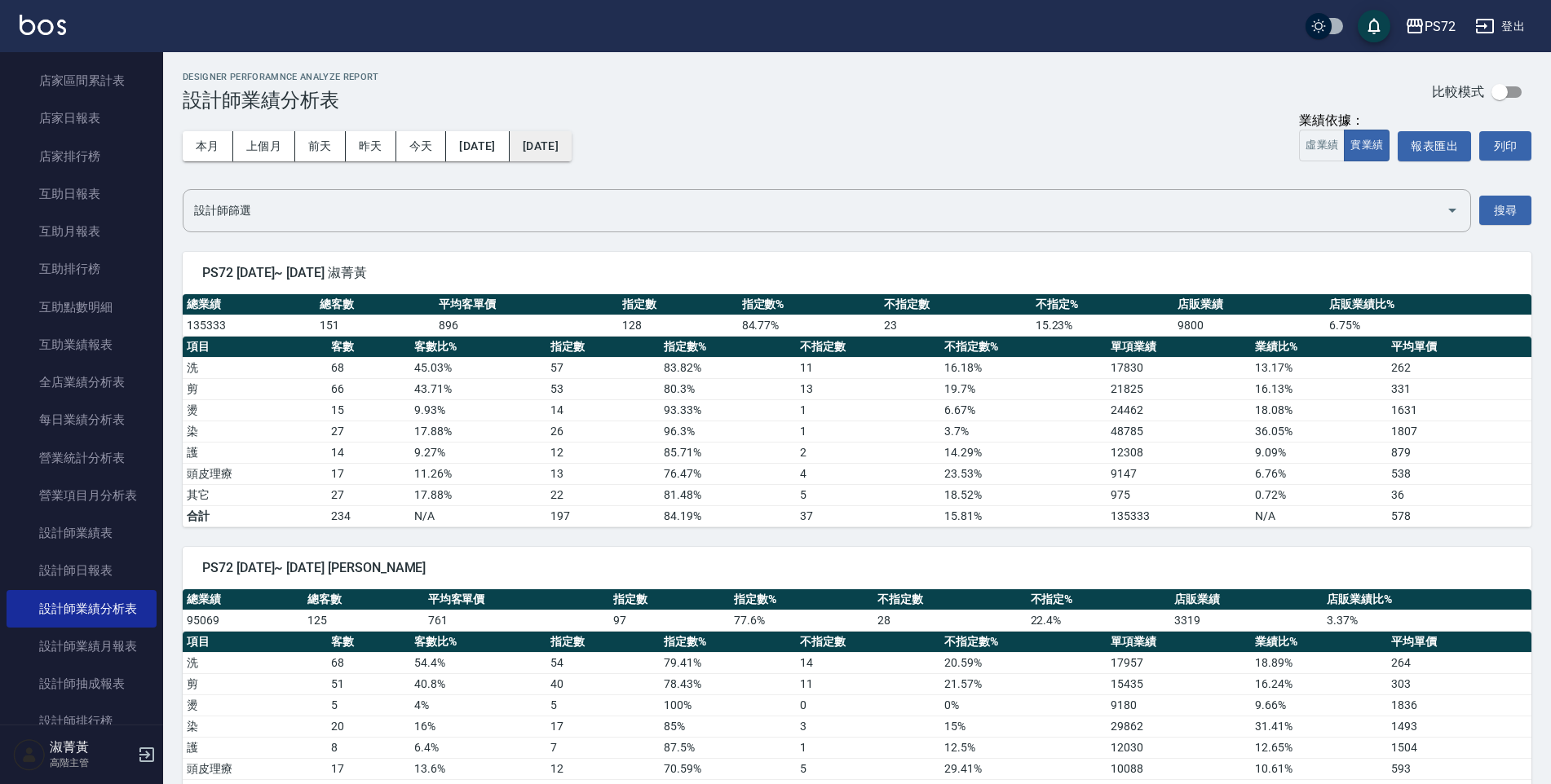
click at [572, 152] on button "[DATE]" at bounding box center [540, 146] width 62 height 30
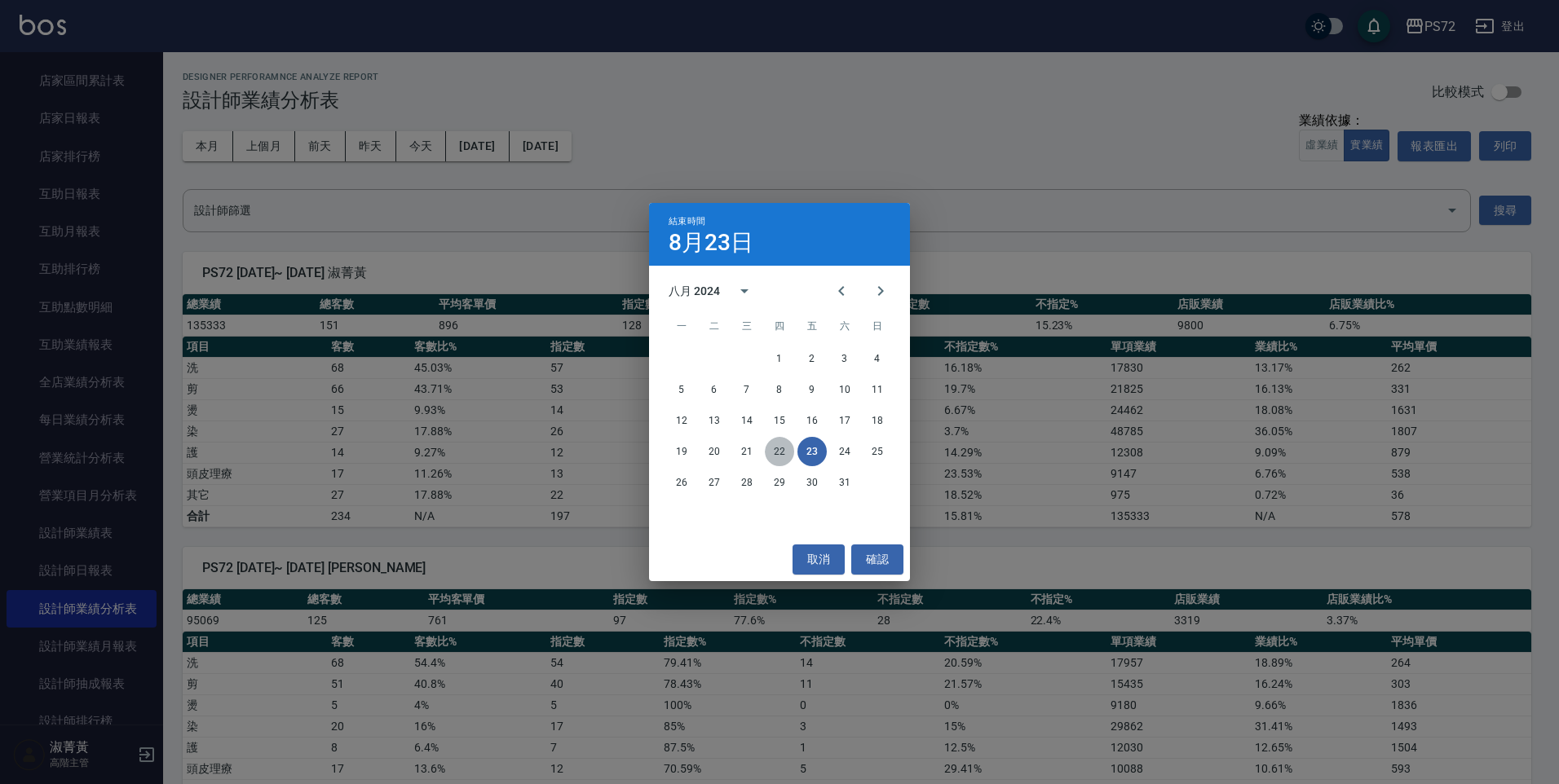
click at [792, 453] on button "22" at bounding box center [779, 451] width 29 height 29
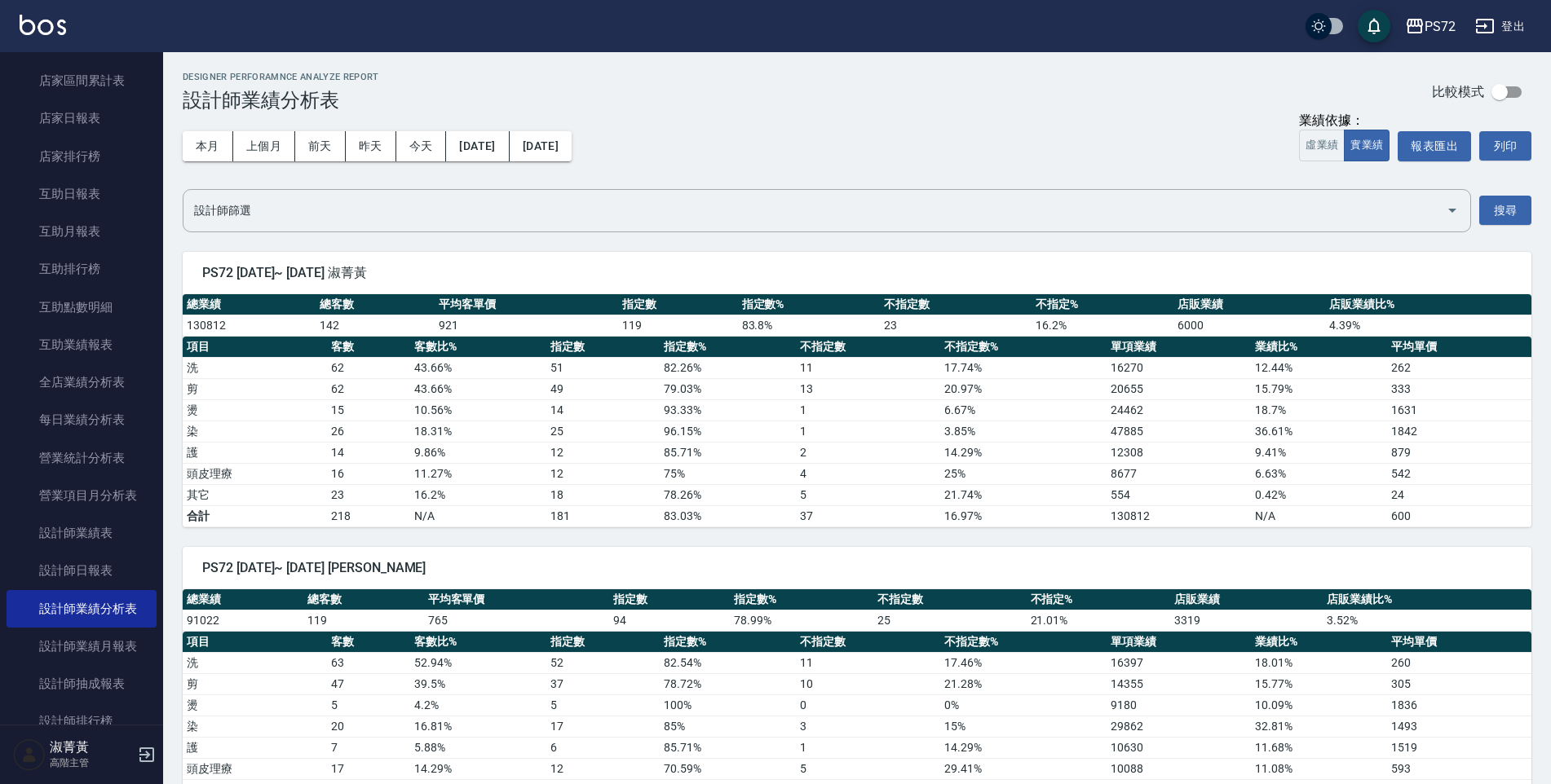
click at [1093, 354] on th "不指定數%" at bounding box center [1023, 347] width 167 height 22
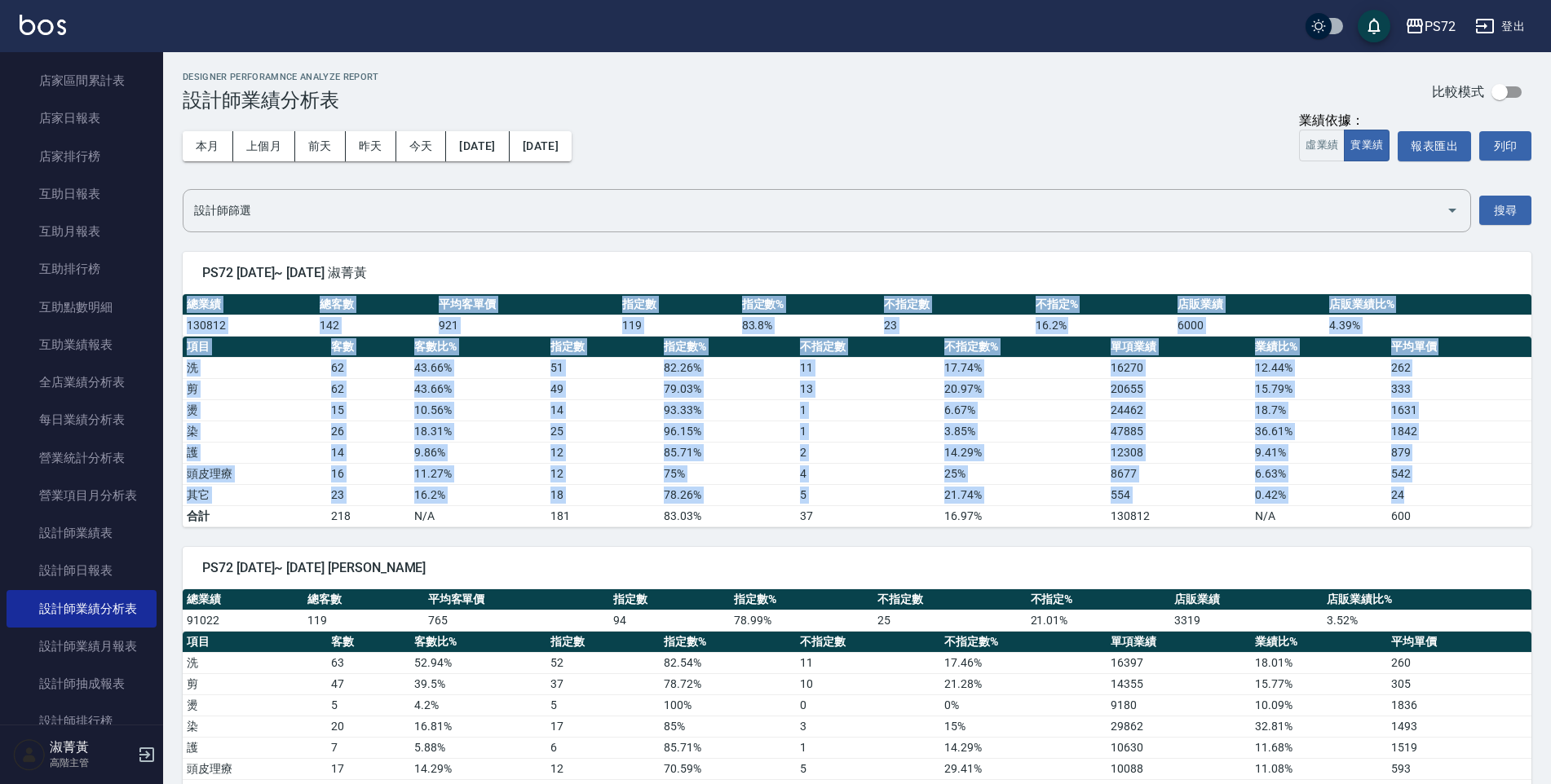
drag, startPoint x: 189, startPoint y: 302, endPoint x: 1408, endPoint y: 494, distance: 1234.0
click at [1408, 494] on div "總業績 總客數 平均客單價 指定數 指定數% 不指定數 不指定% 店販業績 店販業績比% 130812 142 921 119 83.8 % 23 16.2 …" at bounding box center [856, 410] width 1349 height 233
drag, startPoint x: 1408, startPoint y: 494, endPoint x: 1393, endPoint y: 462, distance: 35.3
copy div "總業績 總客數 平均客單價 指定數 指定數% 不指定數 不指定% 店販業績 店販業績比% 130812 142 921 119 83.8 % 23 16.2 …"
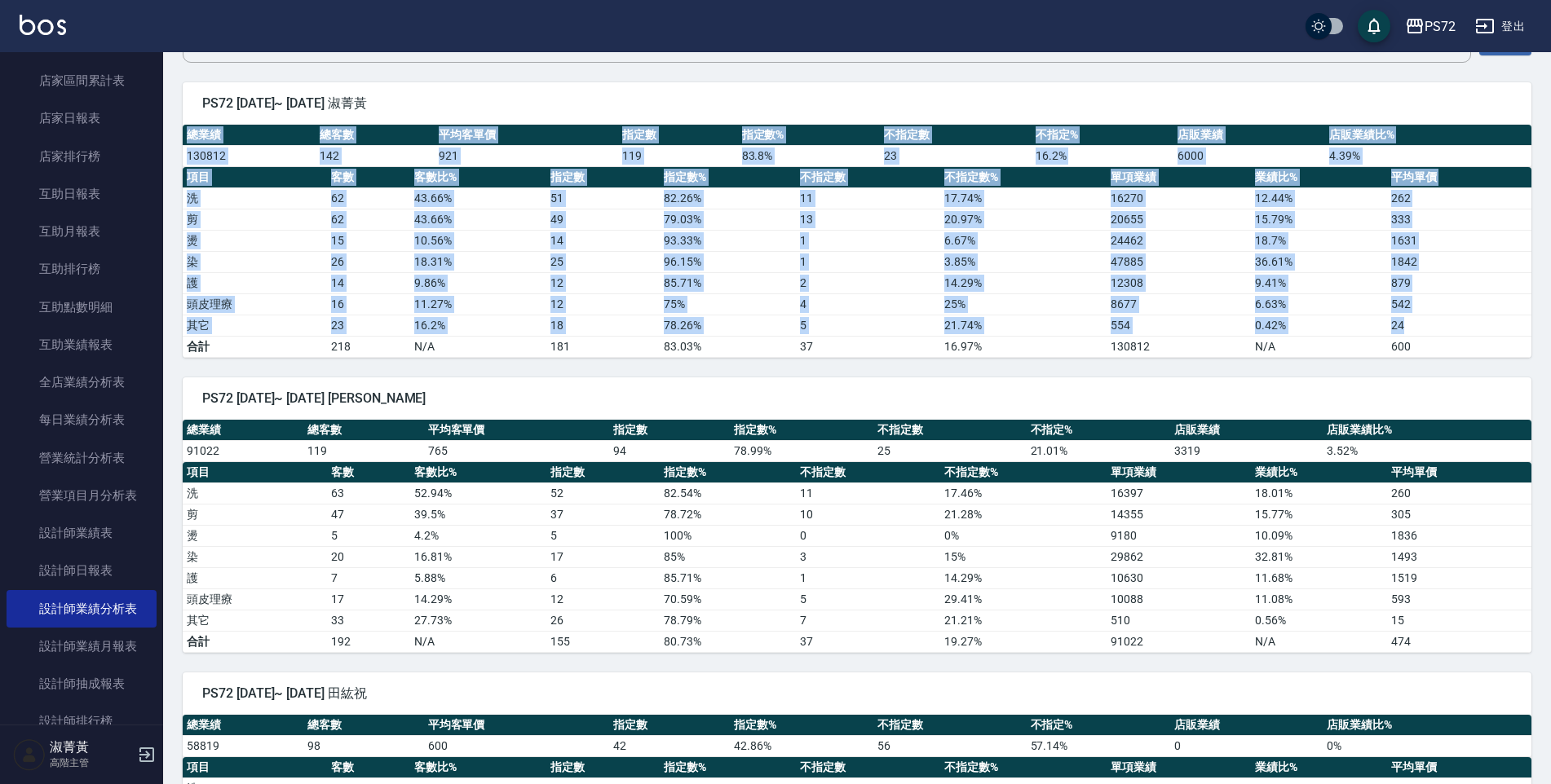
scroll to position [326, 0]
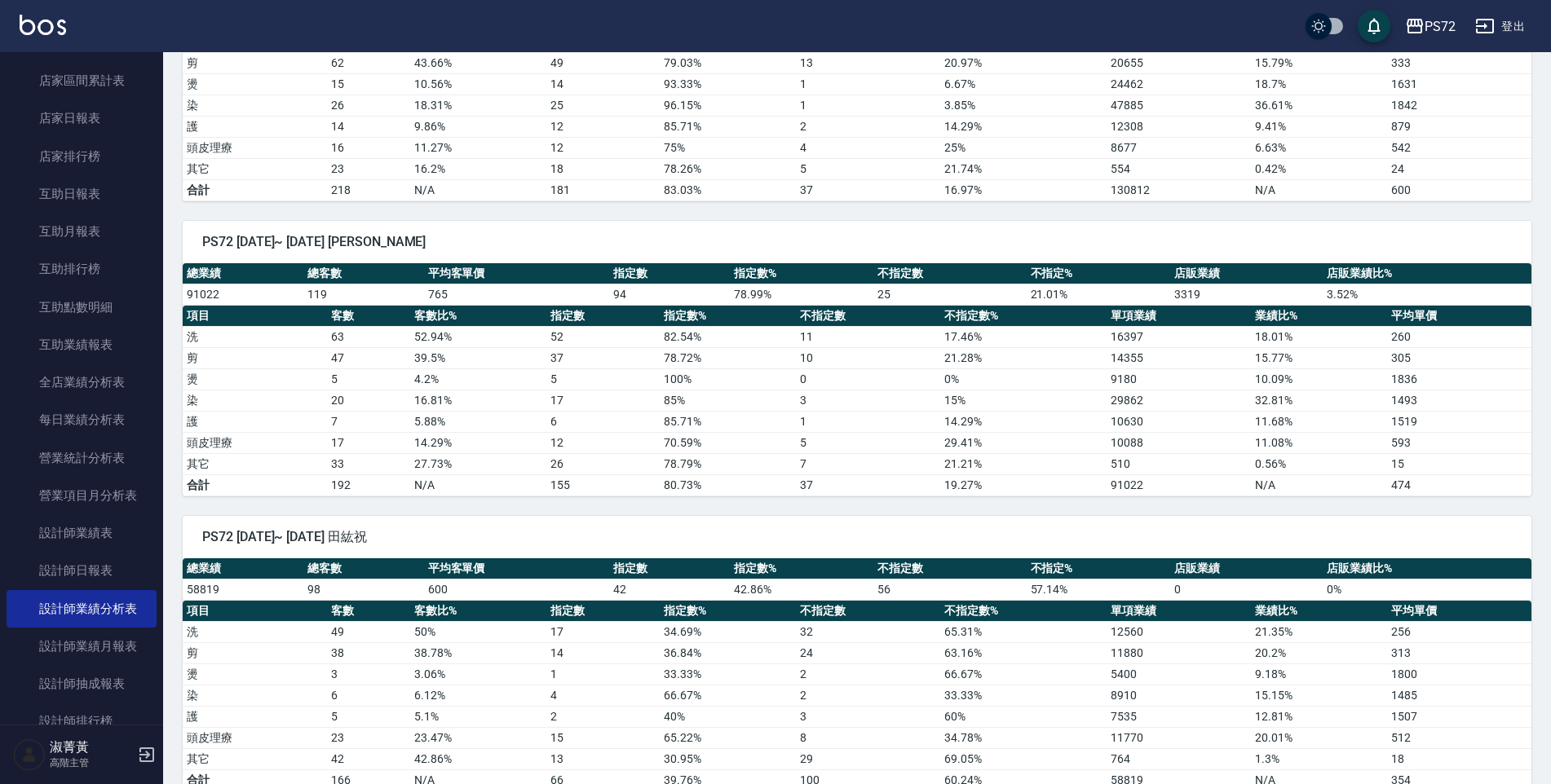
click at [301, 324] on th "項目" at bounding box center [254, 317] width 144 height 22
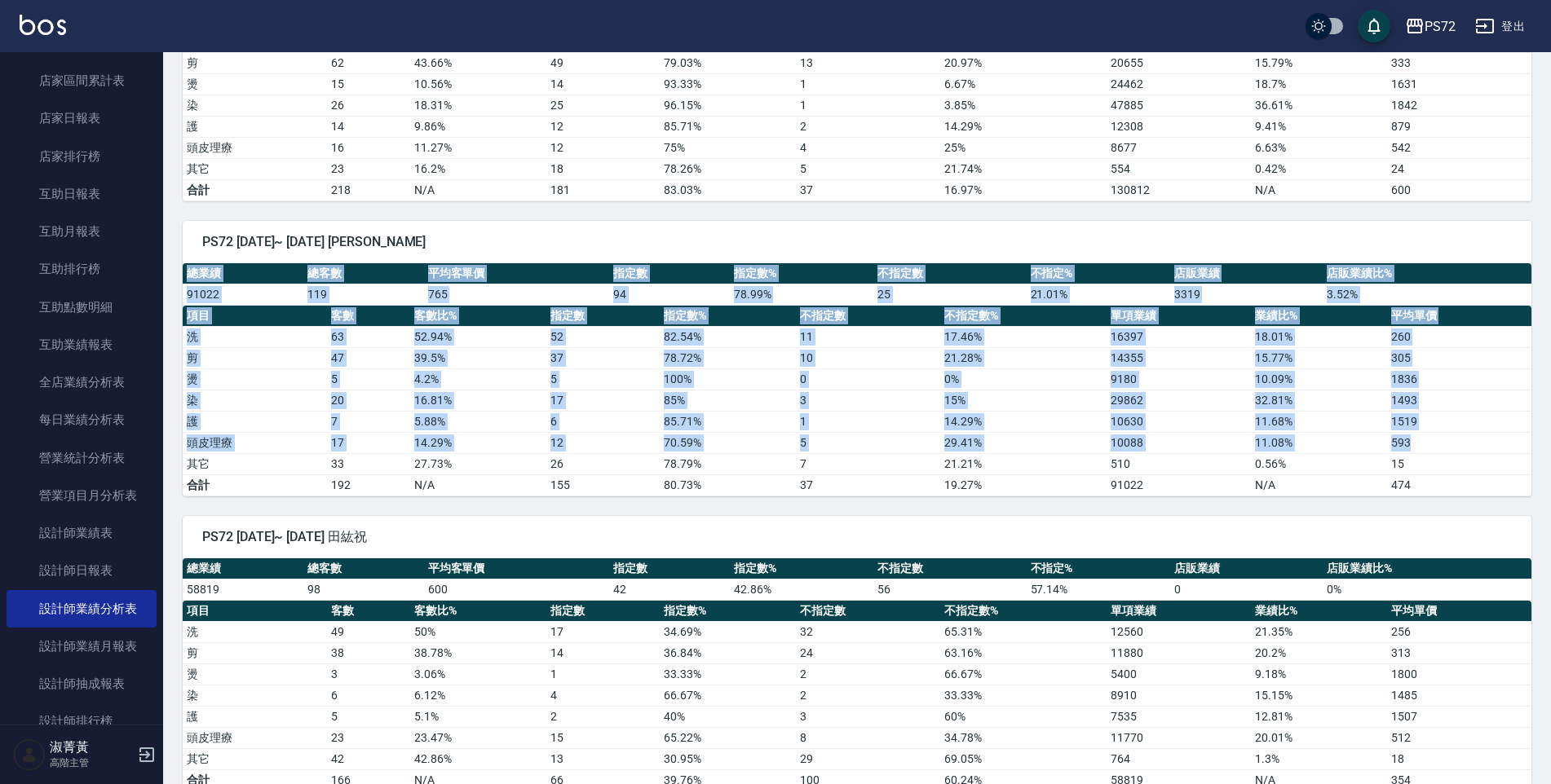
drag, startPoint x: 187, startPoint y: 274, endPoint x: 1408, endPoint y: 450, distance: 1233.6
click at [1408, 450] on div "總業績 總客數 平均客單價 指定數 指定數% 不指定數 不指定% 店販業績 店販業績比% 91022 119 765 94 78.99 % 25 21.01 …" at bounding box center [856, 380] width 1349 height 233
drag, startPoint x: 1408, startPoint y: 450, endPoint x: 1398, endPoint y: 419, distance: 32.6
copy div "總業績 總客數 平均客單價 指定數 指定數% 不指定數 不指定% 店販業績 店販業績比% 91022 119 765 94 78.99 % 25 21.01 …"
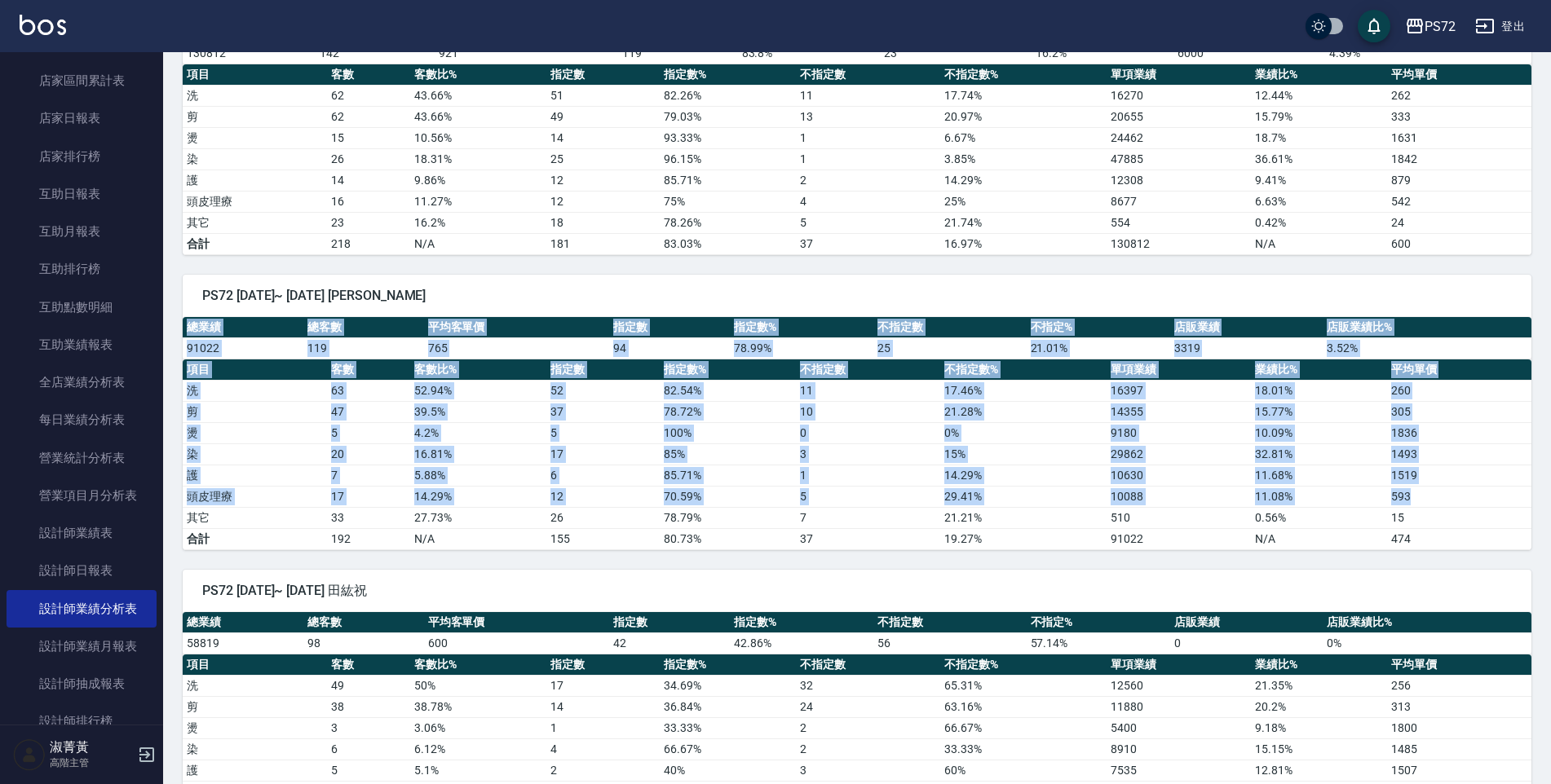
scroll to position [244, 0]
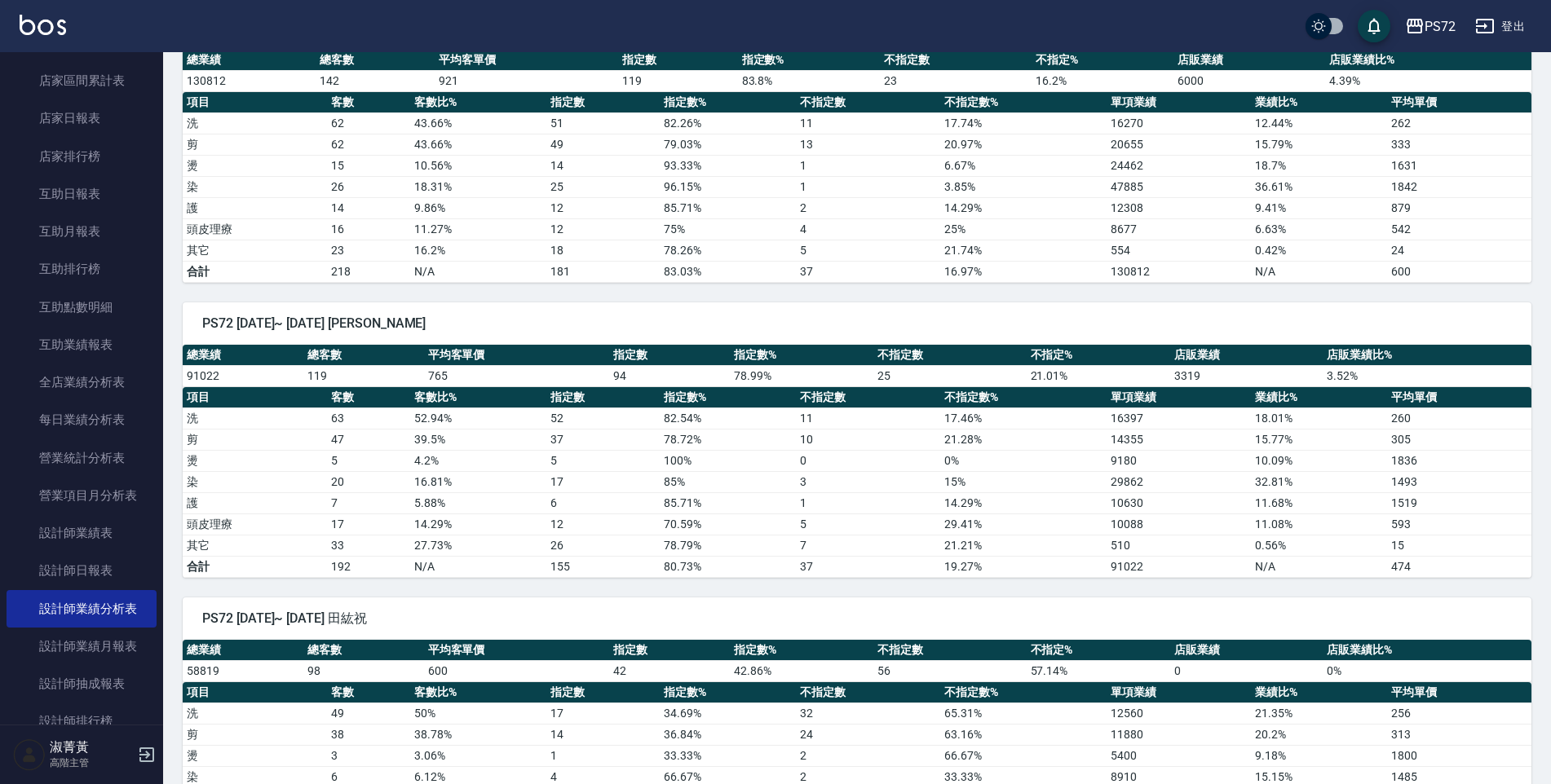
click at [642, 593] on div "PS72 [DATE]~ [DATE] 田紘祝 總業績 總客數 平均客單價 指定數 指定數% 不指定數 不指定% 店販業績 店販業績比% 58819 98 6…" at bounding box center [847, 725] width 1369 height 295
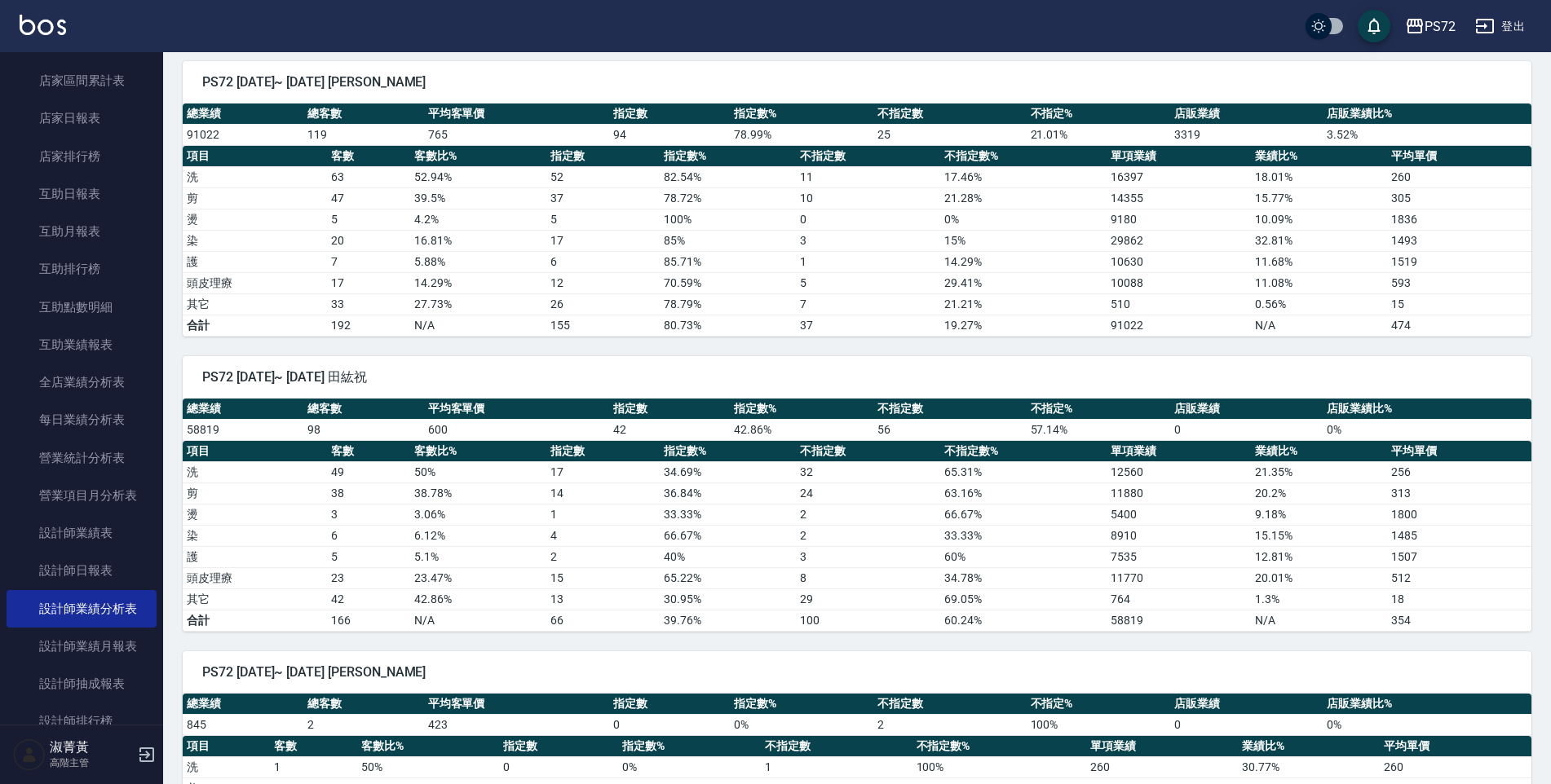
scroll to position [490, 0]
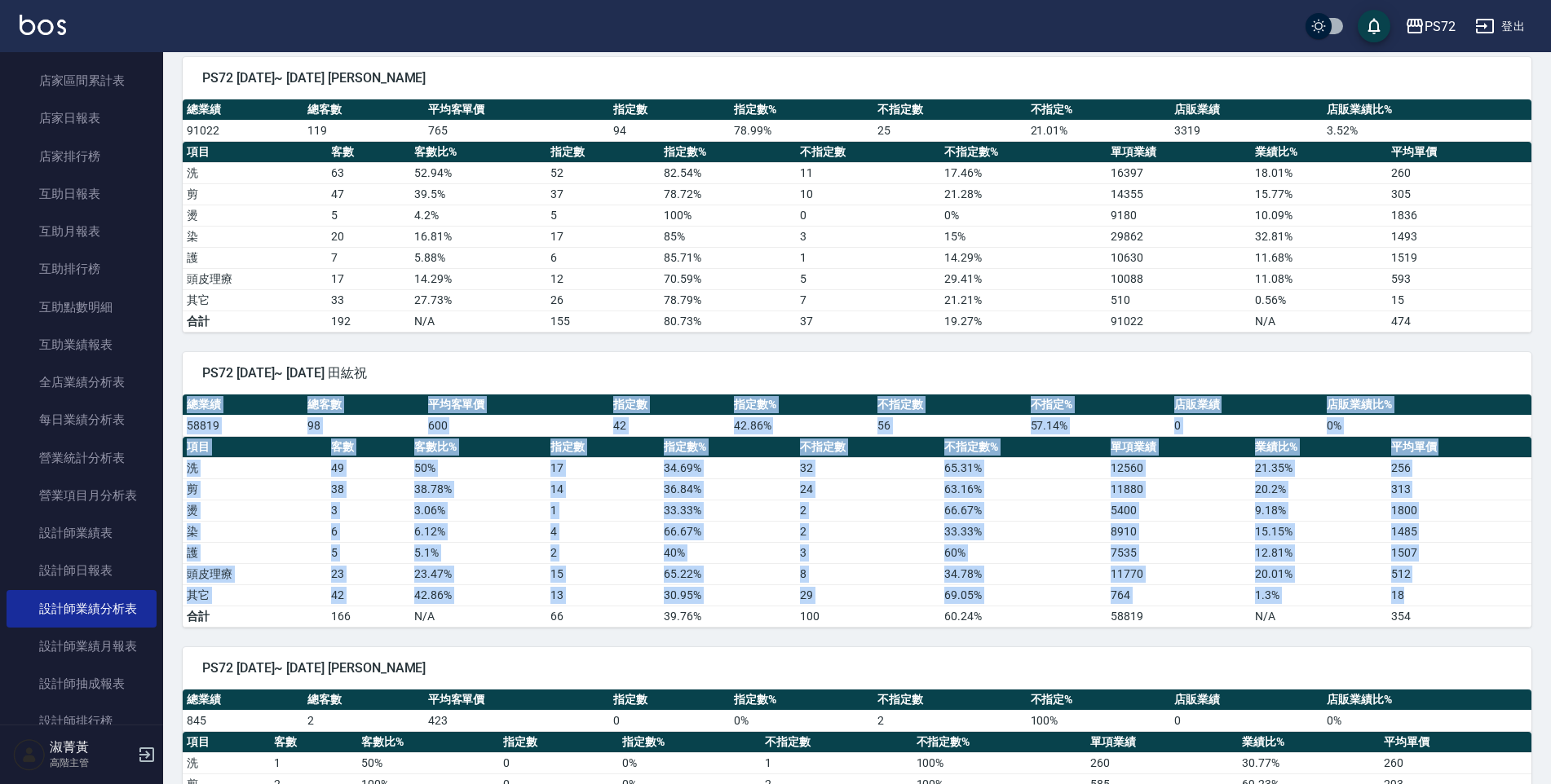
drag, startPoint x: 190, startPoint y: 404, endPoint x: 1410, endPoint y: 594, distance: 1234.7
click at [1410, 594] on div "總業績 總客數 平均客單價 指定數 指定數% 不指定數 不指定% 店販業績 店販業績比% 58819 98 600 42 42.86 % 56 57.14 %…" at bounding box center [856, 511] width 1349 height 233
copy div "總業績 總客數 平均客單價 指定數 指定數% 不指定數 不指定% 店販業績 店販業績比% 58819 98 600 42 42.86 % 56 57.14 %…"
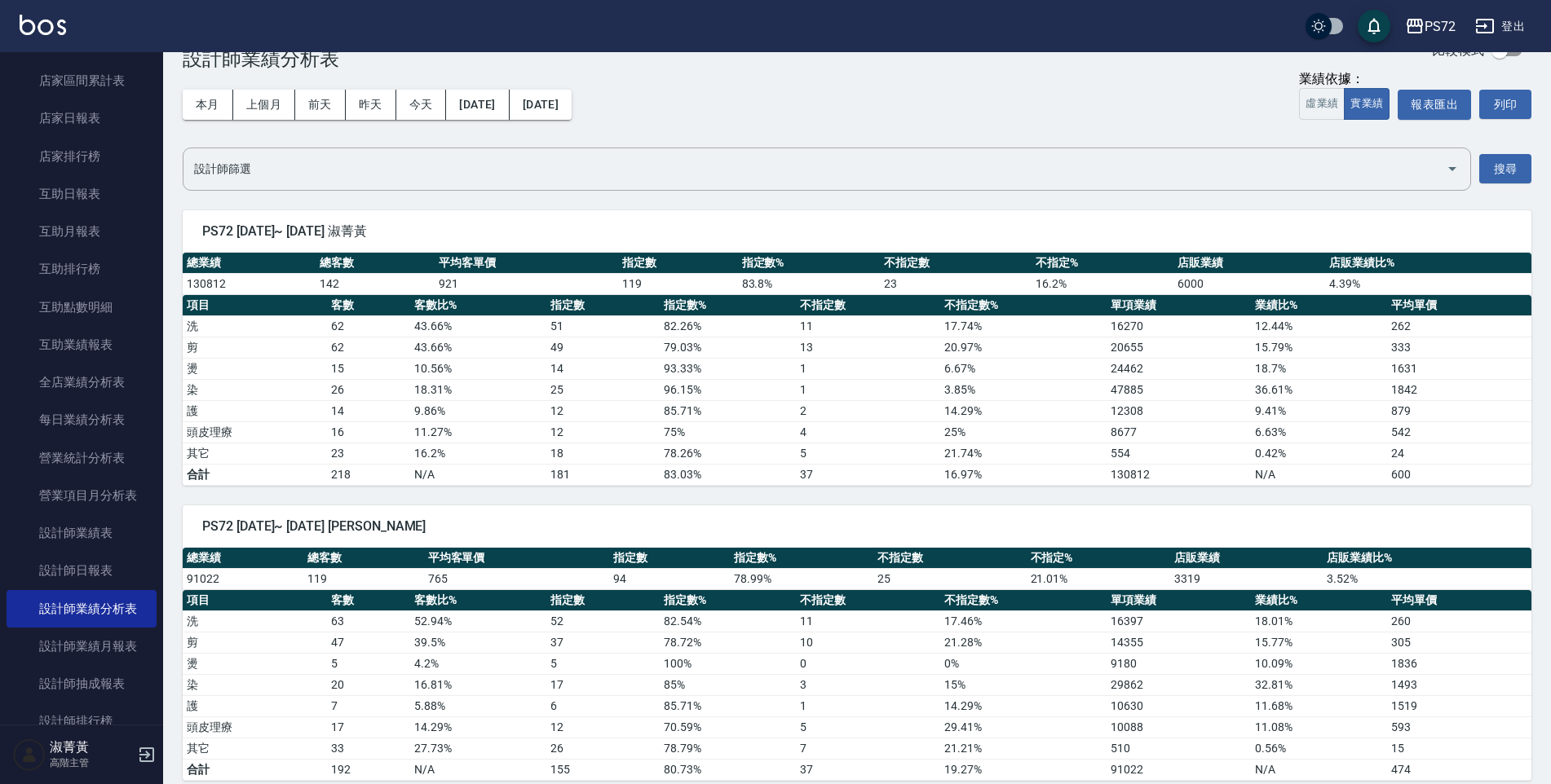
scroll to position [0, 0]
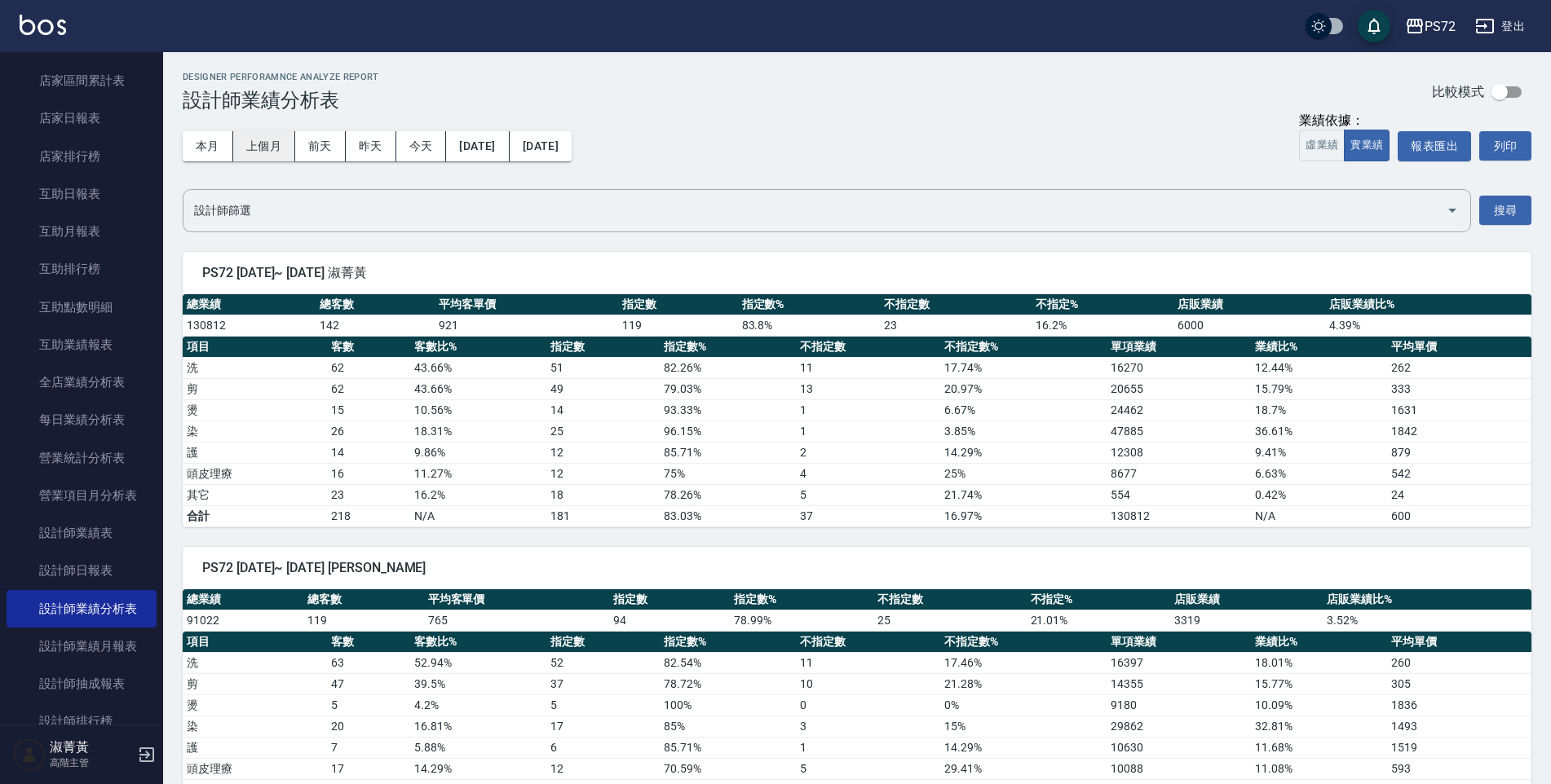
click at [254, 142] on button "上個月" at bounding box center [264, 146] width 62 height 30
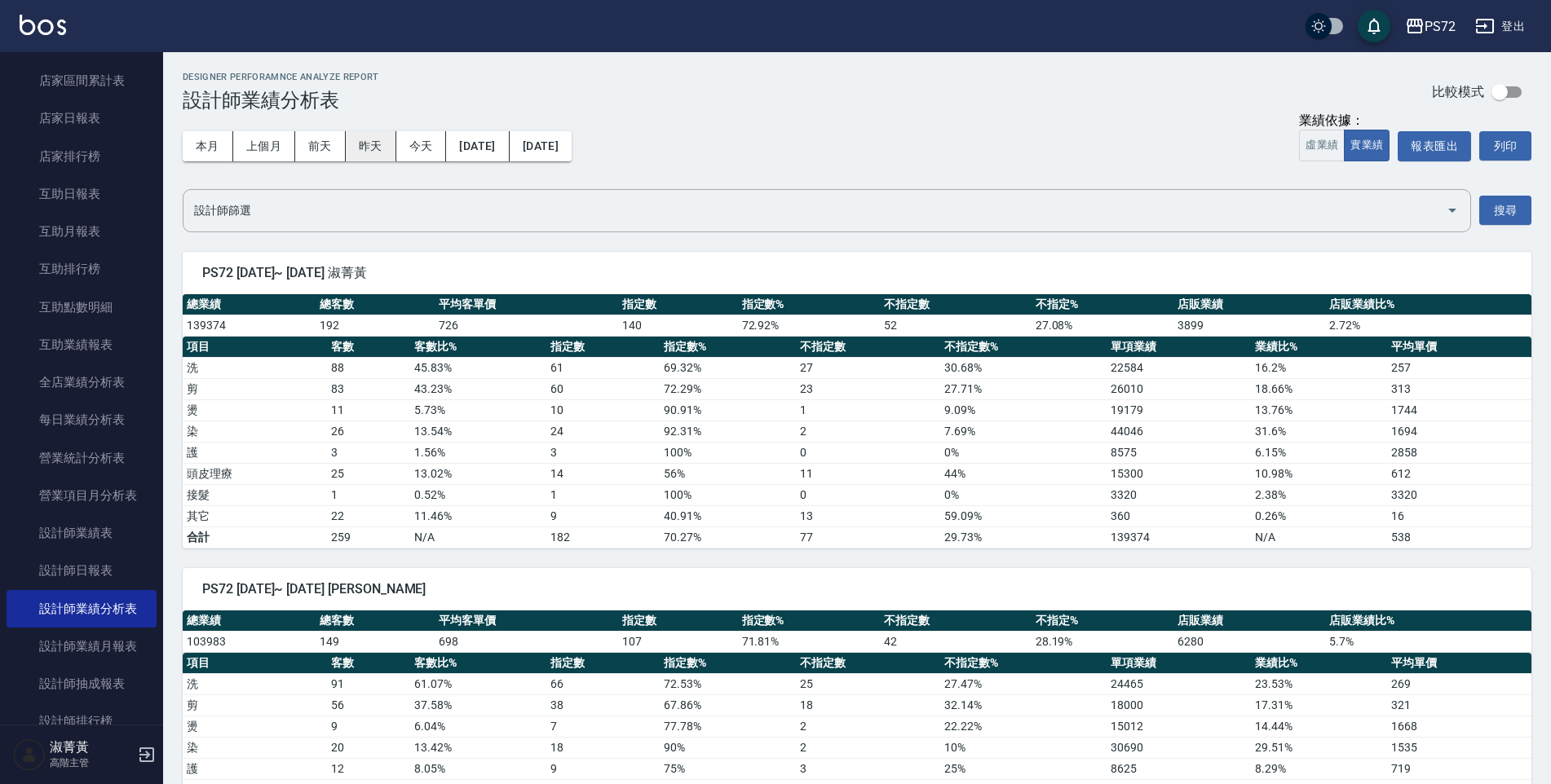
click at [368, 141] on button "昨天" at bounding box center [371, 146] width 51 height 30
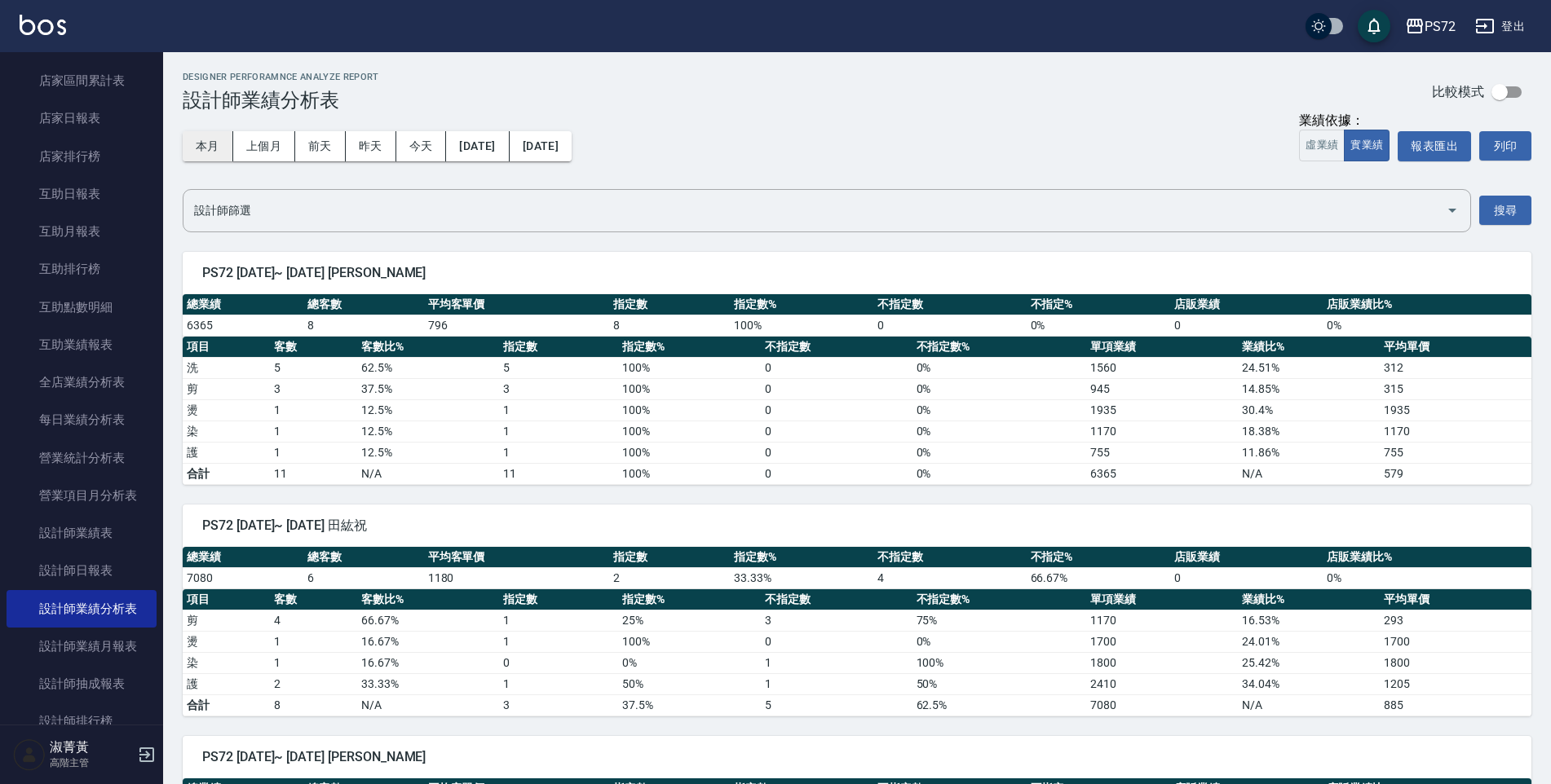
click at [207, 136] on button "本月" at bounding box center [207, 146] width 51 height 30
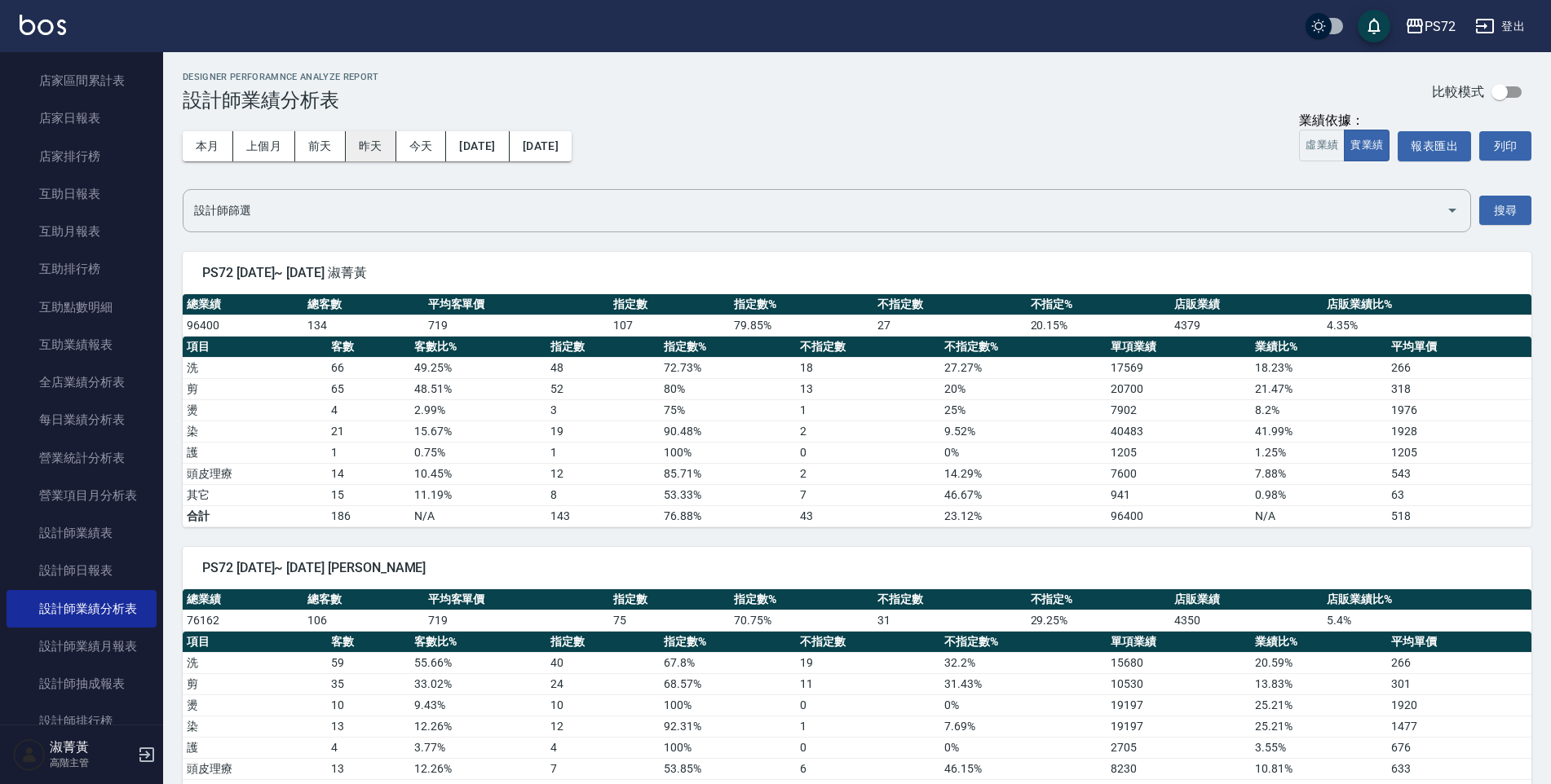
click at [380, 132] on button "昨天" at bounding box center [371, 146] width 51 height 30
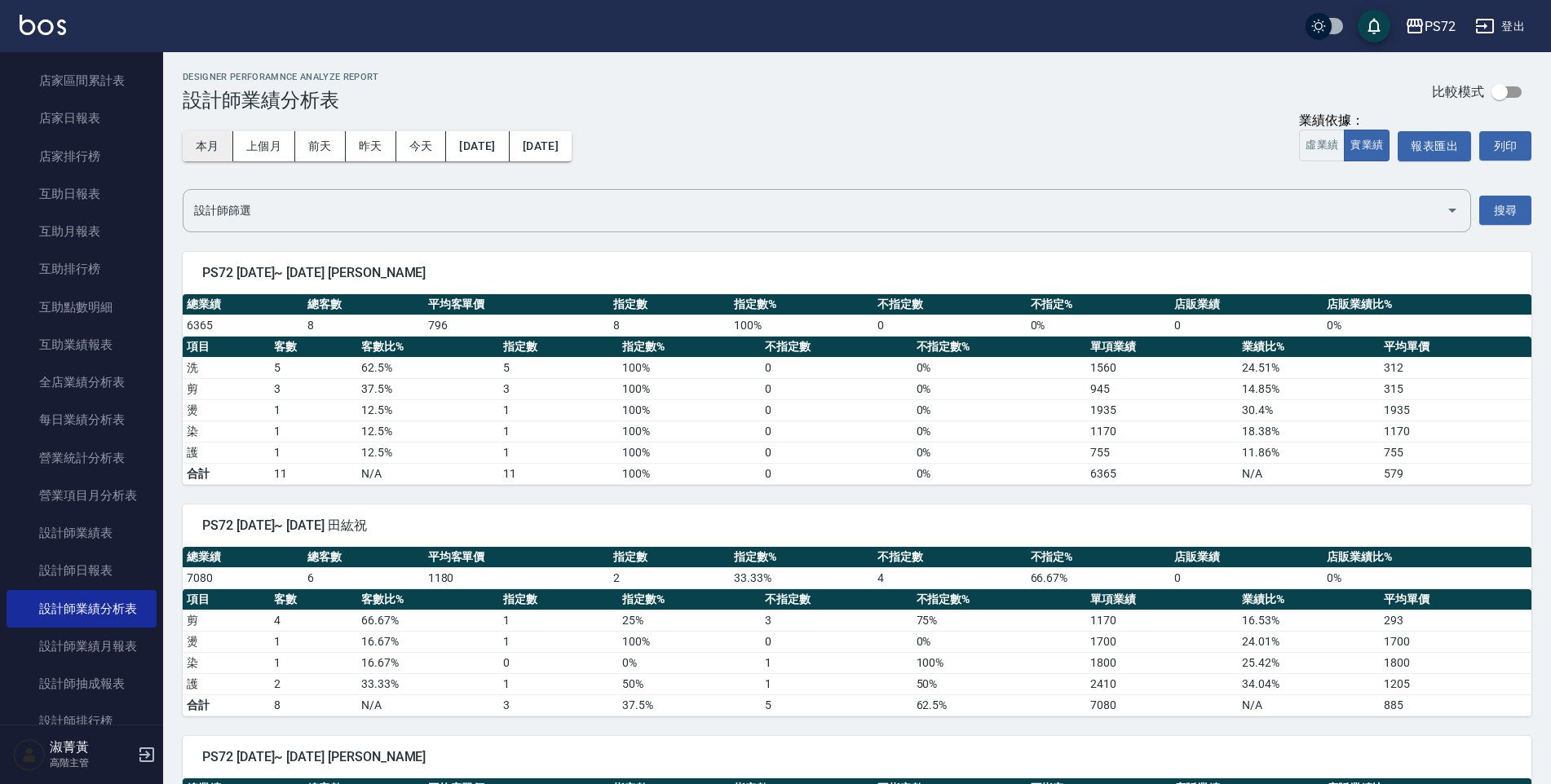
click at [191, 148] on button "本月" at bounding box center [207, 146] width 51 height 30
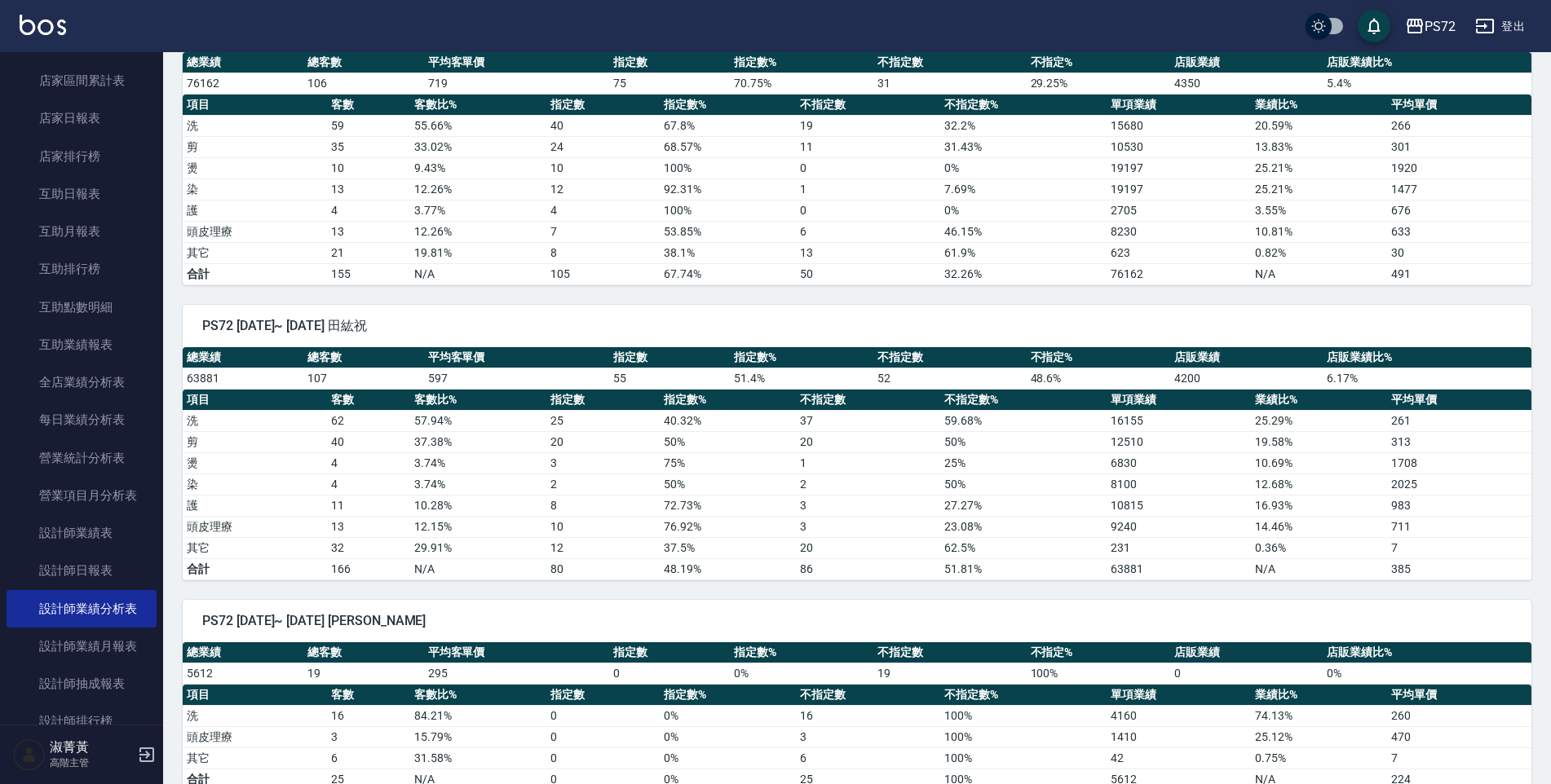
scroll to position [564, 0]
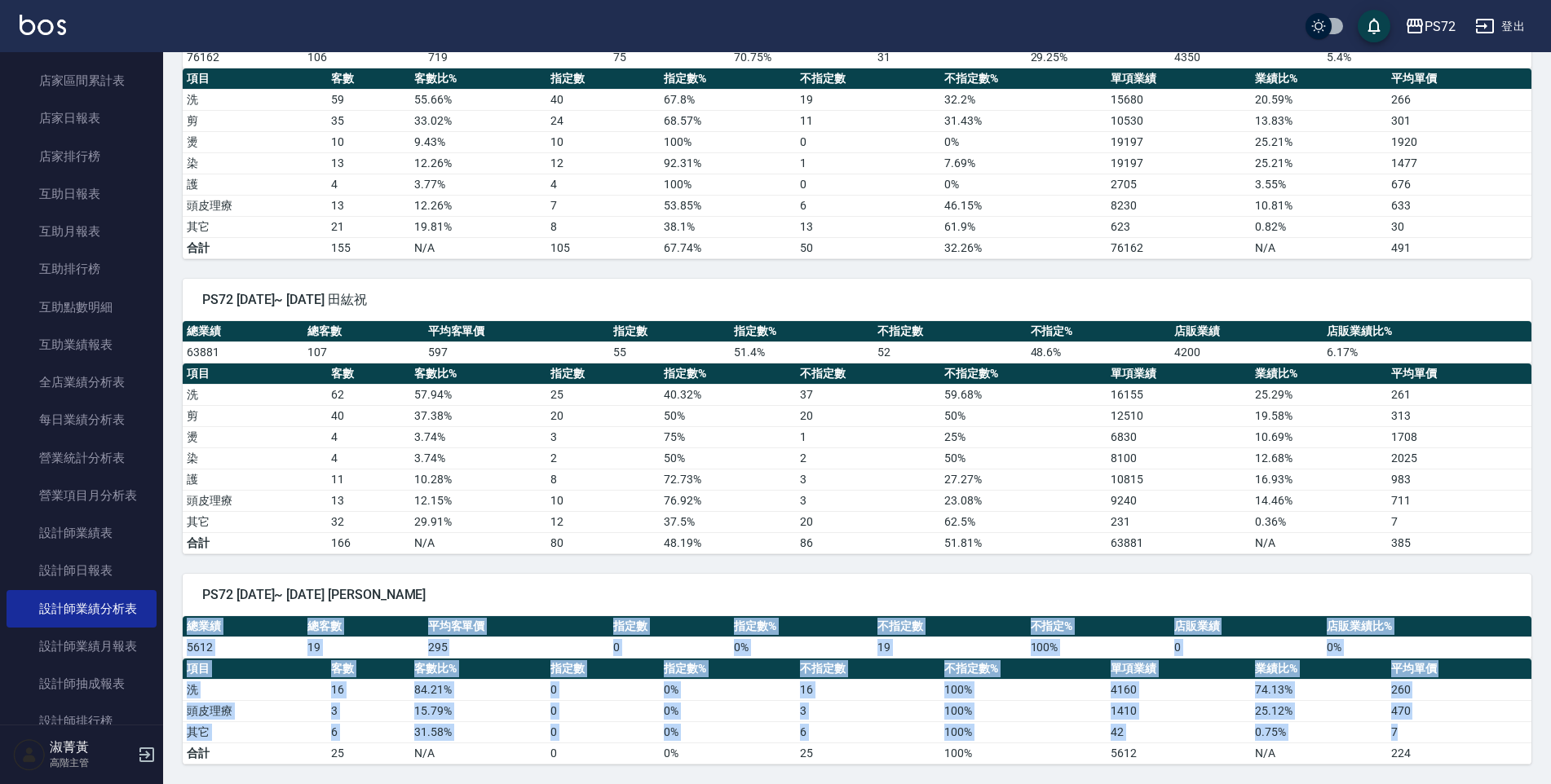
drag, startPoint x: 187, startPoint y: 622, endPoint x: 1419, endPoint y: 733, distance: 1237.0
click at [1419, 733] on div "總業績 總客數 平均客單價 指定數 指定數% 不指定數 不指定% 店販業績 店販業績比% 5612 19 295 0 0 % 19 100 % 0 0 % 項…" at bounding box center [856, 690] width 1349 height 148
drag, startPoint x: 1419, startPoint y: 733, endPoint x: 1406, endPoint y: 671, distance: 63.3
drag, startPoint x: 1406, startPoint y: 671, endPoint x: 1277, endPoint y: 714, distance: 136.0
click at [1277, 714] on td "25.12 %" at bounding box center [1318, 711] width 135 height 22
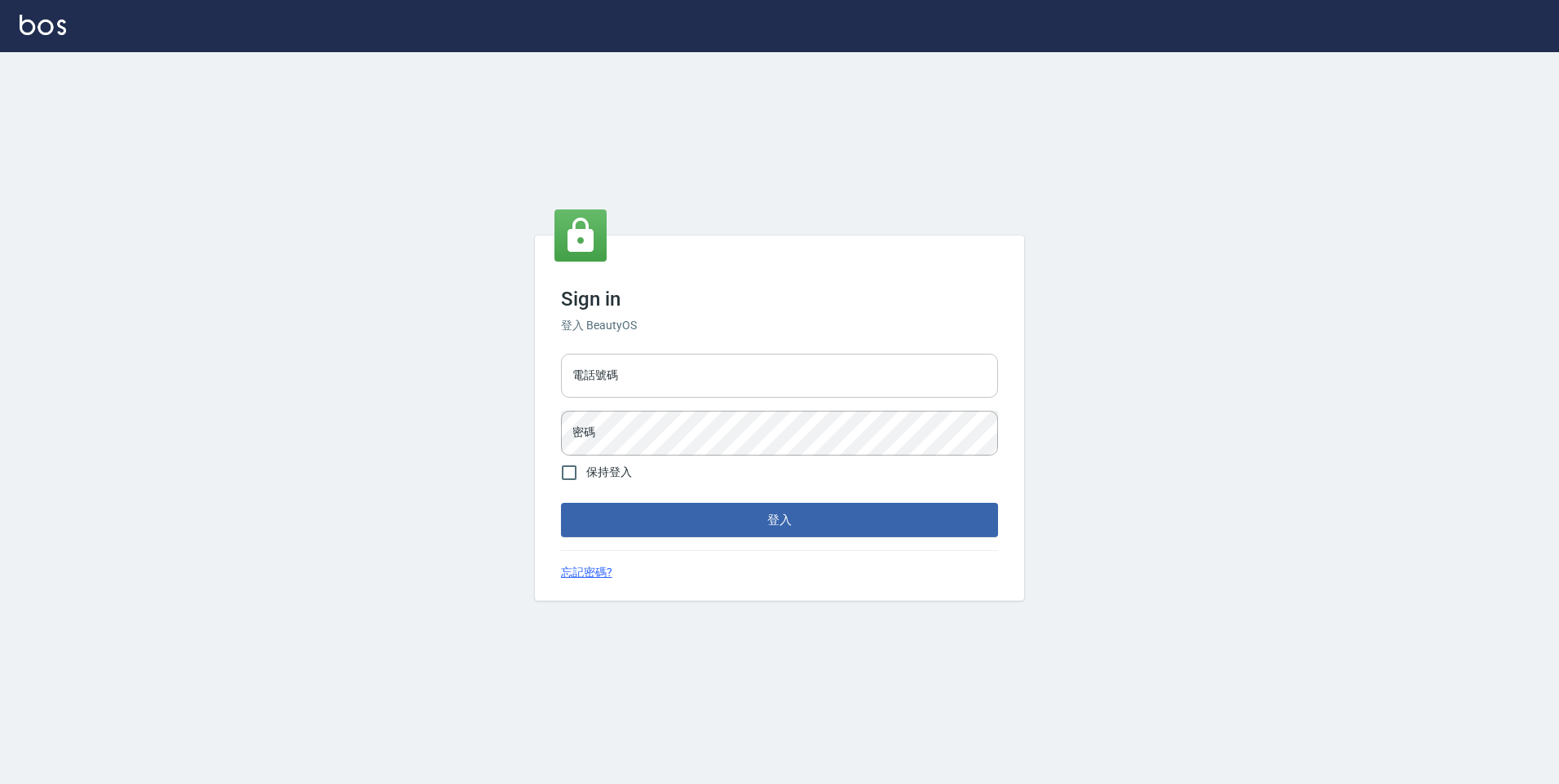
click at [673, 370] on input "電話號碼" at bounding box center [779, 375] width 437 height 44
type input "0989439383"
click at [561, 503] on button "登入" at bounding box center [779, 520] width 437 height 34
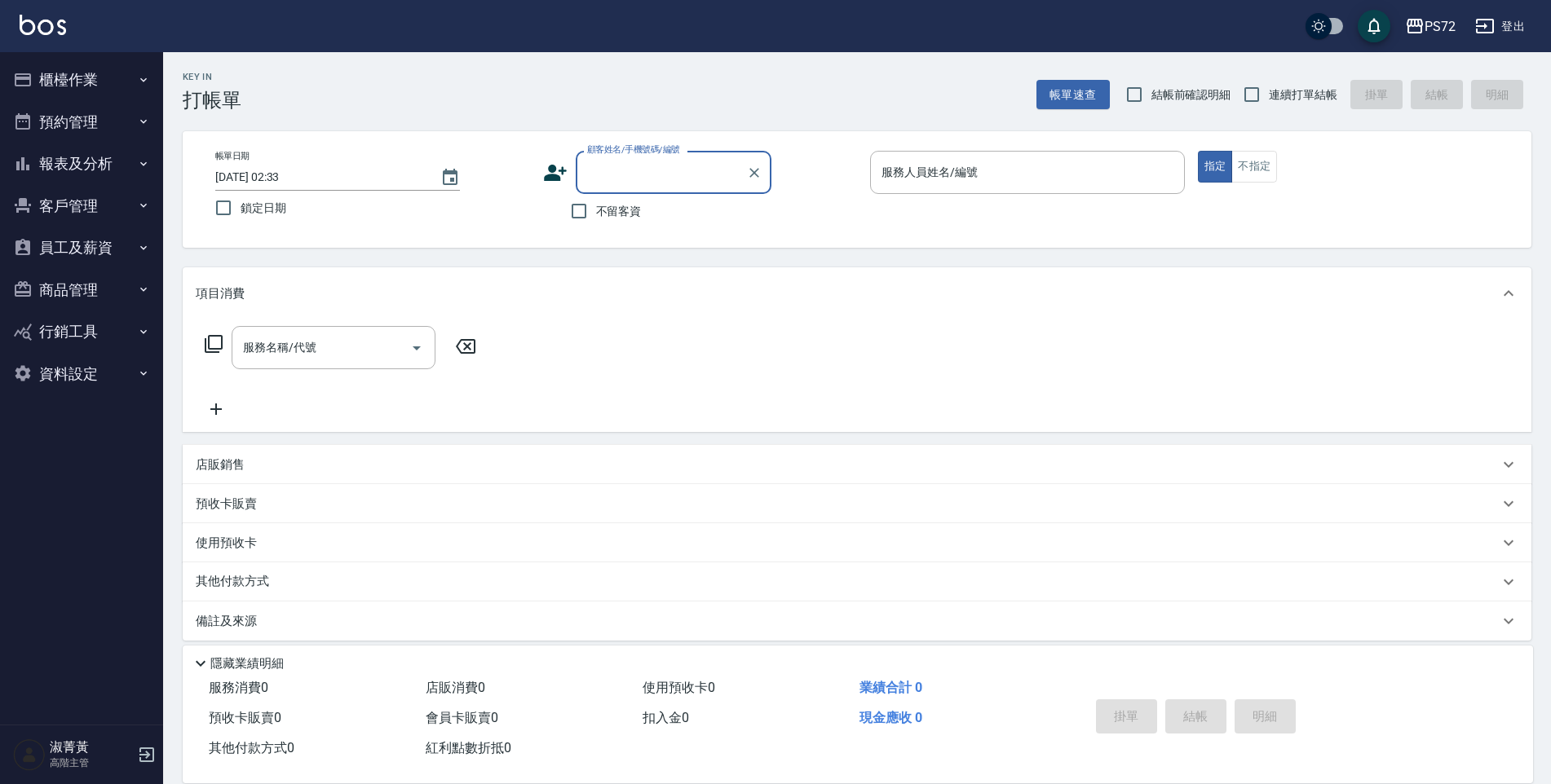
click at [93, 162] on button "報表及分析" at bounding box center [81, 163] width 150 height 42
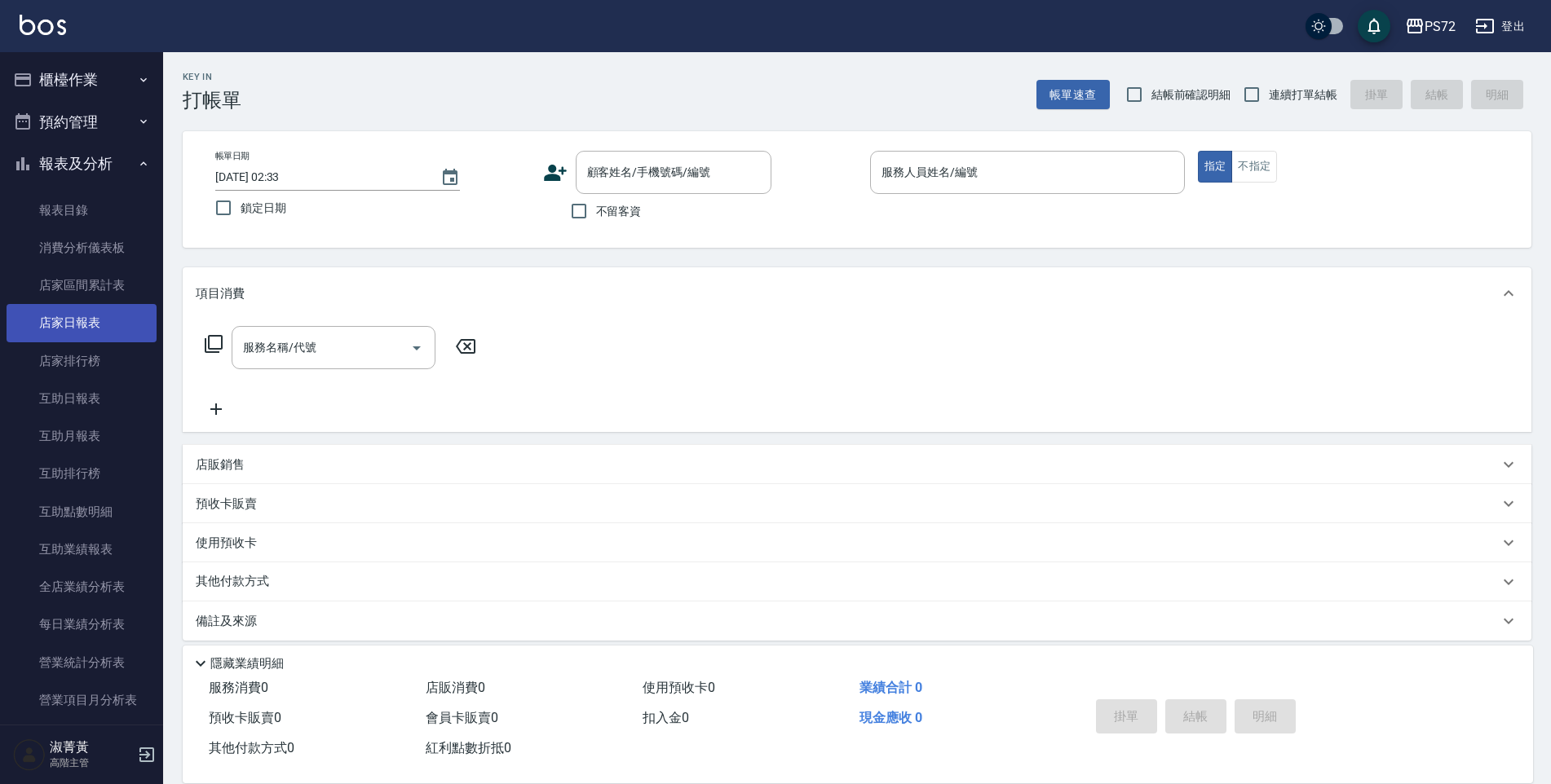
click at [69, 327] on link "店家日報表" at bounding box center [81, 322] width 150 height 37
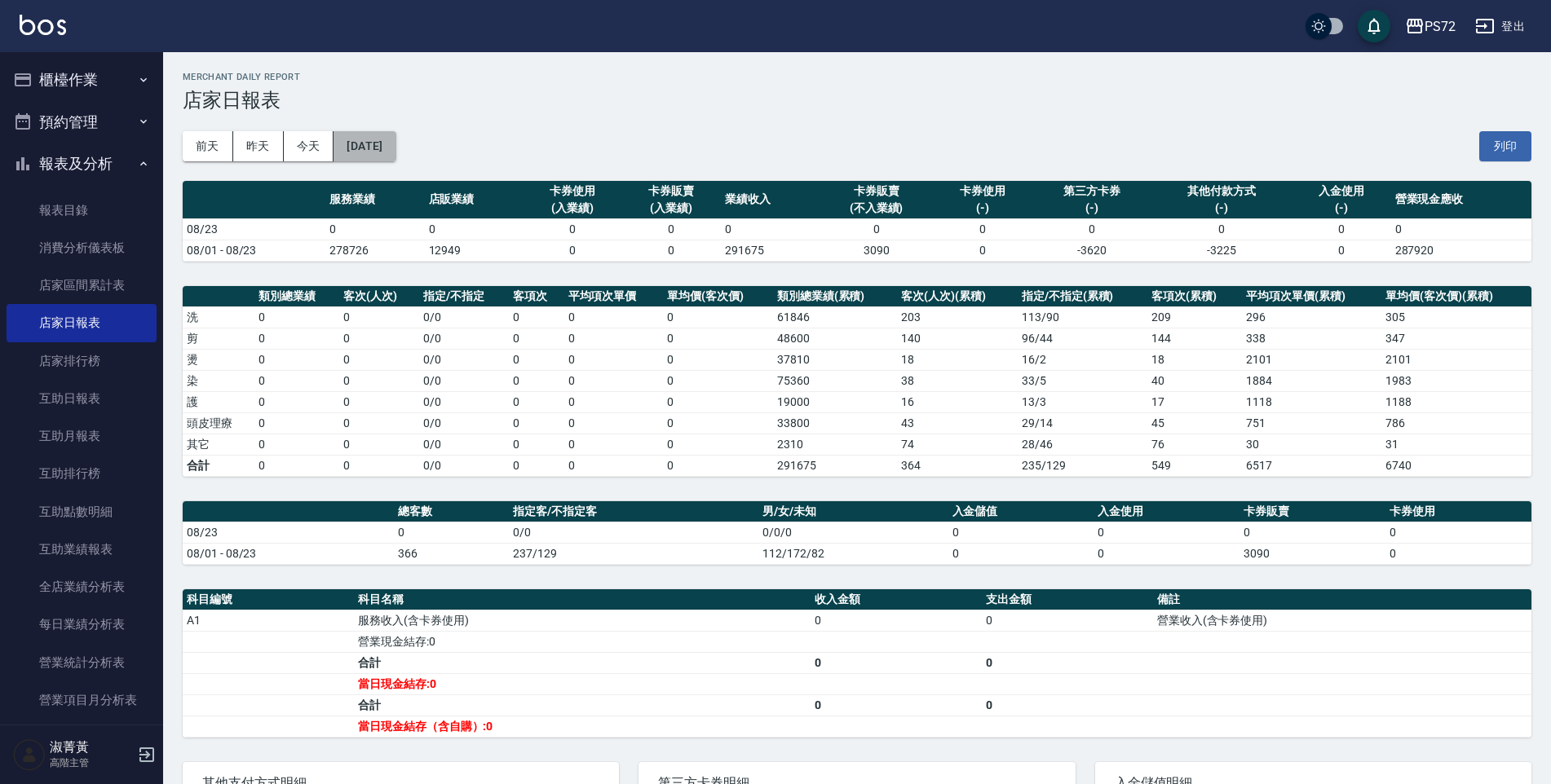
click at [395, 148] on button "[DATE]" at bounding box center [364, 146] width 62 height 30
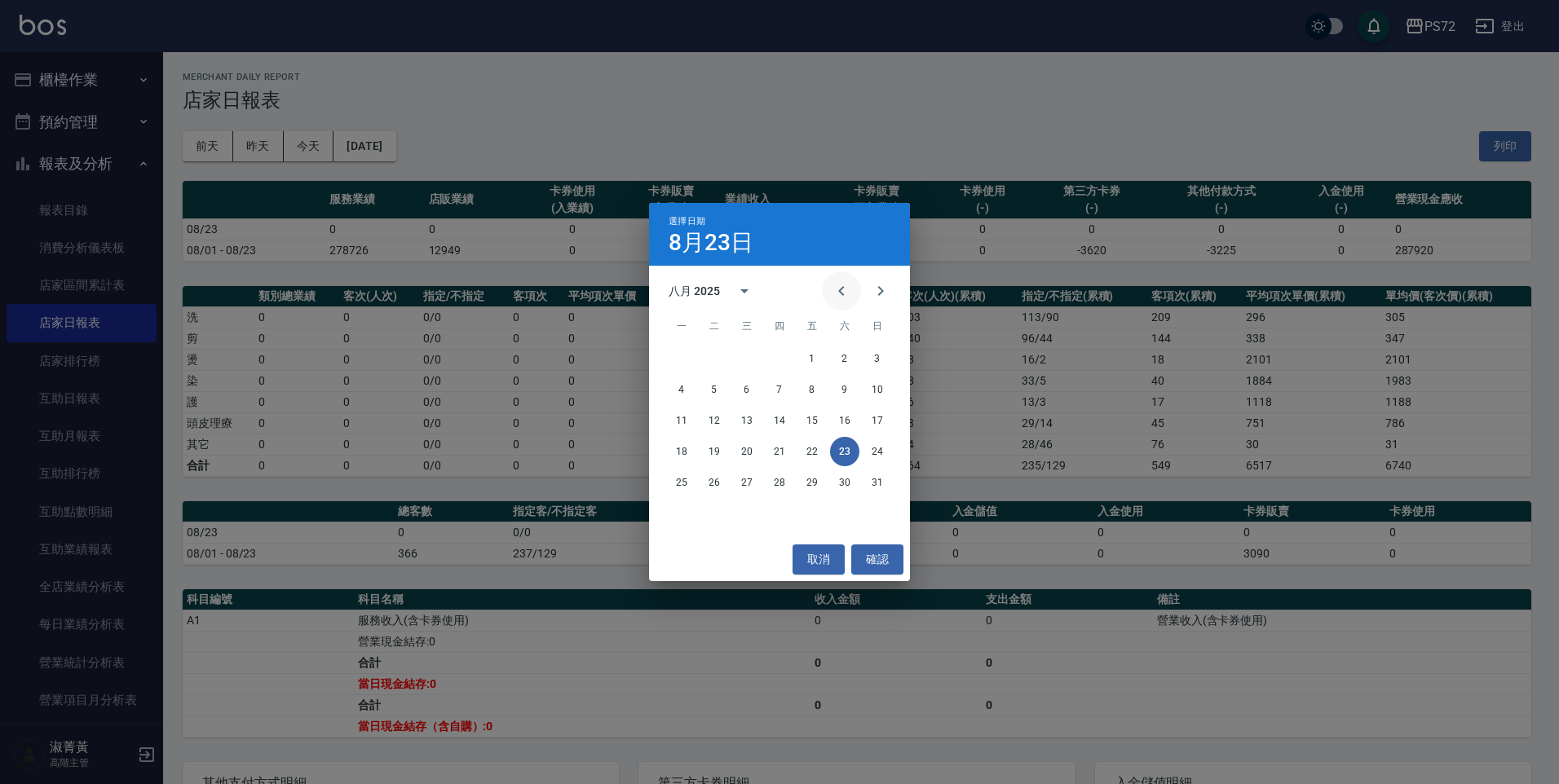
click at [845, 284] on icon "Previous month" at bounding box center [841, 291] width 20 height 20
click at [721, 443] on button "22" at bounding box center [714, 451] width 29 height 29
